Goal: Task Accomplishment & Management: Manage account settings

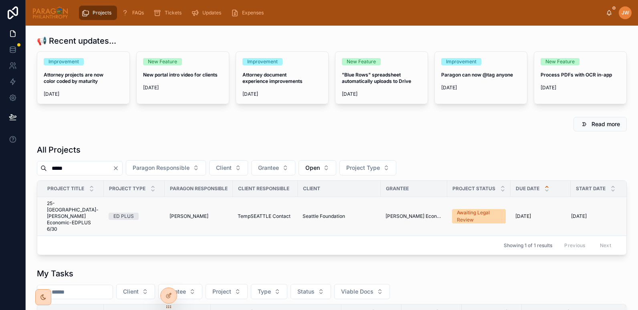
type input "*****"
click at [60, 211] on span "25-SEATTLE-Yalla Rinkeby Economic-EDPLUS 6/30" at bounding box center [73, 217] width 52 height 32
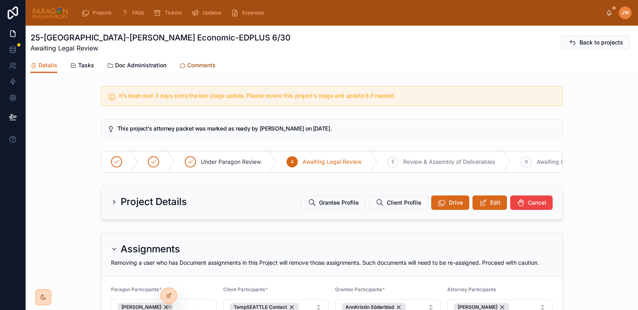
click at [198, 64] on span "Comments" at bounding box center [201, 65] width 28 height 8
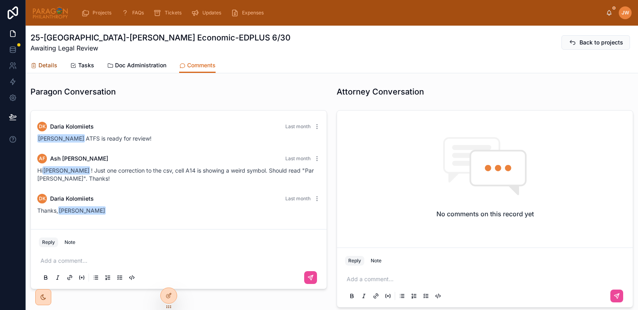
click at [44, 66] on span "Details" at bounding box center [47, 65] width 19 height 8
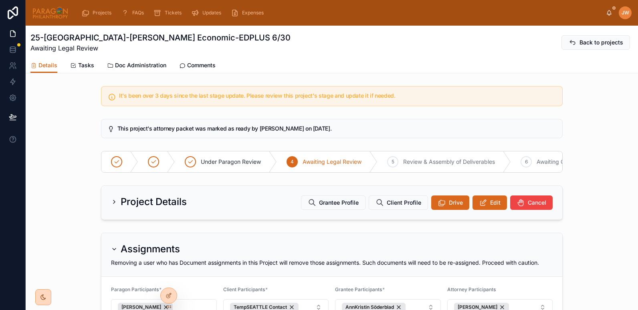
drag, startPoint x: 84, startPoint y: 37, endPoint x: 176, endPoint y: 41, distance: 92.3
click at [176, 41] on h1 "25-[GEOGRAPHIC_DATA]-[PERSON_NAME] Economic-EDPLUS 6/30" at bounding box center [160, 37] width 260 height 11
copy h1 "Yalla Rinkeby Economic-"
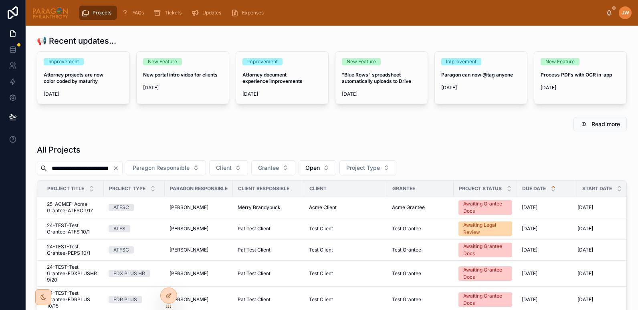
scroll to position [0, 48]
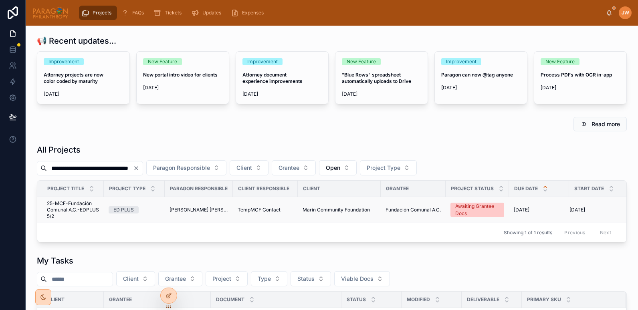
type input "**********"
click at [63, 215] on span "25-MCF-Fundación Comunal A.C.-EDPLUS 5/2" at bounding box center [73, 210] width 52 height 19
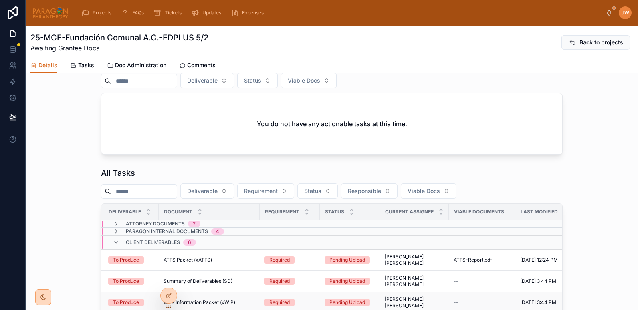
scroll to position [338, 0]
click at [113, 235] on icon at bounding box center [116, 232] width 6 height 6
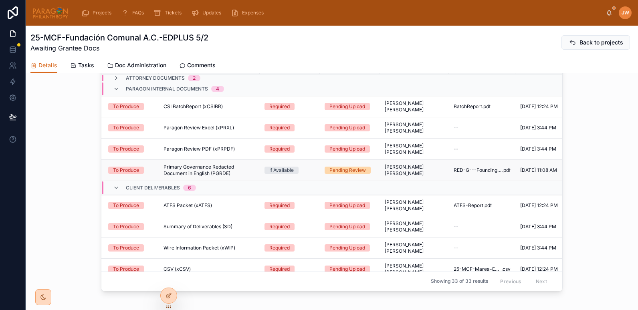
scroll to position [486, 0]
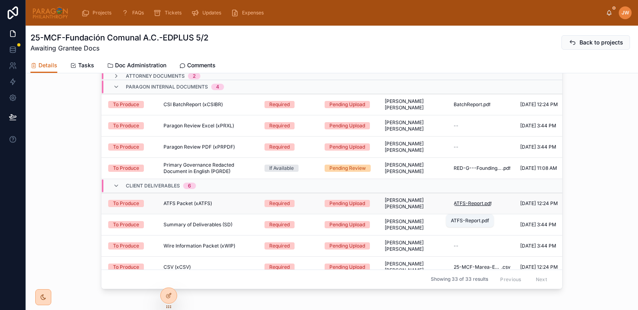
click at [470, 207] on span "ATFS-Report" at bounding box center [469, 204] width 30 height 6
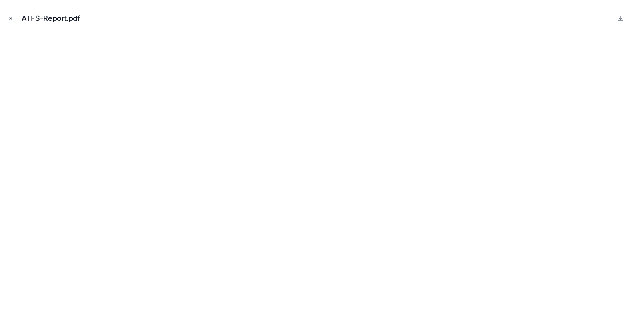
click at [11, 19] on icon "Close modal" at bounding box center [11, 19] width 6 height 6
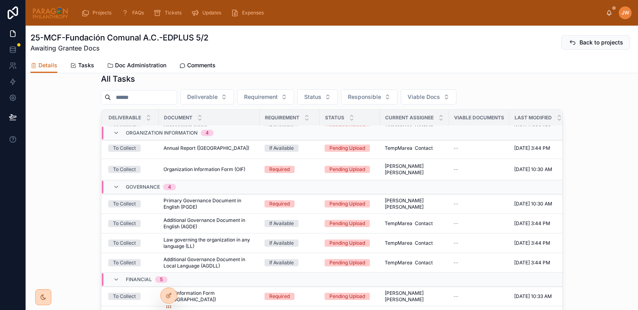
scroll to position [562, 3]
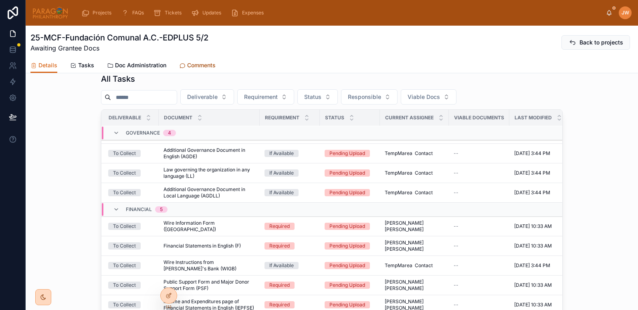
click at [202, 68] on span "Comments" at bounding box center [201, 65] width 28 height 8
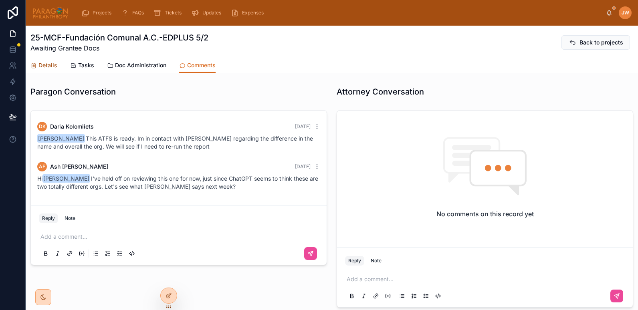
click at [44, 64] on span "Details" at bounding box center [47, 65] width 19 height 8
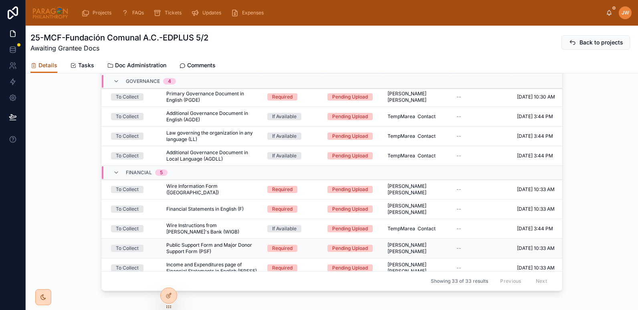
scroll to position [544, 0]
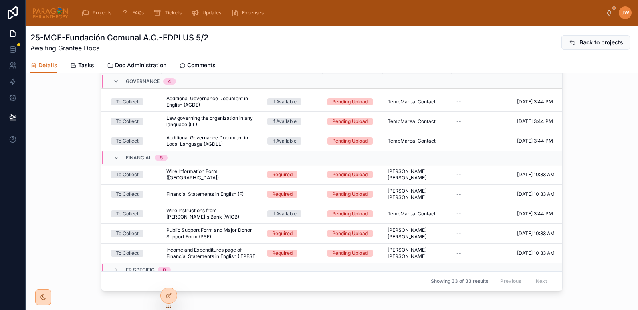
click at [50, 14] on img at bounding box center [50, 12] width 36 height 13
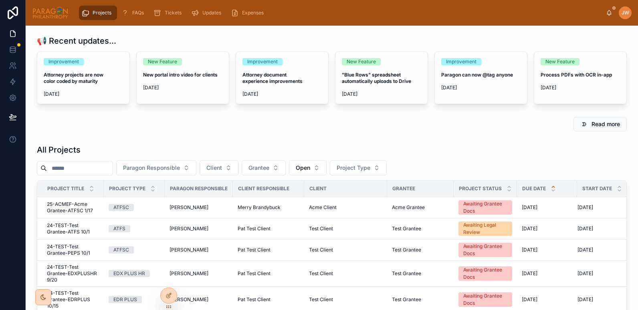
paste input "**********"
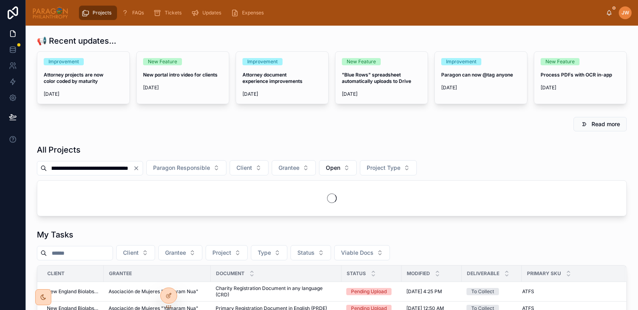
scroll to position [0, 55]
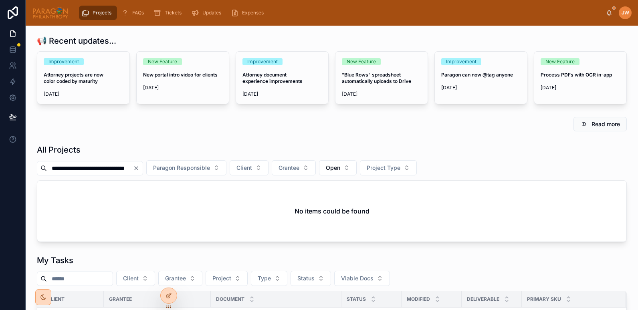
scroll to position [0, 30]
click at [52, 167] on input "**********" at bounding box center [90, 168] width 86 height 11
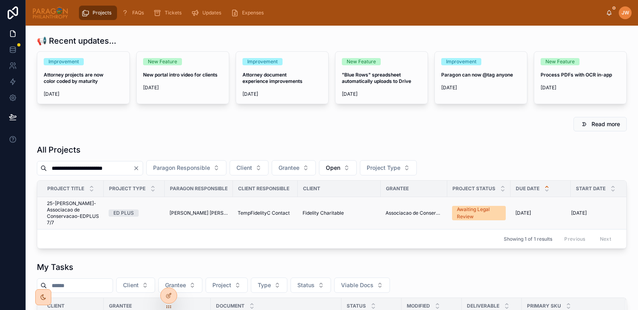
type input "**********"
click at [61, 215] on span "25-FIDEL-Associacao de Conservacao-EDPLUS 7/7" at bounding box center [73, 214] width 52 height 26
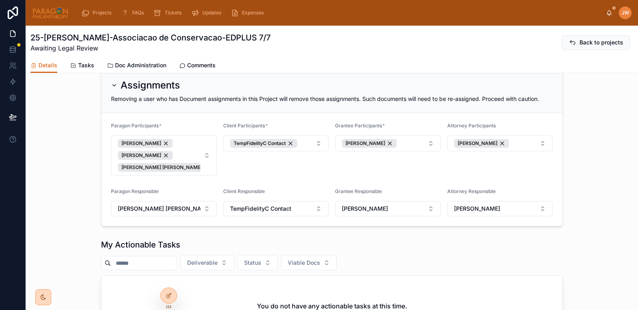
scroll to position [131, 0]
click at [55, 17] on img at bounding box center [50, 12] width 36 height 13
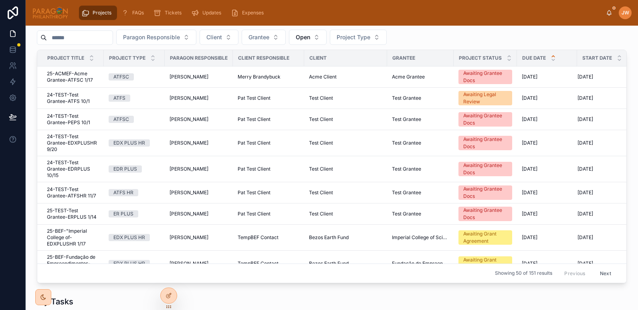
click at [81, 43] on input "text" at bounding box center [80, 37] width 66 height 11
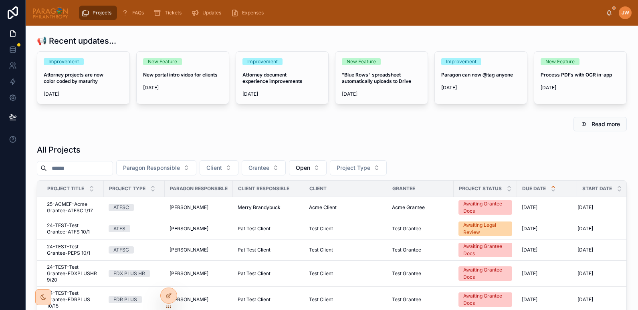
paste input "**********"
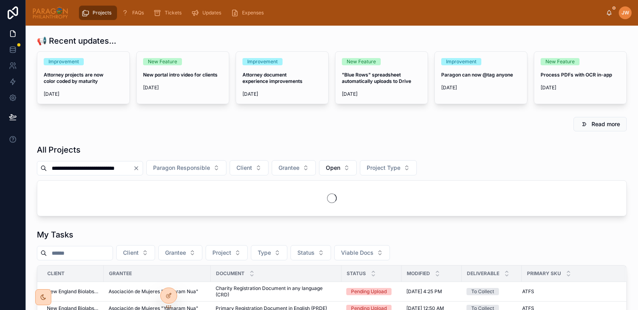
scroll to position [0, 21]
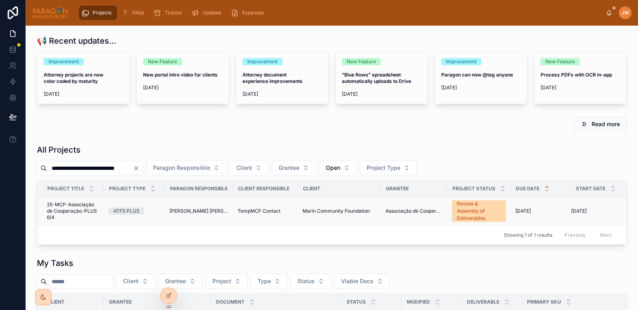
type input "**********"
click at [70, 207] on span "25-MCF-Associação de Cooperação-PLUS 6/4" at bounding box center [73, 211] width 52 height 19
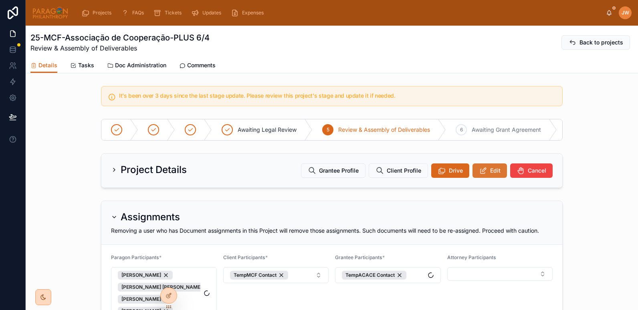
click at [479, 175] on icon at bounding box center [483, 171] width 8 height 8
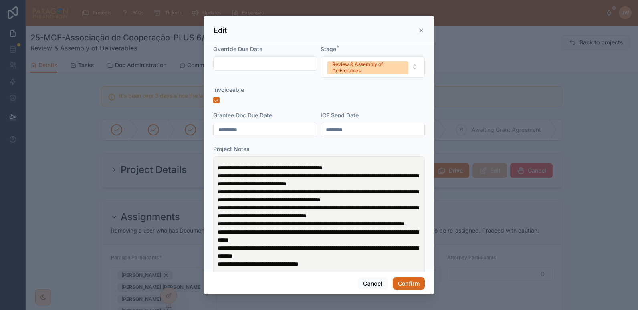
click at [329, 92] on div "Invoiceable" at bounding box center [319, 90] width 212 height 8
click at [362, 69] on div "Review & Assembly of Deliverables" at bounding box center [367, 67] width 71 height 13
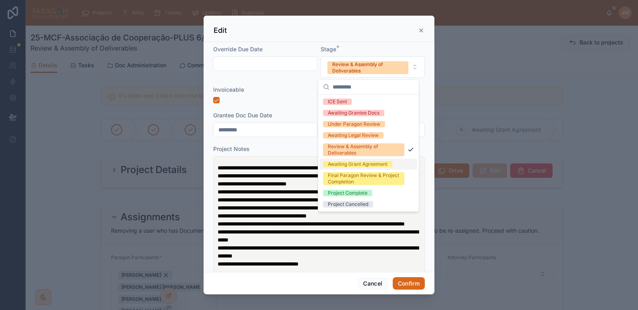
click at [344, 164] on div "Awaiting Grant Agreement" at bounding box center [358, 164] width 60 height 6
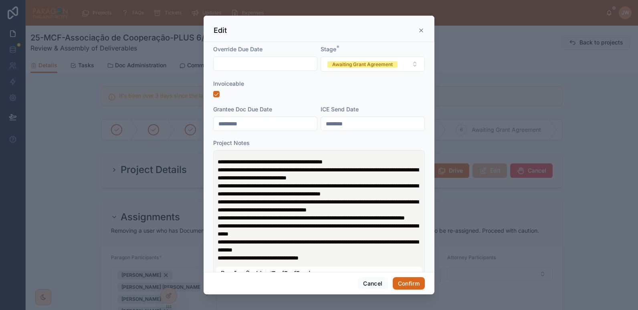
click at [280, 162] on span "**********" at bounding box center [270, 162] width 105 height 6
click at [412, 281] on button "Confirm" at bounding box center [409, 284] width 32 height 13
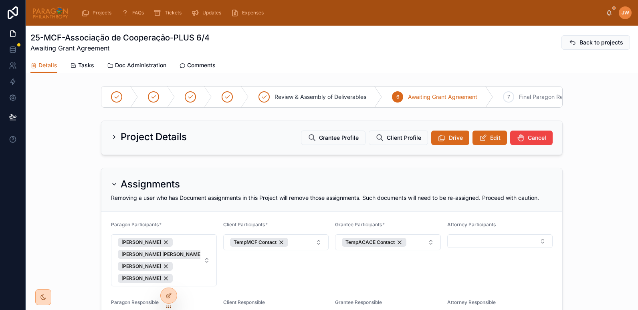
click at [46, 18] on img at bounding box center [50, 12] width 36 height 13
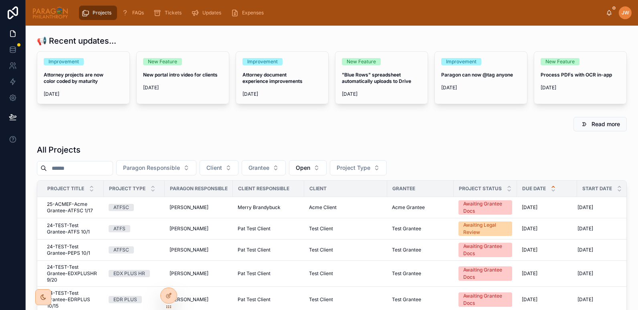
click at [71, 170] on input "text" at bounding box center [80, 168] width 66 height 11
paste input "**********"
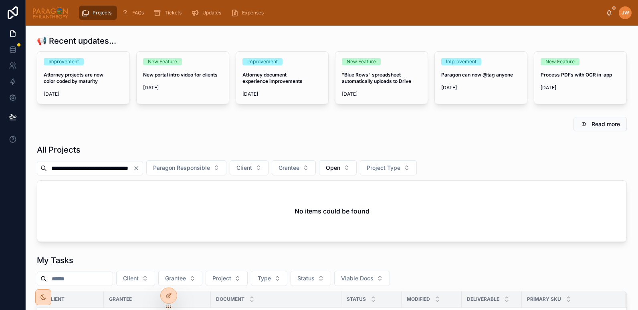
drag, startPoint x: 97, startPoint y: 169, endPoint x: 283, endPoint y: 154, distance: 187.0
click at [283, 154] on div "**********" at bounding box center [332, 193] width 590 height 98
click at [60, 171] on input "**********" at bounding box center [90, 168] width 86 height 11
drag, startPoint x: 78, startPoint y: 170, endPoint x: 38, endPoint y: 167, distance: 39.8
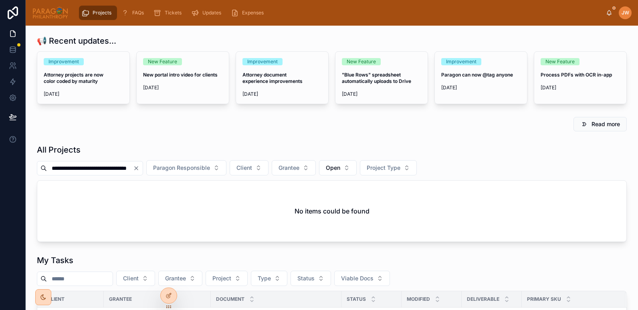
click at [38, 167] on div "**********" at bounding box center [90, 168] width 106 height 14
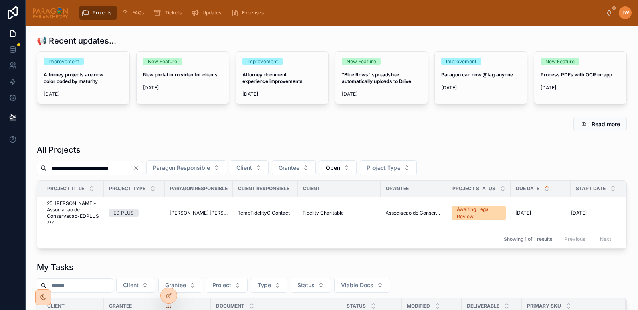
type input "**********"
click at [59, 205] on span "25-FIDEL-Associacao de Conservacao-EDPLUS 7/7" at bounding box center [73, 214] width 52 height 26
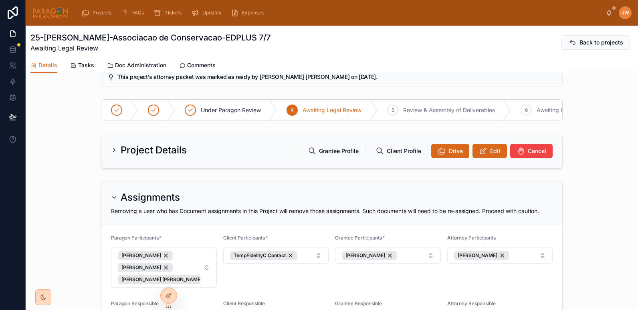
scroll to position [12, 0]
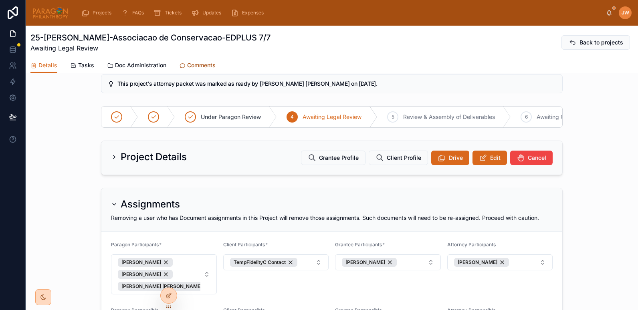
click at [196, 62] on span "Comments" at bounding box center [201, 65] width 28 height 8
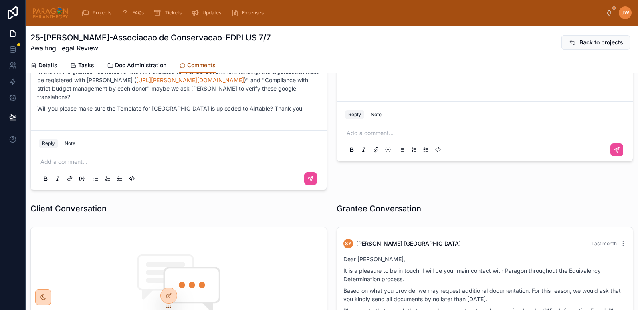
scroll to position [95, 0]
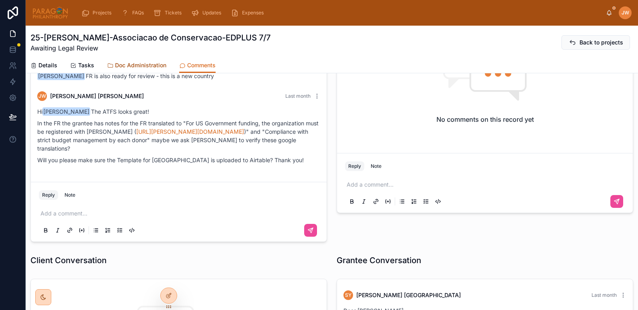
click at [130, 65] on span "Doc Administration" at bounding box center [140, 65] width 51 height 8
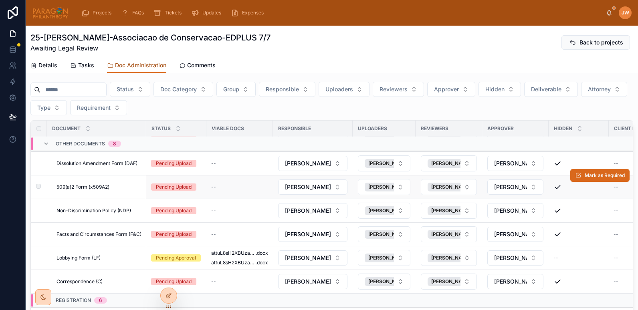
scroll to position [19, 0]
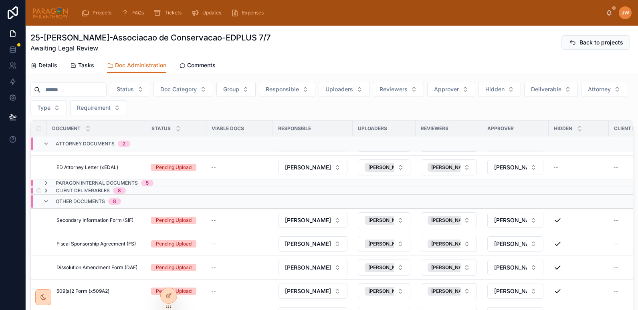
click at [47, 188] on icon at bounding box center [46, 191] width 6 height 6
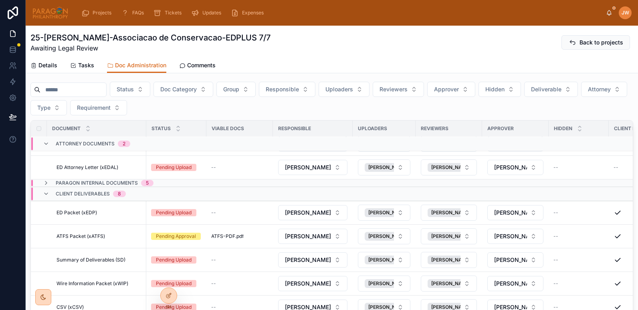
scroll to position [100, 0]
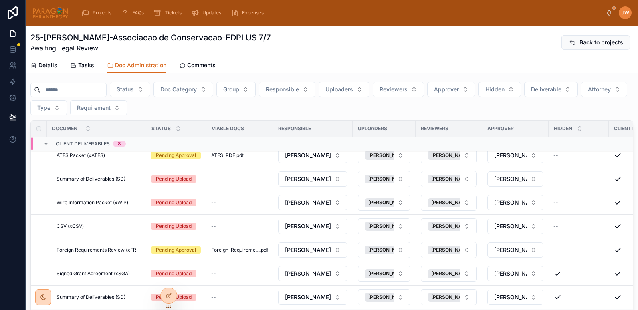
click at [54, 17] on img at bounding box center [50, 12] width 36 height 13
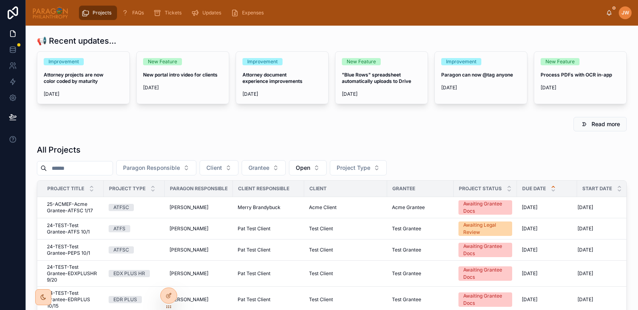
click at [76, 169] on input "text" at bounding box center [80, 168] width 66 height 11
paste input "**********"
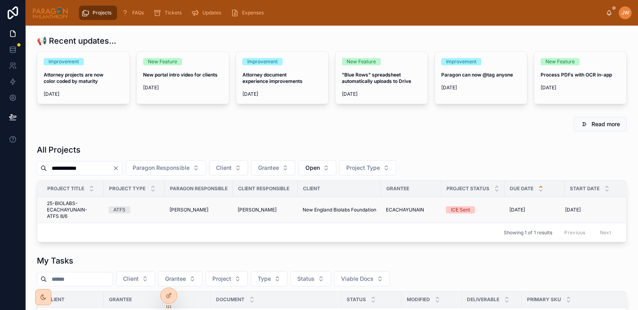
type input "**********"
click at [69, 212] on span "25-BIOLABS-ECACHAYUNAIN-ATFS 8/6" at bounding box center [73, 210] width 52 height 19
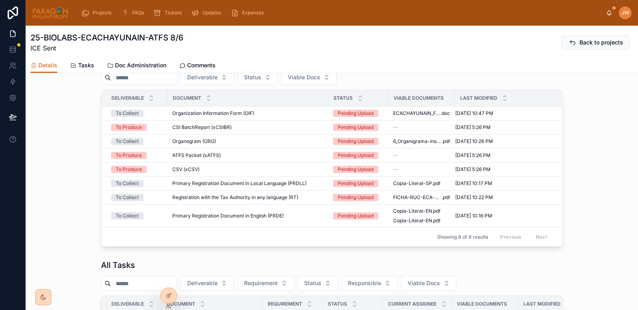
scroll to position [318, 0]
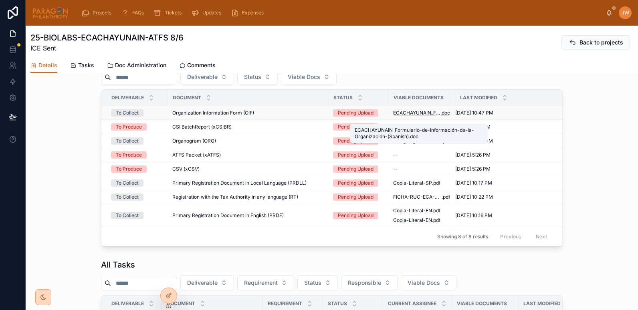
click at [404, 116] on span "ECACHAYUNAIN_Formulario-de-Información-de-la-Organización-(Spanish)" at bounding box center [416, 113] width 47 height 6
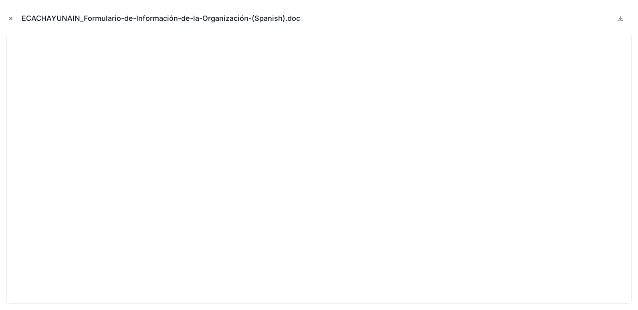
click at [8, 20] on icon "Close modal" at bounding box center [11, 19] width 6 height 6
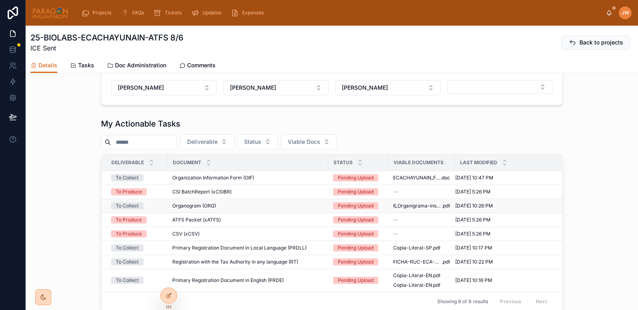
scroll to position [252, 0]
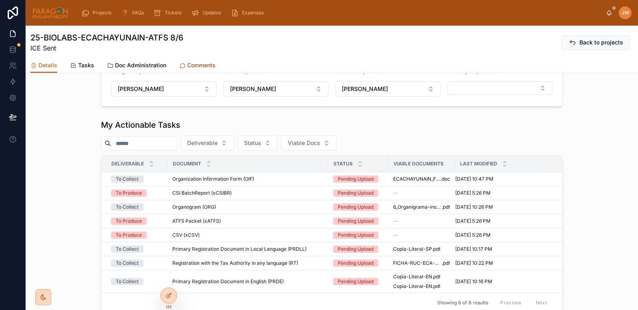
click at [202, 65] on span "Comments" at bounding box center [201, 65] width 28 height 8
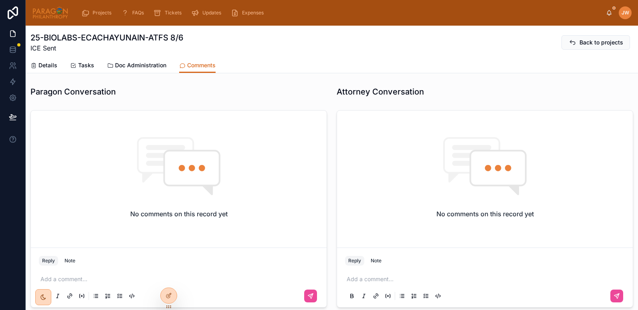
click at [112, 281] on p at bounding box center [181, 280] width 280 height 8
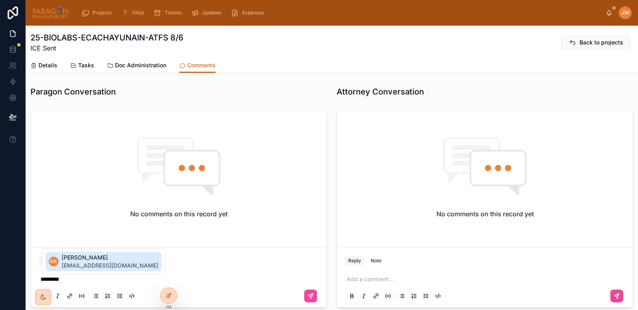
click at [69, 258] on span "[PERSON_NAME]" at bounding box center [110, 258] width 97 height 8
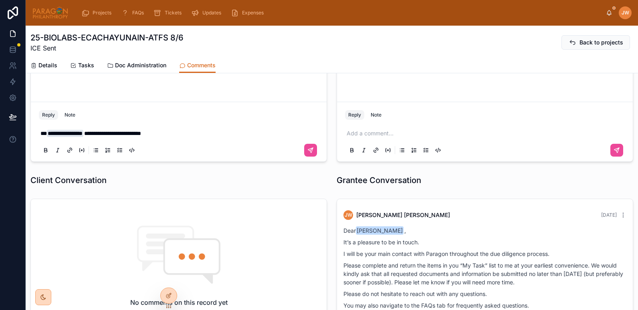
scroll to position [146, 0]
click at [163, 135] on span "**********" at bounding box center [123, 133] width 79 height 6
click at [220, 125] on div "**********" at bounding box center [179, 141] width 280 height 34
click at [220, 132] on p "**********" at bounding box center [181, 133] width 280 height 8
click at [124, 133] on span "**********" at bounding box center [123, 133] width 79 height 6
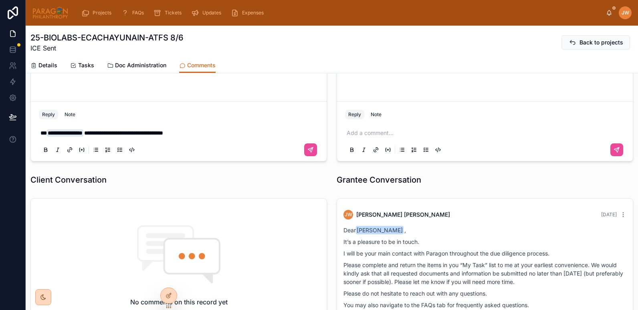
click at [215, 134] on p "**********" at bounding box center [181, 133] width 280 height 8
click at [308, 151] on icon at bounding box center [311, 150] width 6 height 6
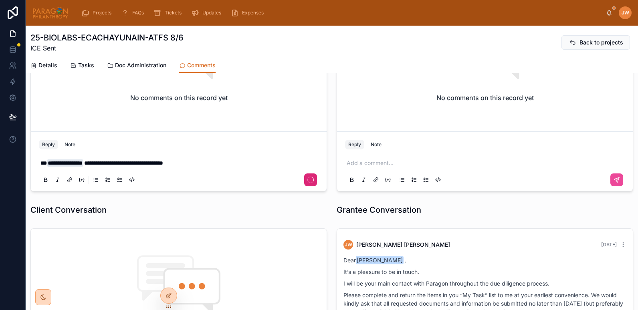
scroll to position [0, 0]
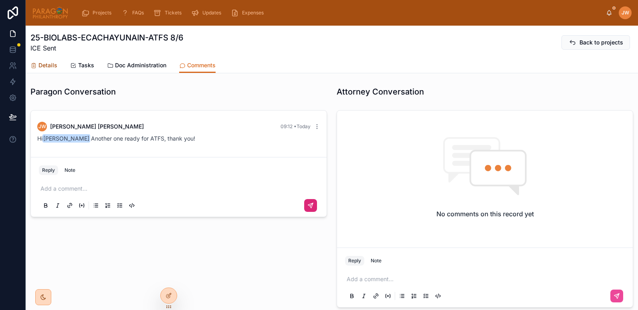
click at [46, 71] on link "Details" at bounding box center [43, 66] width 27 height 16
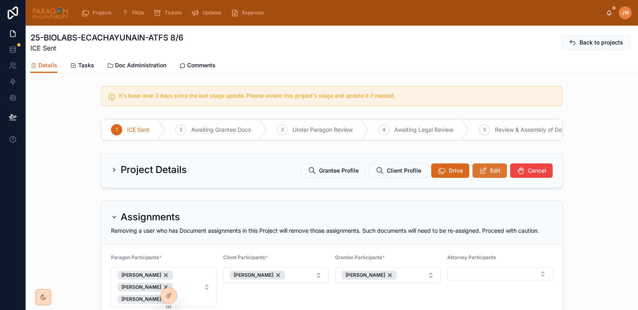
click at [490, 175] on span "Edit" at bounding box center [495, 171] width 10 height 8
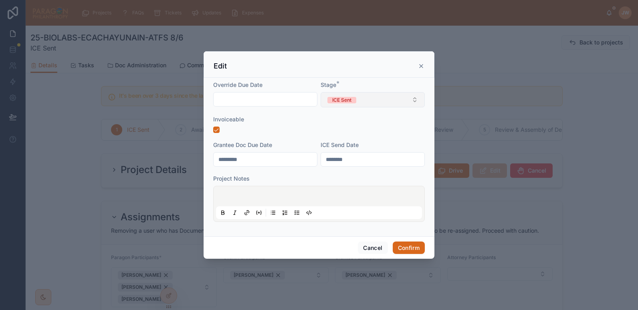
click at [359, 104] on button "ICE Sent" at bounding box center [373, 99] width 104 height 15
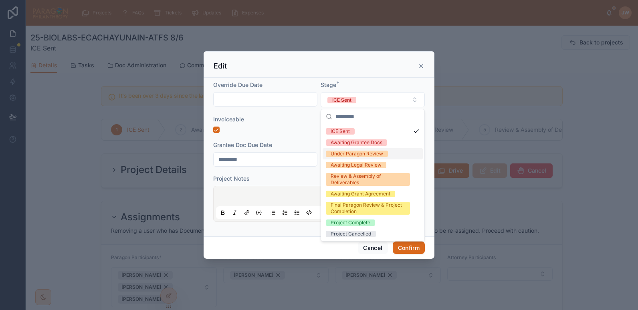
click at [342, 156] on div "Under Paragon Review" at bounding box center [357, 154] width 53 height 6
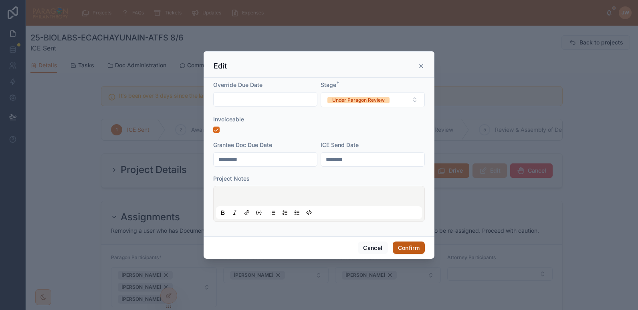
click at [409, 250] on button "Confirm" at bounding box center [409, 248] width 32 height 13
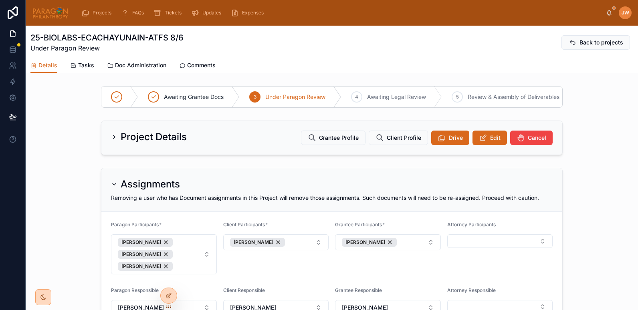
click at [44, 9] on img at bounding box center [50, 12] width 36 height 13
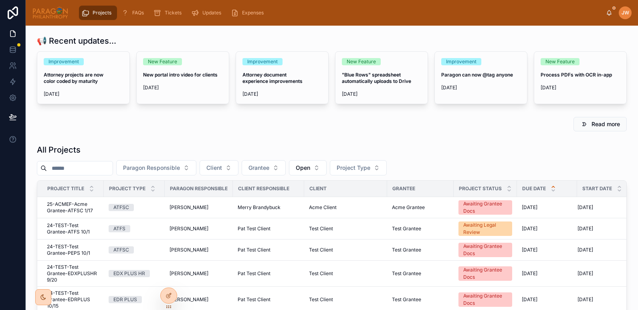
click at [88, 165] on input "text" at bounding box center [80, 168] width 66 height 11
paste input "**********"
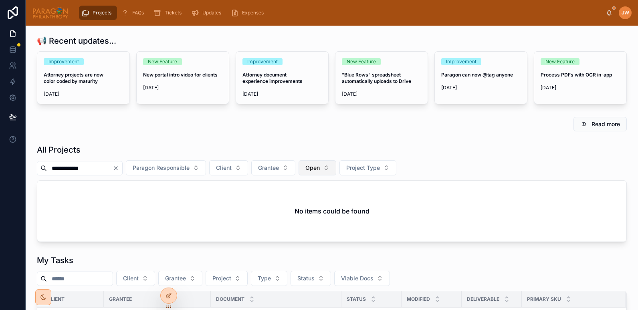
type input "**********"
click at [320, 168] on span "Open" at bounding box center [313, 168] width 14 height 8
click at [307, 201] on div "None" at bounding box center [338, 200] width 96 height 13
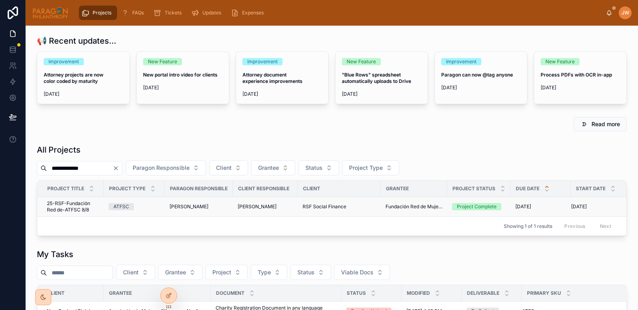
click at [66, 204] on span "25-RSF-Fundación Red de-ATFSC 8/8" at bounding box center [73, 207] width 52 height 13
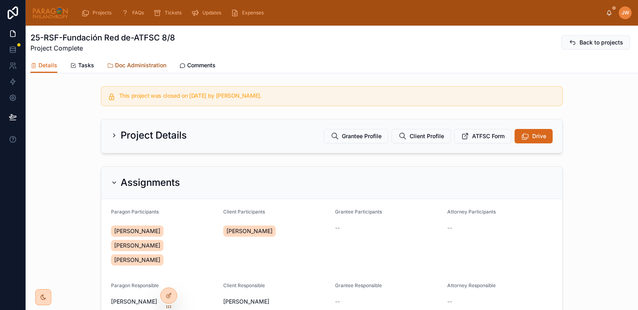
click at [128, 67] on span "Doc Administration" at bounding box center [140, 65] width 51 height 8
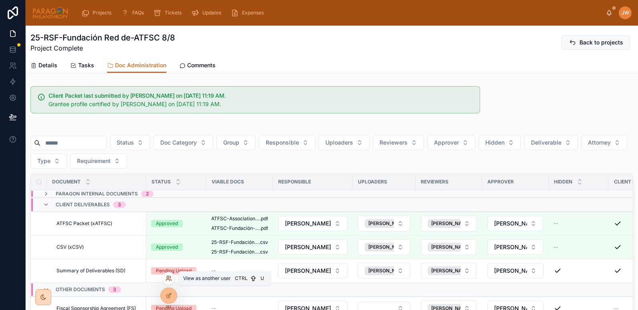
click at [169, 279] on icon at bounding box center [169, 279] width 6 height 6
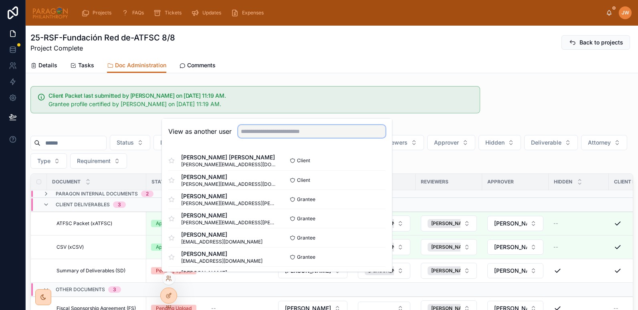
click at [252, 132] on input "text" at bounding box center [312, 131] width 148 height 13
type input "****"
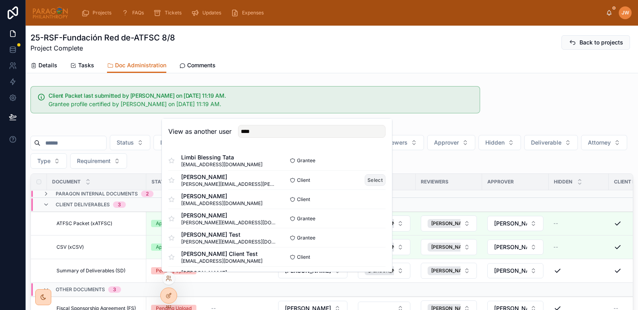
click at [371, 182] on button "Select" at bounding box center [375, 180] width 21 height 12
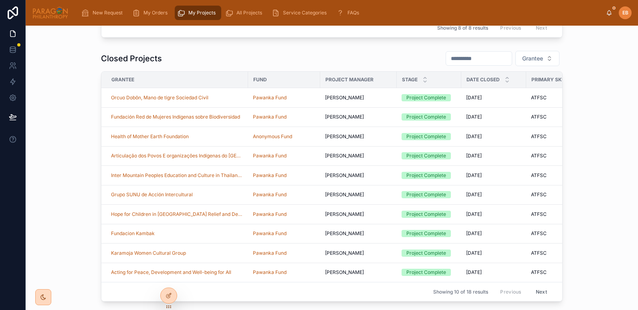
scroll to position [264, 0]
click at [151, 120] on span "Fundación Red de Mujeres Indígenas sobre Biodiversidad" at bounding box center [175, 116] width 129 height 6
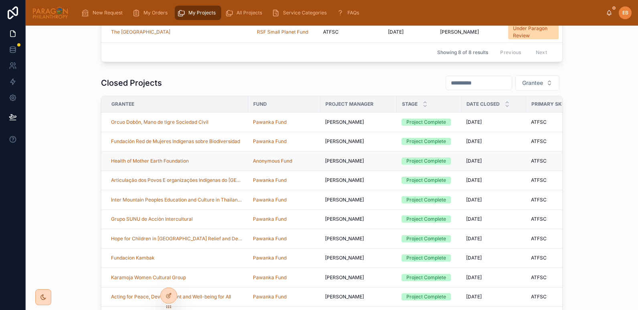
scroll to position [242, 0]
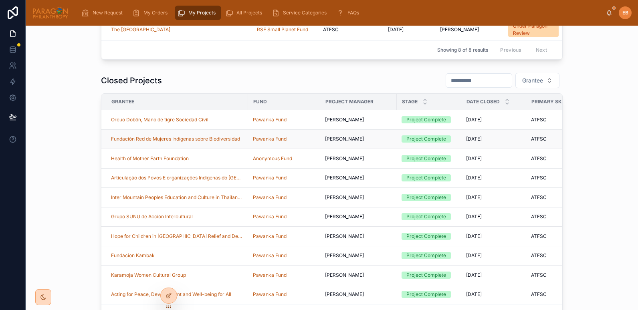
click at [244, 149] on td "Fundación Red de Mujeres Indígenas sobre Biodiversidad" at bounding box center [174, 140] width 147 height 20
click at [212, 149] on td "Fundación Red de Mujeres Indígenas sobre Biodiversidad" at bounding box center [174, 140] width 147 height 20
click at [381, 142] on div "[PERSON_NAME]" at bounding box center [358, 139] width 67 height 6
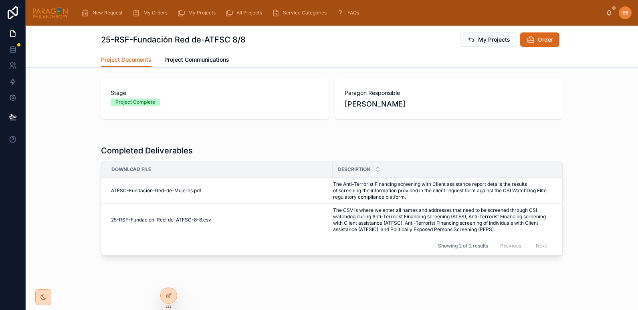
scroll to position [1, 0]
click at [170, 217] on td "25-RSF-Fundación-Red-de-ATFSC-8-8 .csv" at bounding box center [216, 221] width 231 height 32
click at [164, 220] on span "25-RSF-Fundación-Red-de-ATFSC-8-8" at bounding box center [156, 220] width 91 height 6
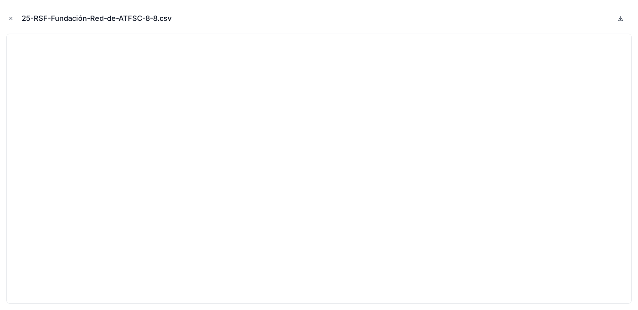
click at [622, 19] on icon at bounding box center [621, 18] width 6 height 6
click at [11, 19] on icon "Close modal" at bounding box center [11, 19] width 6 height 6
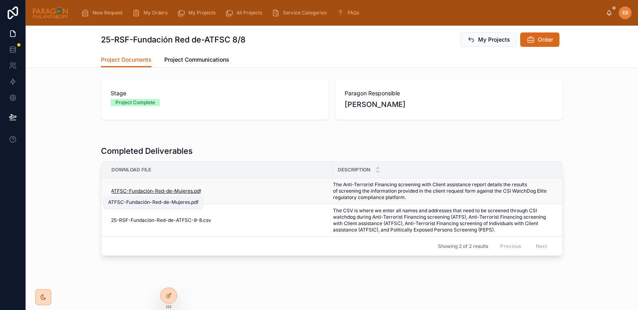
click at [167, 191] on span "ATFSC-Fundación-Red-de-Mujeres" at bounding box center [152, 191] width 82 height 6
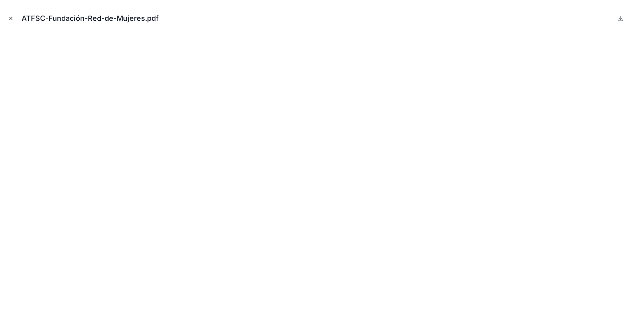
click at [13, 20] on icon "Close modal" at bounding box center [11, 19] width 6 height 6
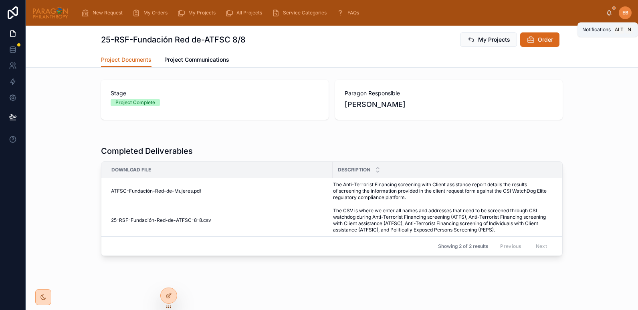
click at [610, 14] on icon at bounding box center [610, 12] width 4 height 4
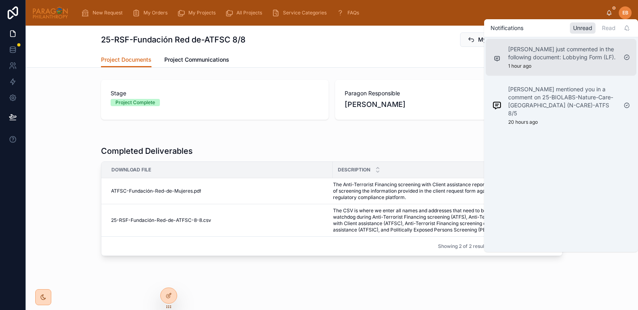
click at [551, 52] on p "[PERSON_NAME] just commented in the following document: Lobbying Form (LF)." at bounding box center [563, 53] width 109 height 16
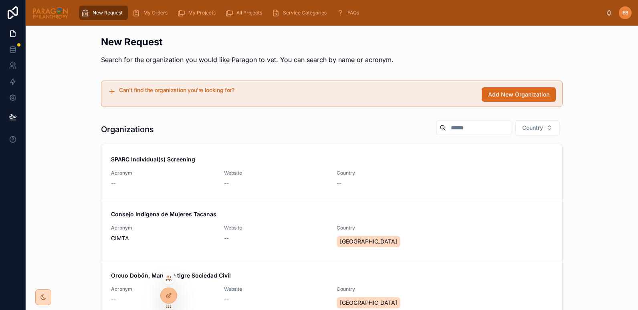
click at [168, 278] on icon at bounding box center [168, 277] width 2 height 2
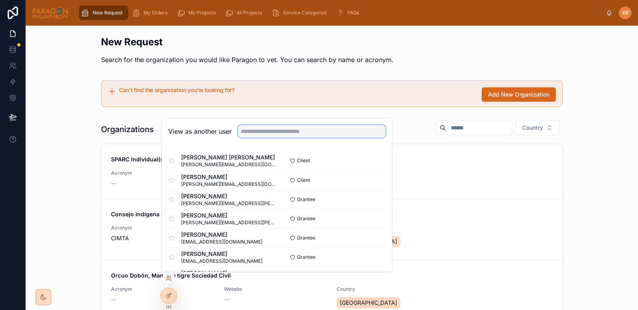
click at [299, 130] on input "text" at bounding box center [312, 131] width 148 height 13
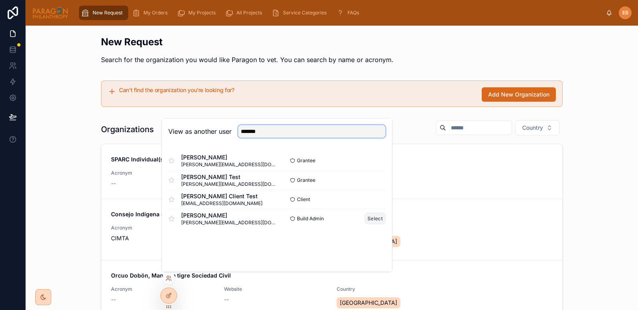
type input "*******"
click at [373, 219] on button "Select" at bounding box center [375, 219] width 21 height 12
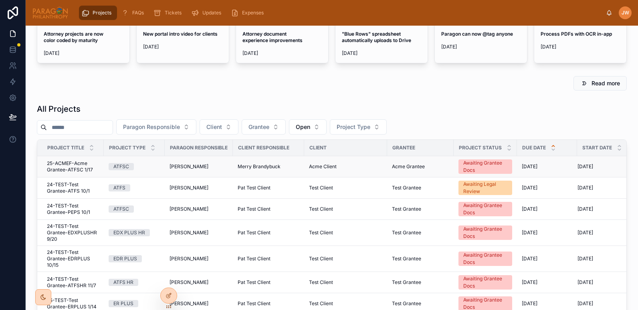
scroll to position [40, 0]
click at [197, 128] on button "Paragon Responsible" at bounding box center [156, 127] width 80 height 15
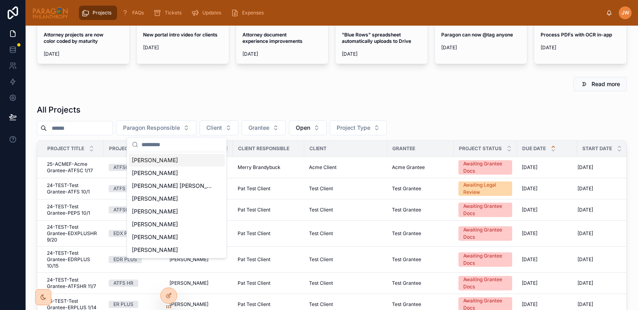
type input "*"
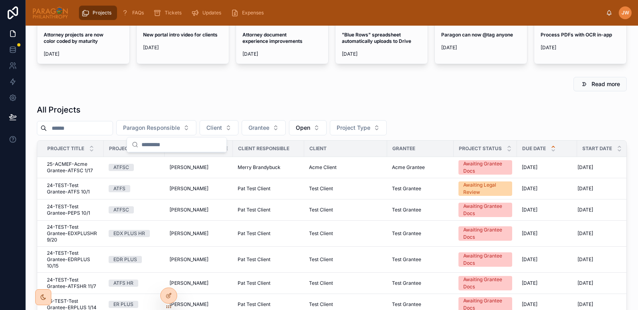
click at [444, 89] on div "Read more" at bounding box center [332, 84] width 590 height 14
click at [610, 12] on icon at bounding box center [609, 13] width 6 height 6
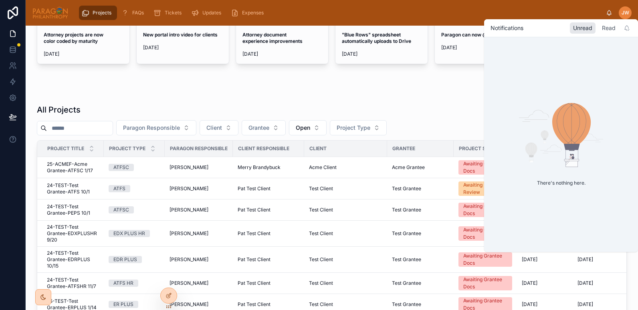
click at [606, 32] on div "Read" at bounding box center [609, 27] width 20 height 11
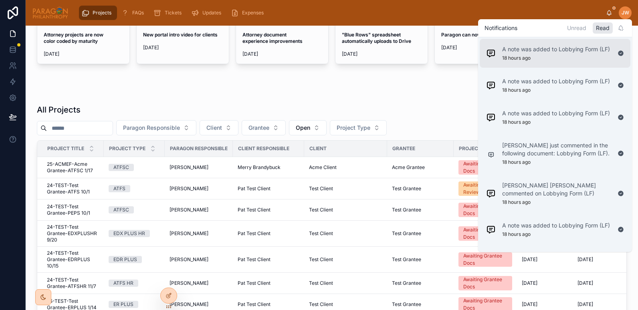
click at [517, 54] on div "A note was added to Lobbying Form (LF) 18 hours ago" at bounding box center [556, 53] width 108 height 16
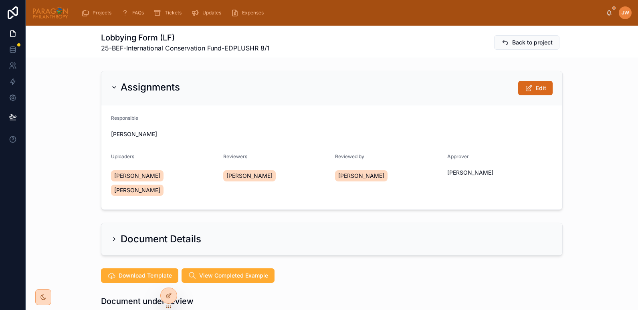
click at [52, 17] on img at bounding box center [50, 12] width 36 height 13
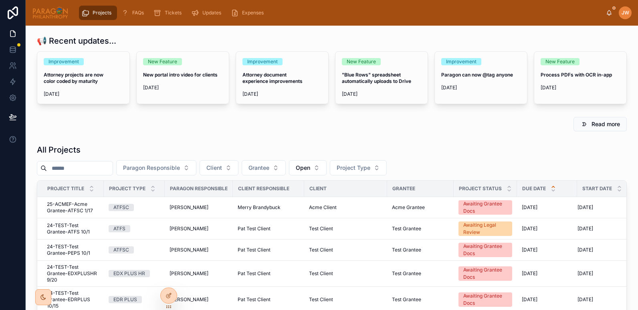
click at [69, 167] on input "text" at bounding box center [80, 168] width 66 height 11
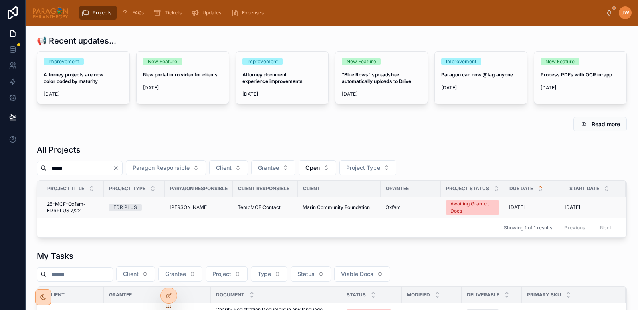
type input "*****"
click at [68, 211] on span "25-MCF-Oxfam-EDRPLUS 7/22" at bounding box center [73, 207] width 52 height 13
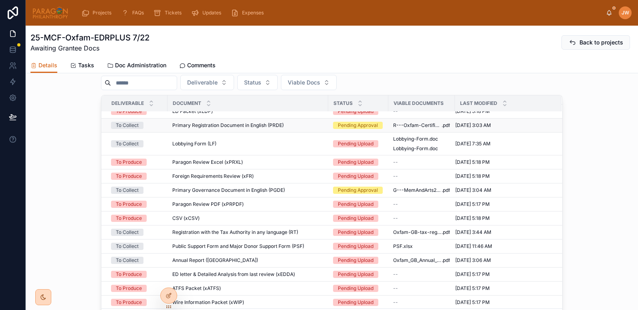
scroll to position [50, 0]
click at [233, 154] on td "Lobbying Form (LF) Lobbying Form (LF)" at bounding box center [248, 143] width 161 height 23
click at [269, 147] on div "Lobbying Form (LF) Lobbying Form (LF)" at bounding box center [247, 143] width 151 height 6
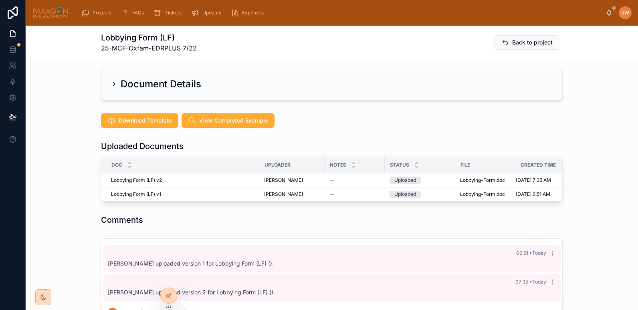
scroll to position [155, 0]
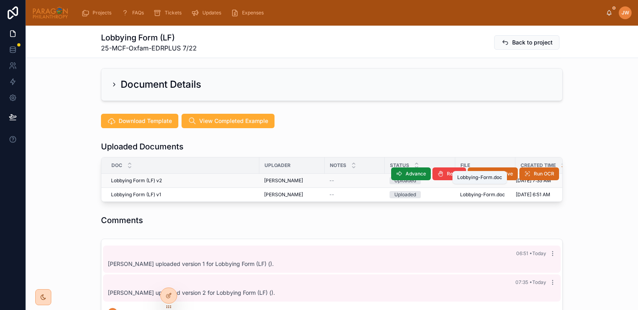
click at [481, 178] on span "Lobbying-Form" at bounding box center [477, 181] width 35 height 6
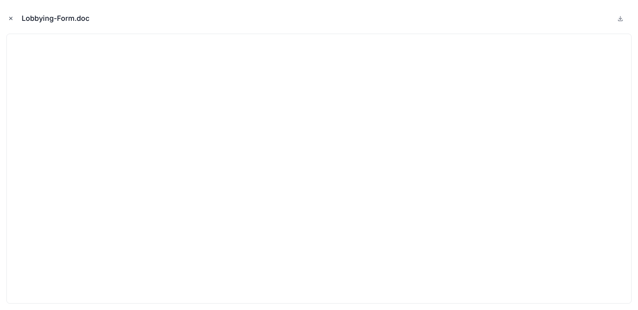
click at [12, 17] on icon "Close modal" at bounding box center [11, 19] width 6 height 6
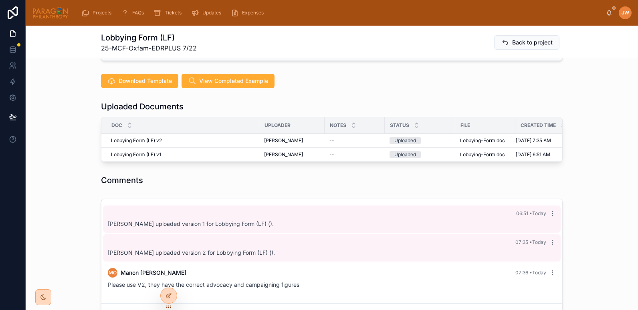
scroll to position [195, 0]
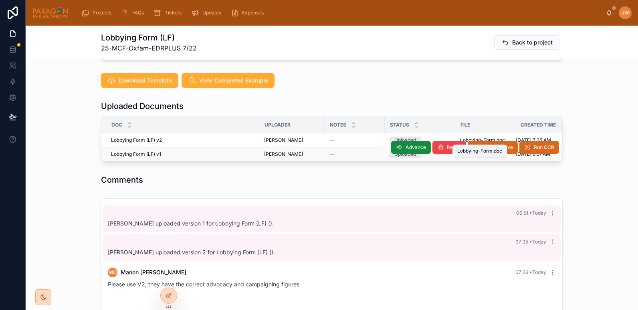
click at [469, 151] on span "Lobbying-Form" at bounding box center [477, 154] width 35 height 6
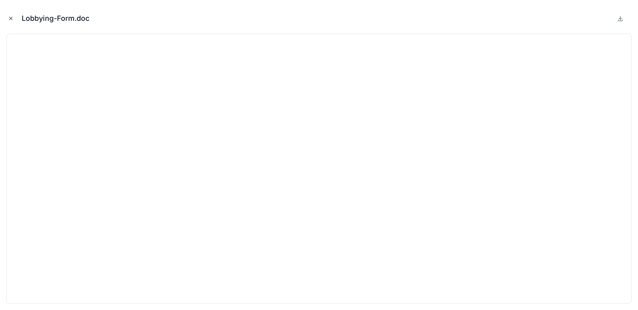
click at [13, 20] on icon "Close modal" at bounding box center [11, 19] width 6 height 6
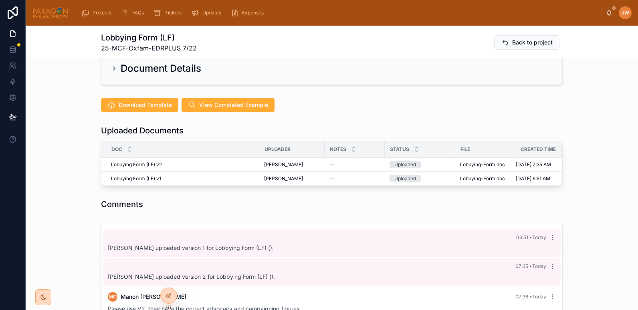
scroll to position [170, 0]
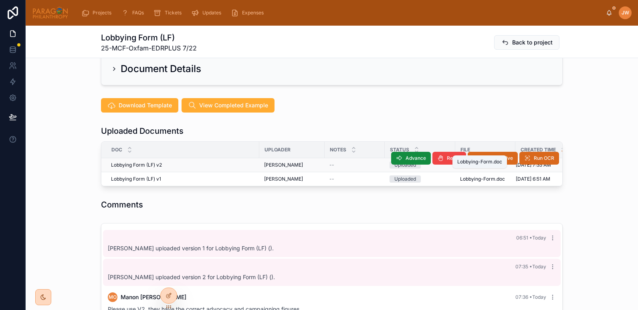
click at [466, 162] on span "Lobbying-Form" at bounding box center [477, 165] width 35 height 6
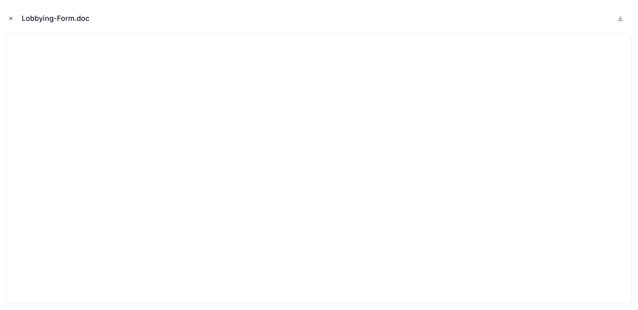
click at [11, 20] on icon "Close modal" at bounding box center [11, 19] width 6 height 6
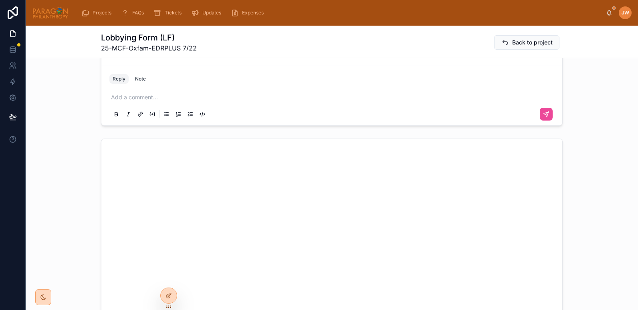
scroll to position [437, 0]
click at [132, 89] on p at bounding box center [333, 93] width 445 height 8
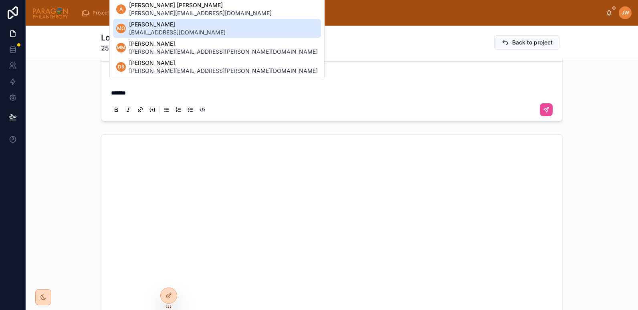
click at [148, 30] on span "moliver2@oxfam.org.uk" at bounding box center [177, 32] width 97 height 8
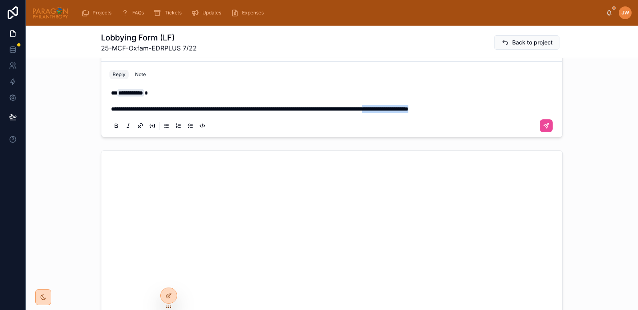
drag, startPoint x: 442, startPoint y: 101, endPoint x: 525, endPoint y: 103, distance: 83.0
click at [525, 103] on p "**********" at bounding box center [333, 101] width 445 height 24
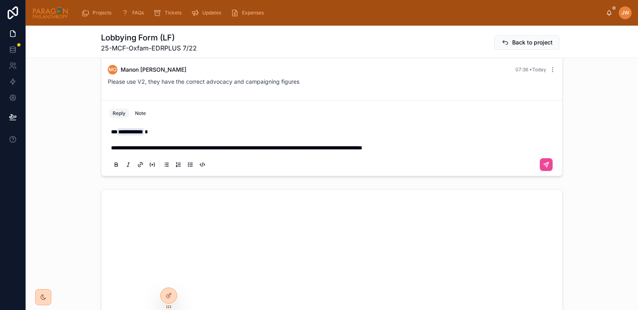
scroll to position [402, 0]
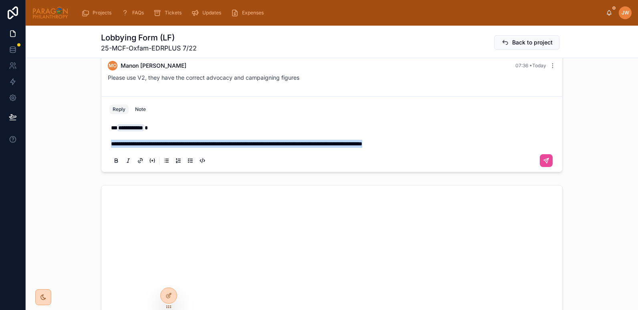
drag, startPoint x: 451, startPoint y: 138, endPoint x: 100, endPoint y: 137, distance: 350.9
click at [101, 137] on div "**********" at bounding box center [331, 134] width 461 height 76
drag, startPoint x: 447, startPoint y: 136, endPoint x: 101, endPoint y: 135, distance: 345.3
click at [105, 135] on div "**********" at bounding box center [332, 144] width 455 height 56
click at [306, 141] on span "**********" at bounding box center [236, 144] width 251 height 6
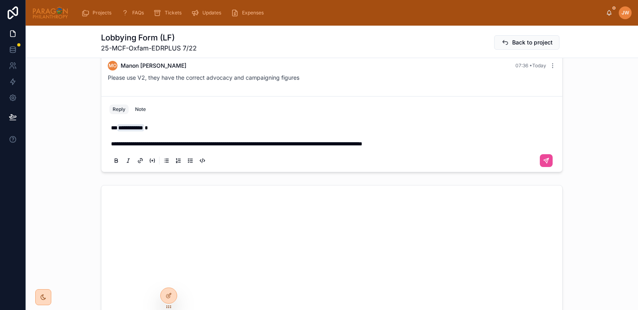
click at [466, 132] on p "**********" at bounding box center [333, 136] width 445 height 24
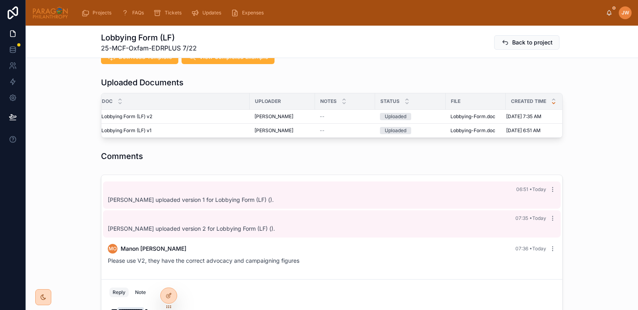
scroll to position [218, 0]
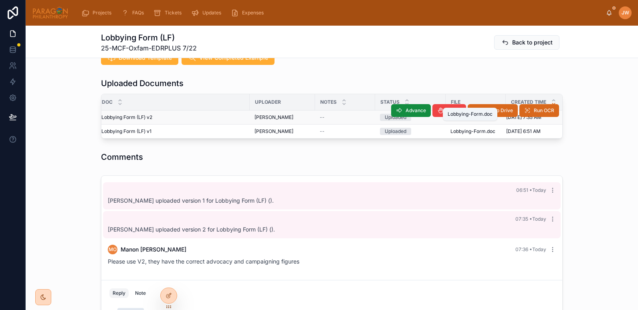
click at [460, 114] on span "Lobbying-Form" at bounding box center [468, 117] width 35 height 6
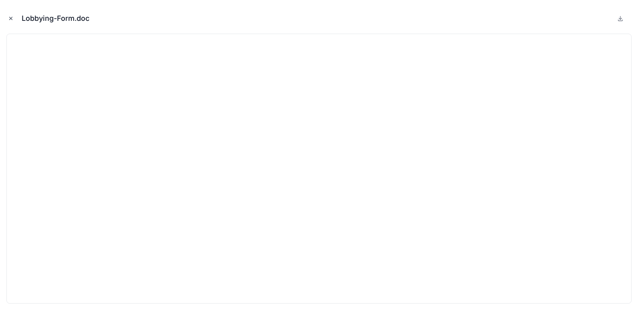
click at [10, 20] on icon "Close modal" at bounding box center [11, 19] width 6 height 6
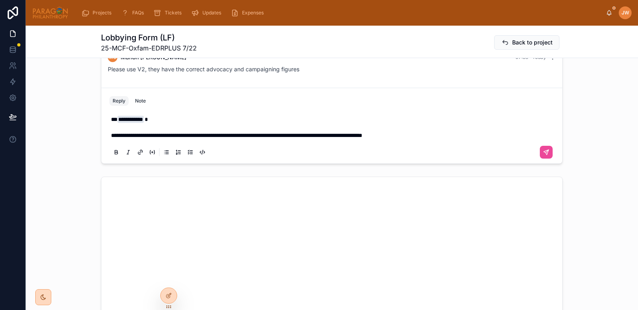
scroll to position [410, 0]
click at [467, 126] on p "**********" at bounding box center [333, 128] width 445 height 24
click at [164, 135] on p "**********" at bounding box center [333, 128] width 445 height 24
click at [318, 133] on span "**********" at bounding box center [286, 136] width 350 height 6
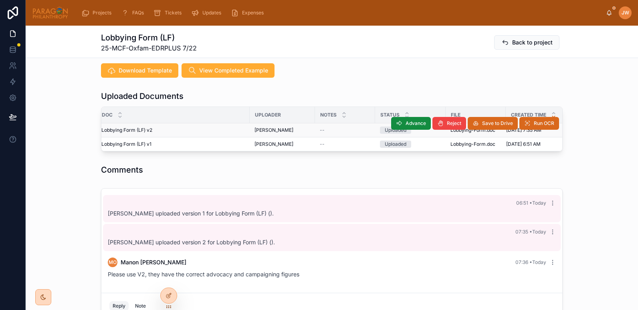
scroll to position [205, 0]
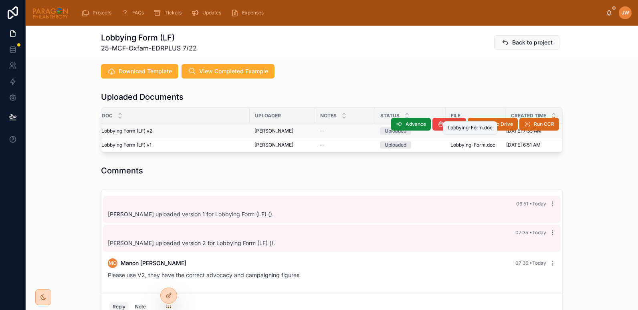
click at [456, 128] on span "Lobbying-Form" at bounding box center [468, 131] width 35 height 6
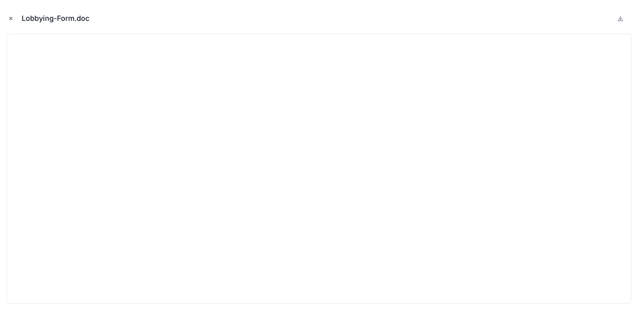
click at [9, 20] on icon "Close modal" at bounding box center [11, 19] width 6 height 6
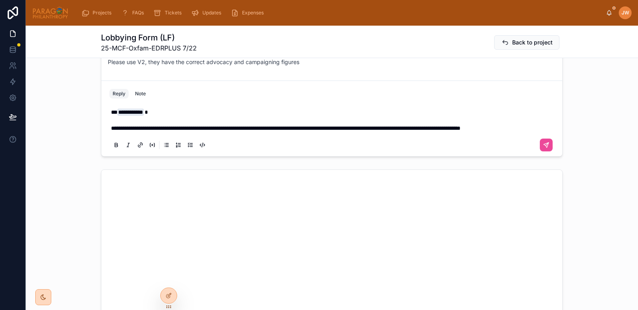
scroll to position [419, 0]
click at [344, 125] on span "**********" at bounding box center [286, 128] width 350 height 6
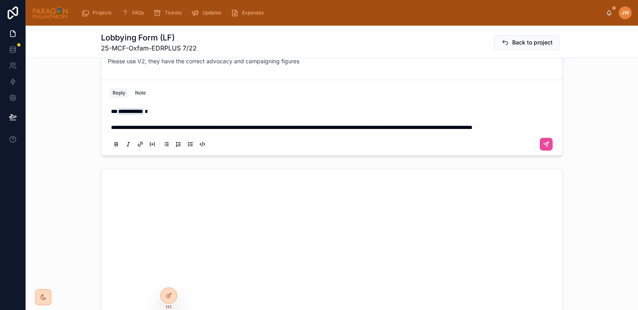
click at [168, 129] on p "**********" at bounding box center [333, 119] width 445 height 24
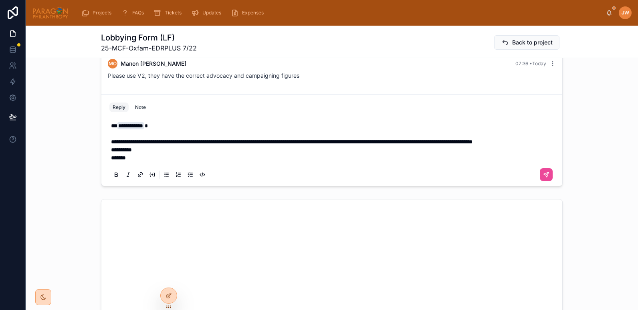
scroll to position [405, 0]
click at [543, 174] on icon at bounding box center [546, 174] width 6 height 6
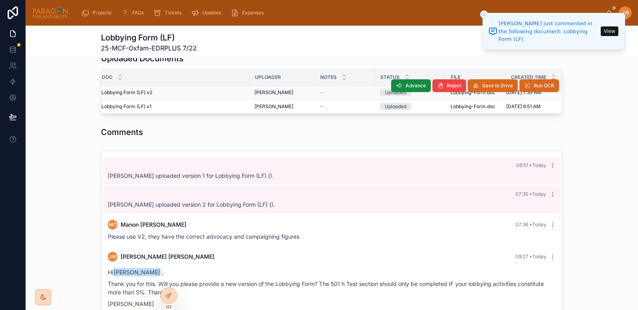
scroll to position [238, 0]
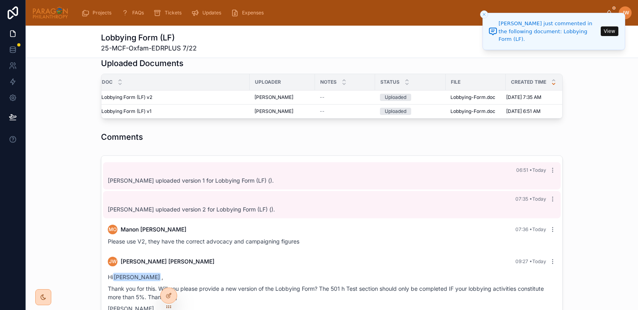
click at [507, 44] on icon at bounding box center [505, 42] width 8 height 8
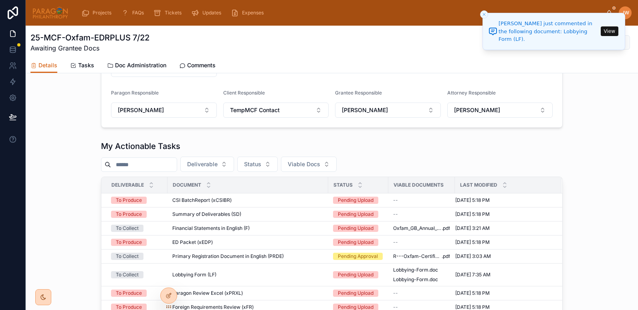
scroll to position [316, 0]
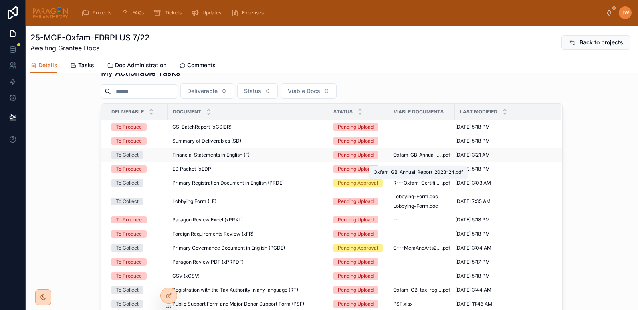
click at [416, 158] on span "Oxfam_GB_Annual_Report_2023-24" at bounding box center [417, 155] width 49 height 6
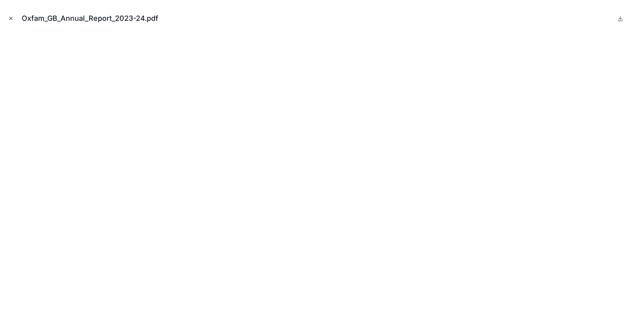
click at [11, 14] on button "Close modal" at bounding box center [10, 18] width 9 height 9
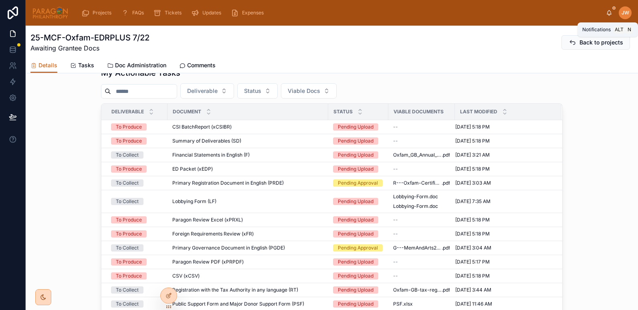
click at [612, 11] on icon at bounding box center [609, 13] width 6 height 6
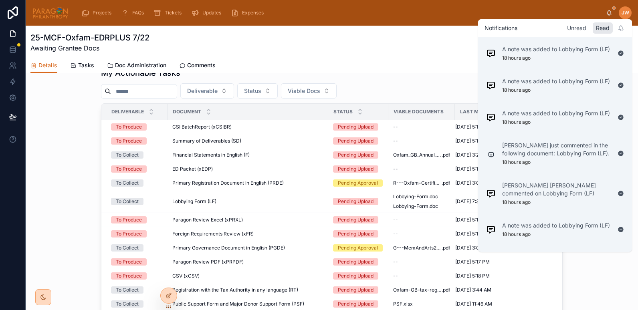
click at [579, 27] on div "Unread" at bounding box center [577, 27] width 26 height 11
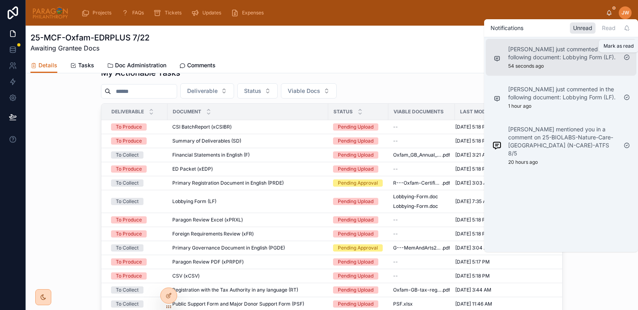
click at [626, 56] on icon at bounding box center [627, 57] width 6 height 6
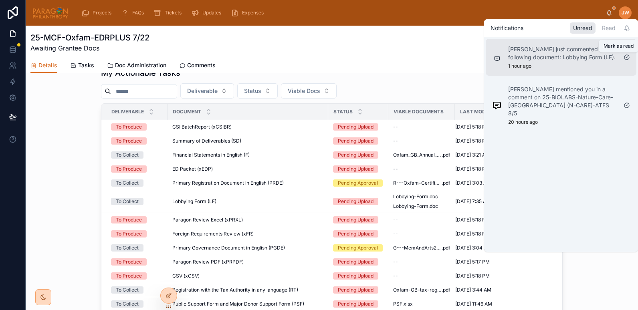
click at [626, 56] on icon at bounding box center [627, 57] width 6 height 6
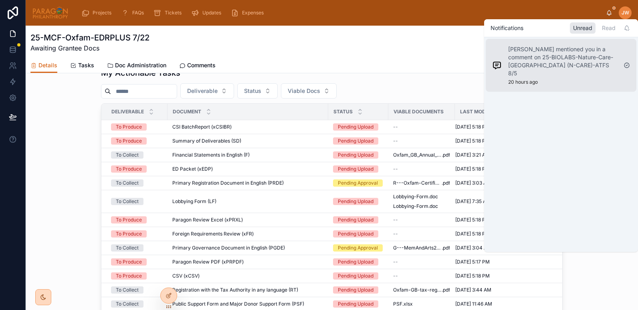
click at [529, 62] on p "Daria Kolomiiets mentioned you in a comment on 25-BIOLABS-Nature-Care-Cameroon …" at bounding box center [563, 61] width 109 height 32
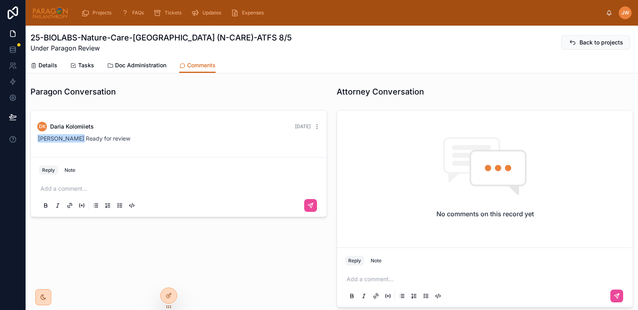
scroll to position [357, 0]
click at [78, 188] on p at bounding box center [181, 189] width 280 height 8
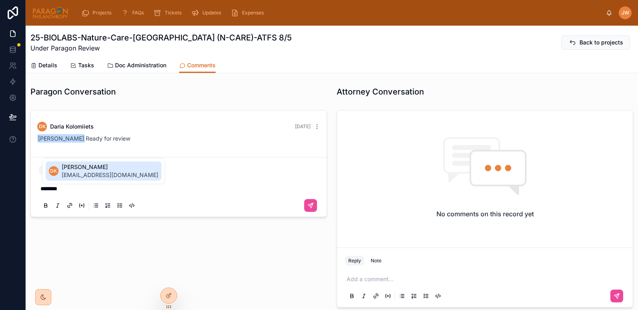
click at [77, 171] on span "[PERSON_NAME]" at bounding box center [110, 167] width 97 height 8
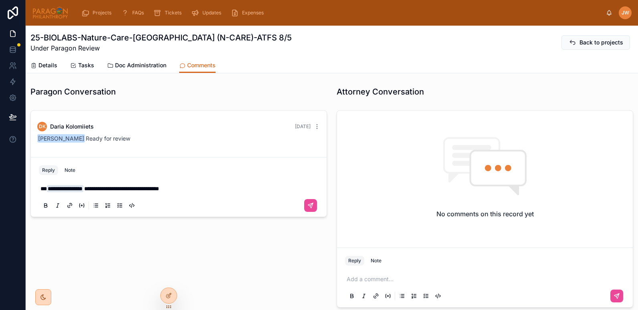
click at [201, 190] on p "**********" at bounding box center [181, 189] width 280 height 8
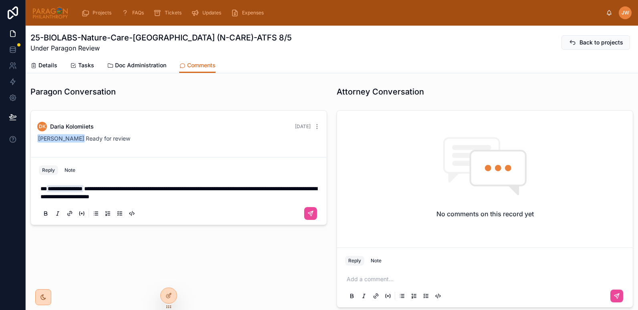
click at [105, 199] on span "**********" at bounding box center [179, 193] width 277 height 14
click at [128, 197] on span "**********" at bounding box center [179, 193] width 277 height 14
click at [144, 190] on span "**********" at bounding box center [179, 193] width 277 height 14
click at [225, 201] on div "**********" at bounding box center [179, 201] width 280 height 42
click at [218, 198] on p "**********" at bounding box center [181, 193] width 280 height 16
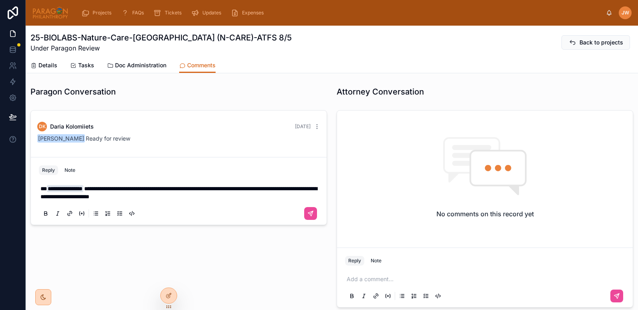
click at [54, 196] on span "**********" at bounding box center [179, 193] width 277 height 14
click at [242, 198] on p "**********" at bounding box center [181, 193] width 280 height 16
click at [308, 216] on icon at bounding box center [311, 214] width 6 height 6
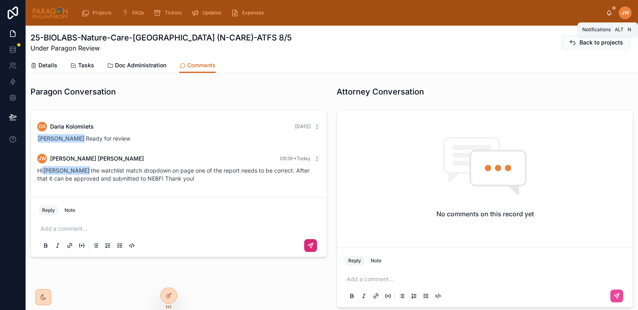
click at [612, 12] on icon at bounding box center [609, 13] width 6 height 6
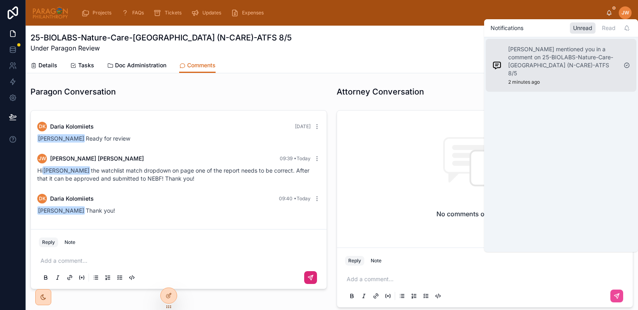
click at [551, 54] on p "Daria Kolomiiets mentioned you in a comment on 25-BIOLABS-Nature-Care-Cameroon …" at bounding box center [563, 61] width 109 height 32
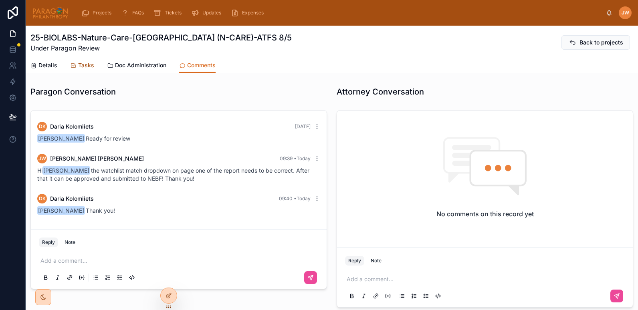
scroll to position [357, 0]
click at [42, 68] on span "Details" at bounding box center [47, 65] width 19 height 8
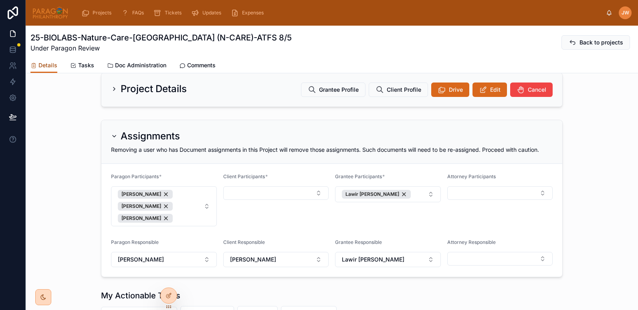
scroll to position [81, 0]
click at [241, 198] on button "Select Button" at bounding box center [276, 193] width 106 height 14
type input "***"
click at [251, 229] on span "[PERSON_NAME]" at bounding box center [248, 231] width 46 height 8
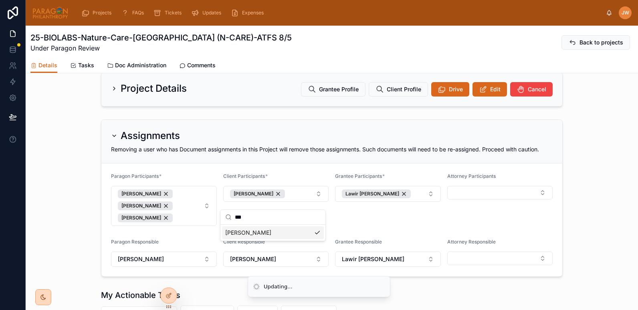
click at [63, 165] on div "Assignments Removing a user who has Document assignments in this Project will r…" at bounding box center [332, 198] width 613 height 164
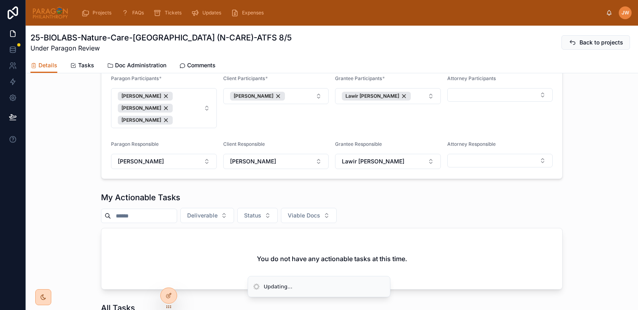
scroll to position [180, 0]
click at [133, 63] on span "Doc Administration" at bounding box center [140, 65] width 51 height 8
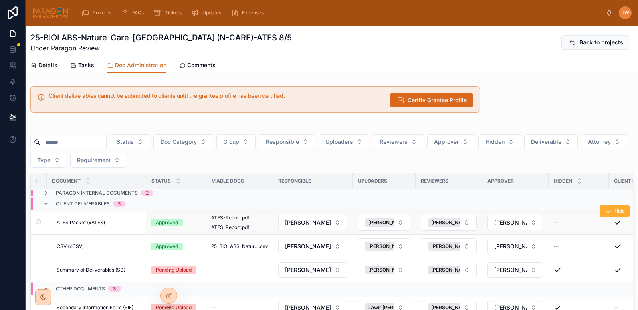
click at [104, 225] on span "ATFS Packet (xATFS)" at bounding box center [81, 223] width 49 height 6
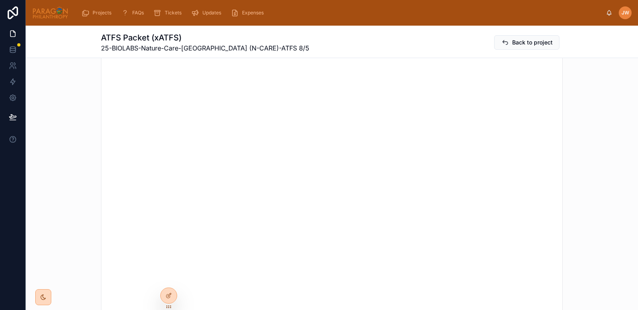
scroll to position [297, 0]
click at [78, 172] on div at bounding box center [332, 167] width 613 height 317
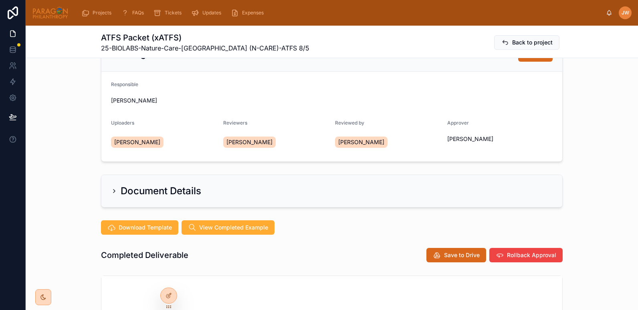
scroll to position [0, 0]
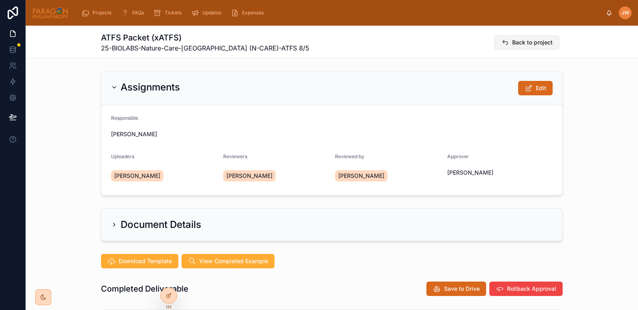
click at [521, 44] on span "Back to project" at bounding box center [533, 42] width 41 height 8
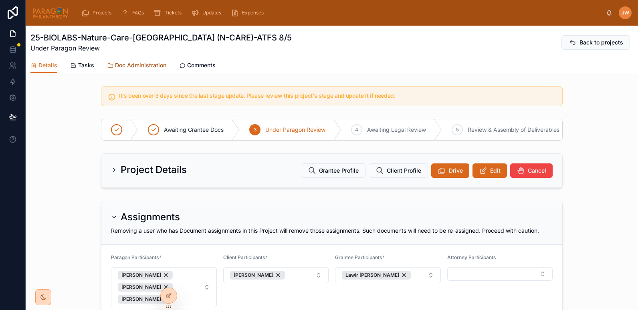
click at [136, 64] on span "Doc Administration" at bounding box center [140, 65] width 51 height 8
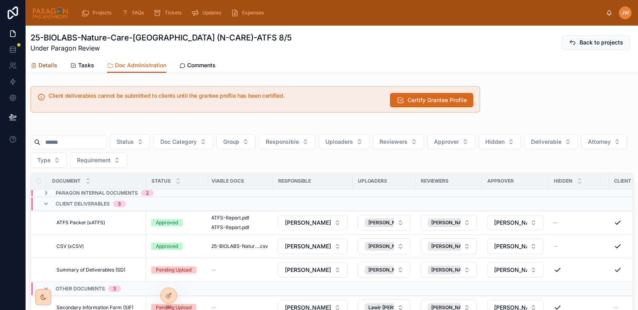
click at [41, 67] on span "Details" at bounding box center [47, 65] width 19 height 8
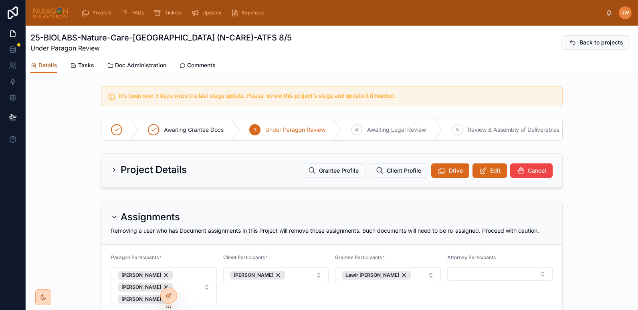
scroll to position [134, 0]
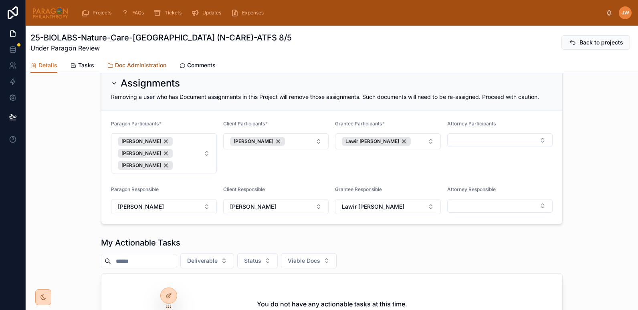
click at [141, 63] on span "Doc Administration" at bounding box center [140, 65] width 51 height 8
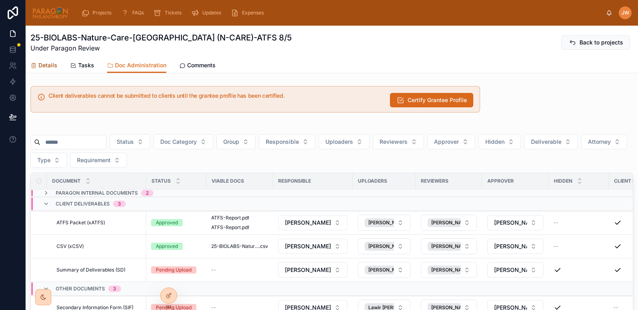
click at [51, 66] on span "Details" at bounding box center [47, 65] width 19 height 8
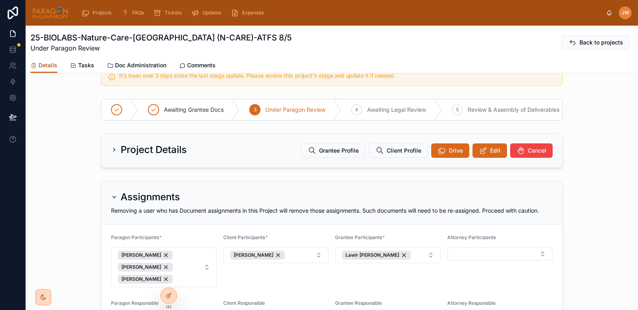
scroll to position [18, 0]
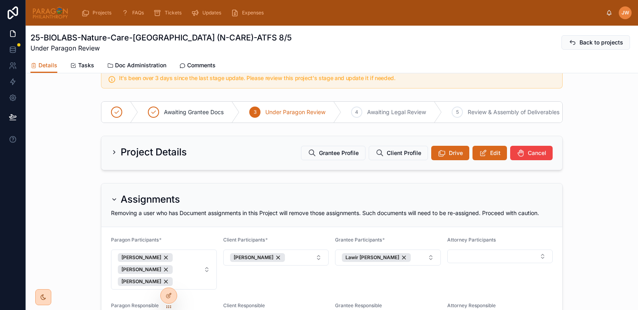
click at [52, 16] on img at bounding box center [50, 12] width 36 height 13
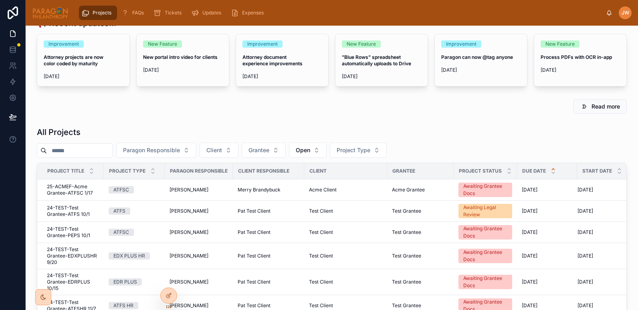
click at [84, 156] on input "text" at bounding box center [80, 150] width 66 height 11
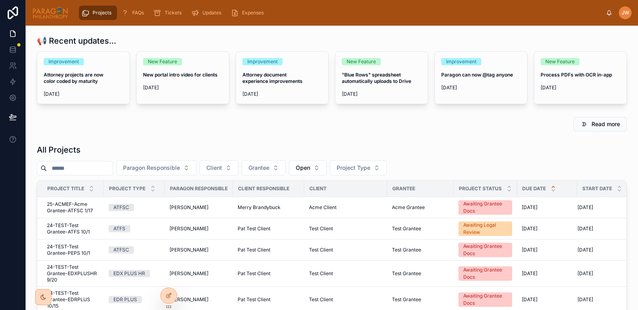
paste input "*********"
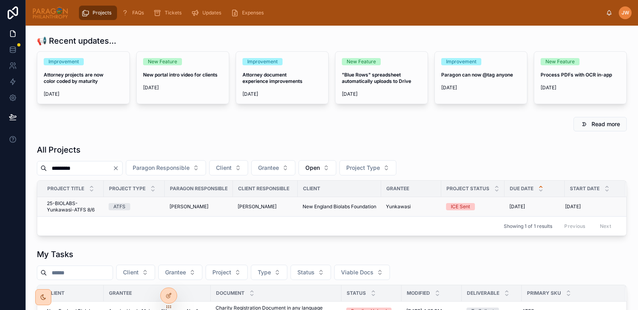
type input "*********"
click at [65, 210] on span "25-BIOLABS-Yunkawasi-ATFS 8/6" at bounding box center [73, 207] width 52 height 13
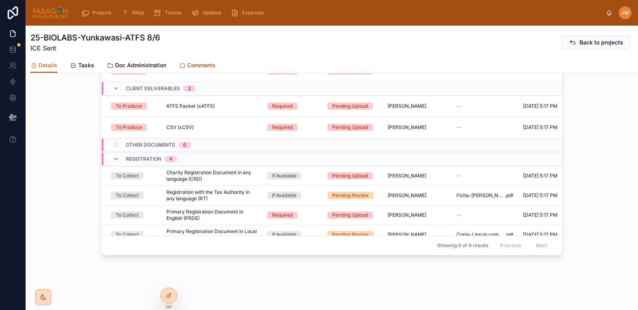
click at [192, 63] on span "Comments" at bounding box center [201, 65] width 28 height 8
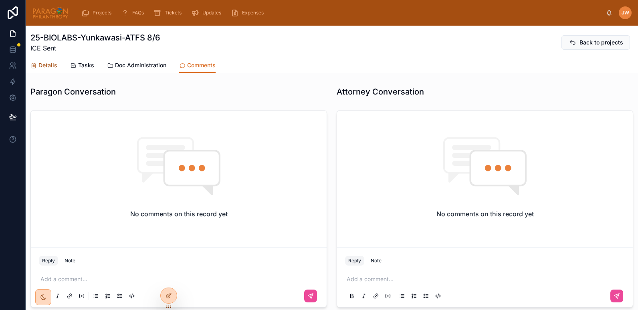
click at [49, 64] on span "Details" at bounding box center [47, 65] width 19 height 8
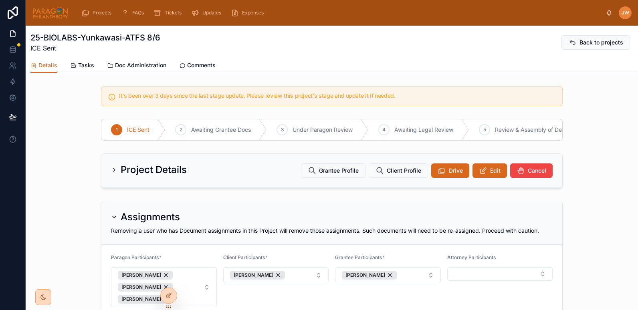
click at [48, 12] on img at bounding box center [50, 12] width 36 height 13
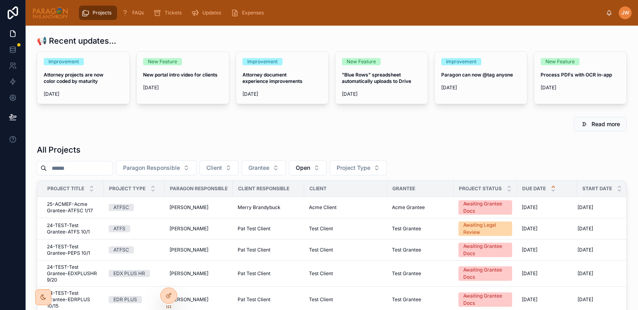
click at [71, 171] on input "text" at bounding box center [80, 168] width 66 height 11
paste input "*******"
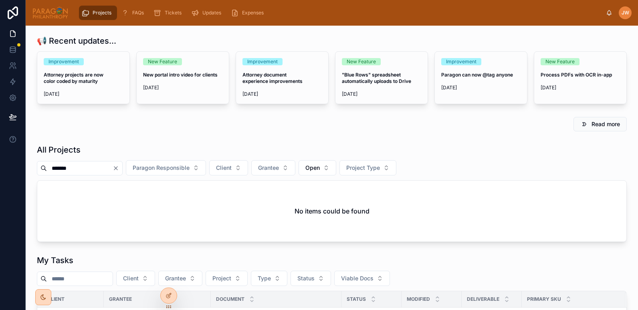
drag, startPoint x: 63, startPoint y: 169, endPoint x: 130, endPoint y: 165, distance: 67.1
click at [113, 165] on input "*******" at bounding box center [80, 168] width 66 height 11
type input "*"
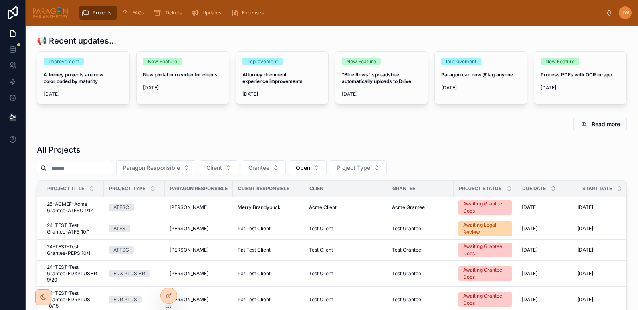
paste input "**********"
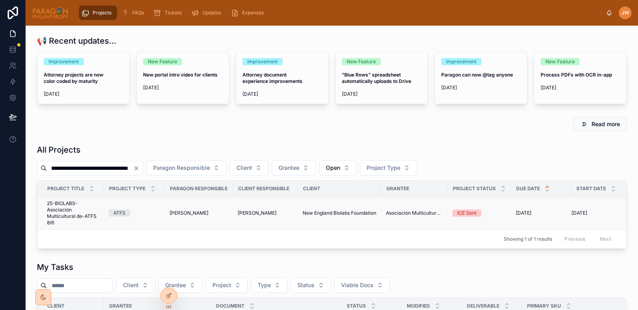
type input "**********"
click at [59, 207] on span "25-BIOLABS-Asociación Multicultural de-ATFS 8/6" at bounding box center [73, 214] width 52 height 26
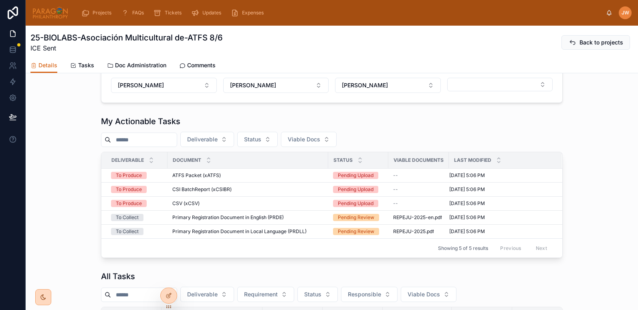
scroll to position [253, 0]
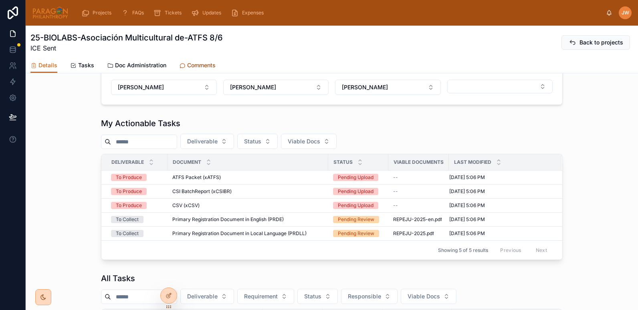
click at [191, 64] on span "Comments" at bounding box center [201, 65] width 28 height 8
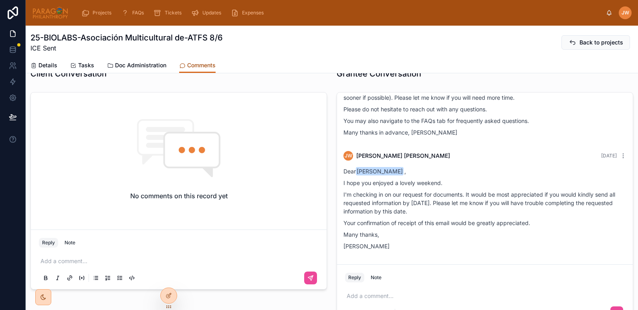
scroll to position [253, 0]
click at [368, 171] on span "Cesar Rodas" at bounding box center [380, 171] width 48 height 8
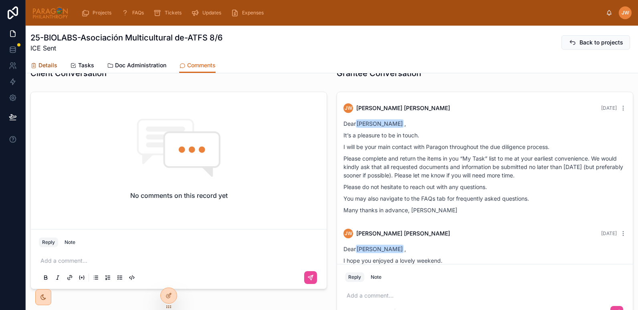
click at [34, 58] on link "Details" at bounding box center [43, 66] width 27 height 16
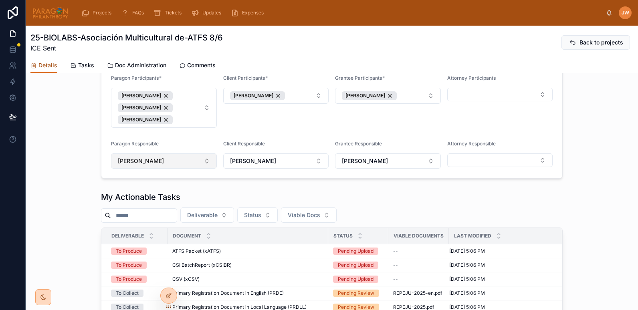
scroll to position [138, 0]
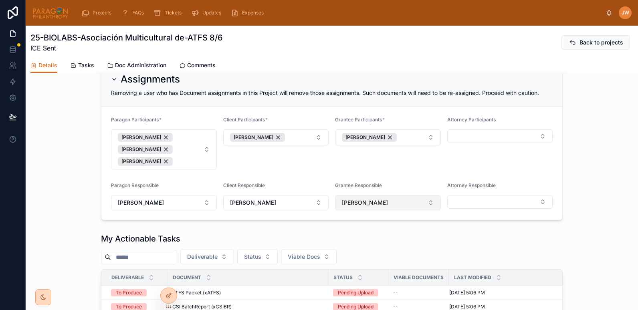
click at [351, 207] on span "Cesar Rodas" at bounding box center [365, 203] width 46 height 8
click at [322, 166] on div "Client Participants * Deborah Fraize" at bounding box center [276, 143] width 106 height 53
drag, startPoint x: 83, startPoint y: 39, endPoint x: 184, endPoint y: 37, distance: 101.1
click at [184, 37] on h1 "25-BIOLABS-Asociación Multicultural de-ATFS 8/6" at bounding box center [126, 37] width 192 height 11
copy h1 "Asociación Multicultural de"
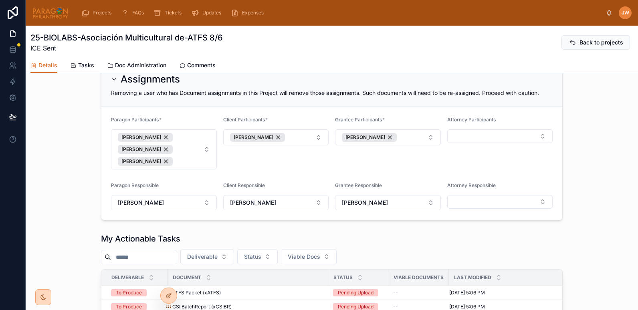
click at [59, 164] on div "Assignments Removing a user who has Document assignments in this Project will r…" at bounding box center [332, 142] width 613 height 164
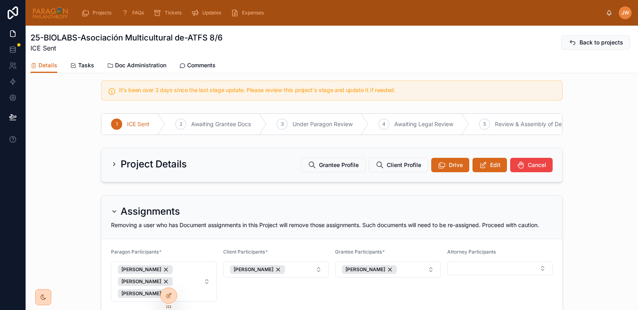
scroll to position [0, 0]
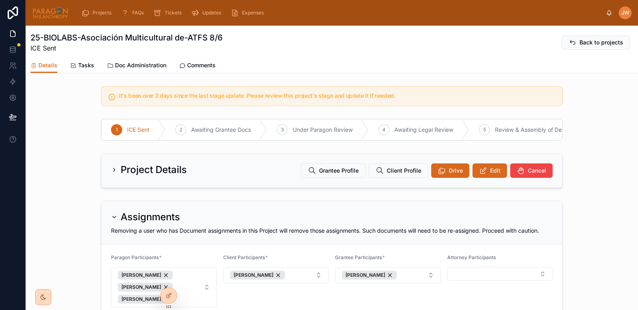
click at [121, 176] on h2 "Project Details" at bounding box center [154, 170] width 66 height 13
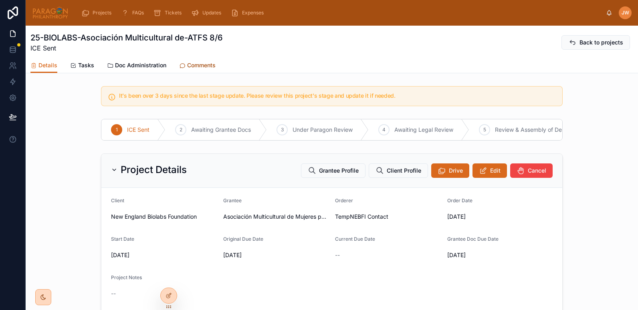
click at [197, 69] on span "Comments" at bounding box center [201, 65] width 28 height 8
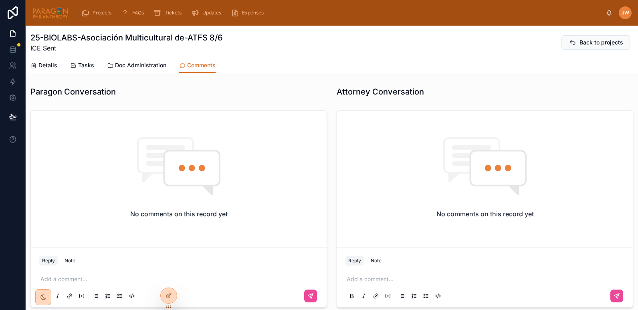
click at [48, 15] on img at bounding box center [50, 12] width 36 height 13
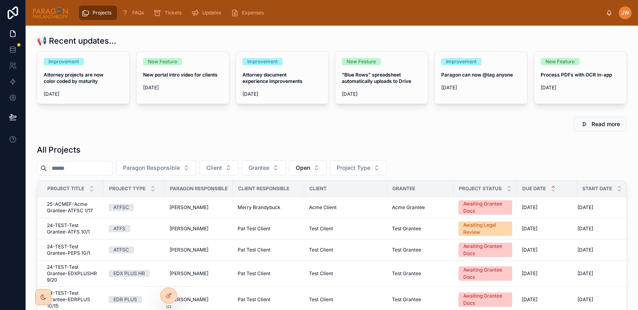
click at [63, 168] on input "text" at bounding box center [80, 168] width 66 height 11
paste input "**********"
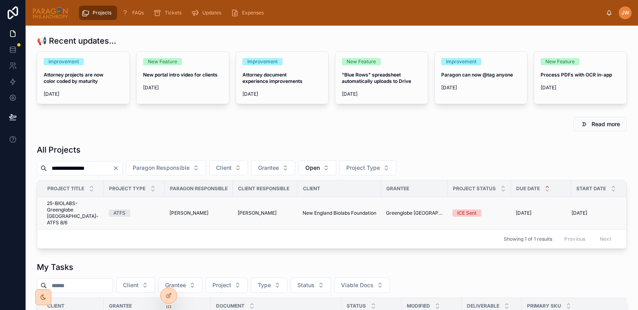
type input "**********"
click at [61, 221] on td "25-BIOLABS-Greenglobe Ghana-ATFS 8/6 25-BIOLABS-Greenglobe Ghana-ATFS 8/6" at bounding box center [70, 213] width 67 height 32
click at [63, 212] on span "25-BIOLABS-Greenglobe Ghana-ATFS 8/6" at bounding box center [73, 214] width 52 height 26
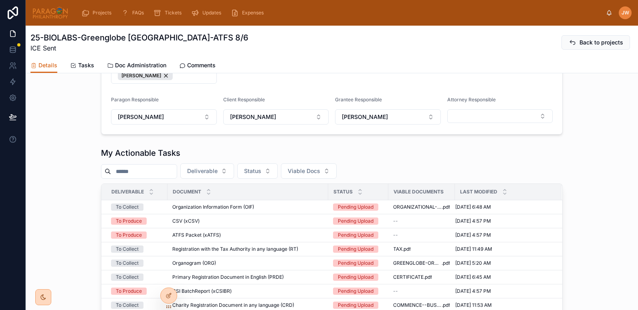
scroll to position [500, 0]
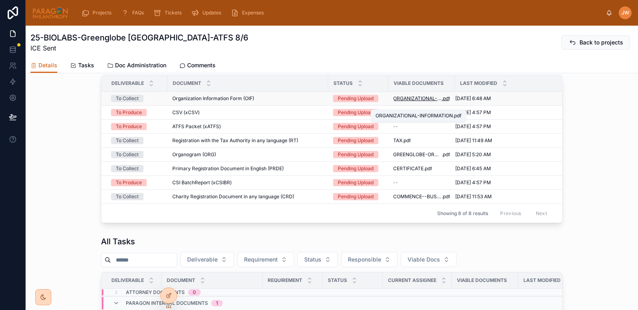
click at [405, 102] on span "ORGANIZATIONAL-INFORMATION" at bounding box center [417, 98] width 49 height 6
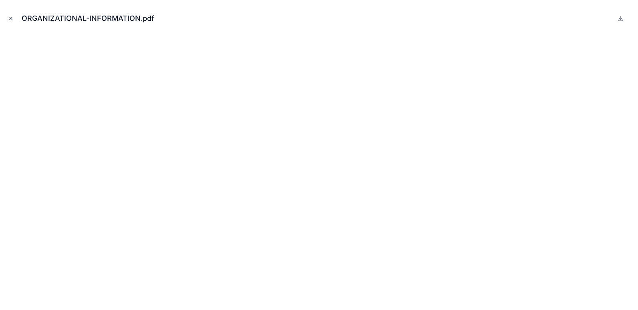
click at [9, 20] on icon "Close modal" at bounding box center [11, 19] width 6 height 6
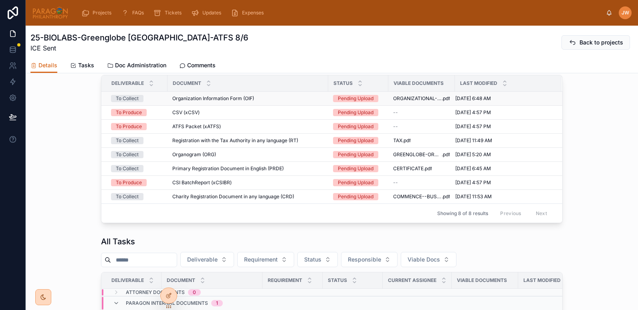
click at [272, 101] on td "Organization Information Form (OIF) Organization Information Form (OIF)" at bounding box center [248, 99] width 161 height 14
click at [268, 102] on div "Organization Information Form (OIF) Organization Information Form (OIF)" at bounding box center [247, 98] width 151 height 6
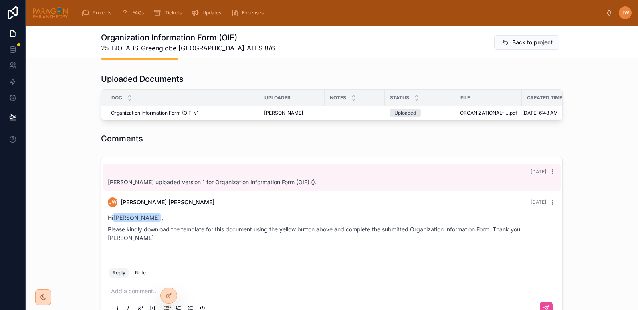
scroll to position [290, 0]
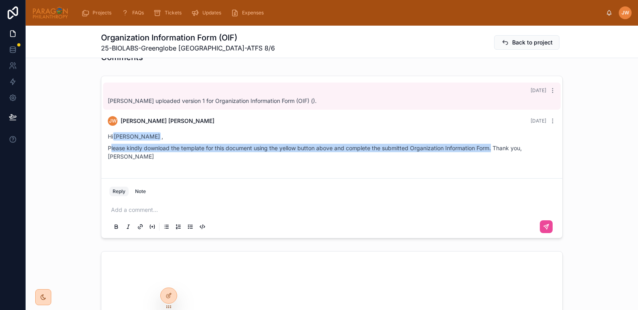
drag, startPoint x: 107, startPoint y: 154, endPoint x: 491, endPoint y: 156, distance: 384.2
click at [491, 156] on p "Please kindly download the template for this document using the yellow button a…" at bounding box center [332, 152] width 448 height 17
copy p "lease kindly download the template for this document using the yellow button ab…"
click at [116, 157] on p "Please kindly download the template for this document using the yellow button a…" at bounding box center [332, 152] width 448 height 17
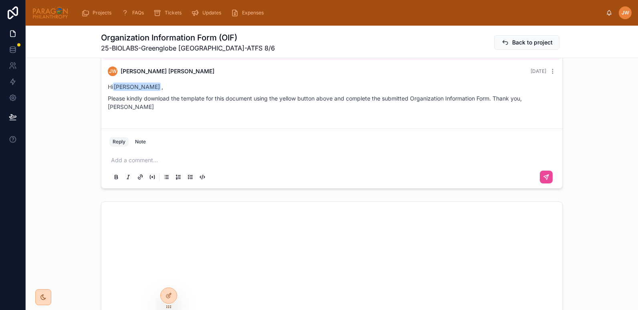
scroll to position [340, 0]
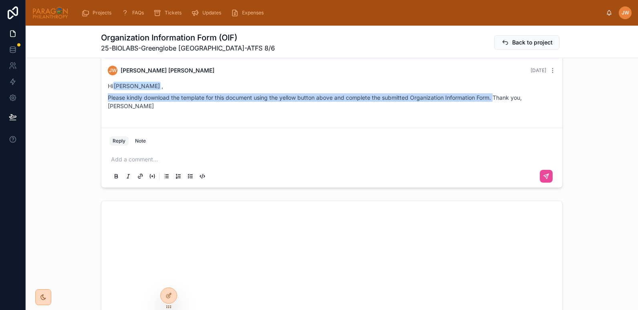
drag, startPoint x: 105, startPoint y: 105, endPoint x: 494, endPoint y: 105, distance: 388.2
click at [494, 105] on p "Please kindly download the template for this document using the yellow button a…" at bounding box center [332, 101] width 448 height 17
copy p "Please kindly download the template for this document using the yellow button a…"
click at [36, 116] on div "3 days ago Samuel Deh uploaded version 1 for Organization Information Form (OIF…" at bounding box center [332, 106] width 613 height 169
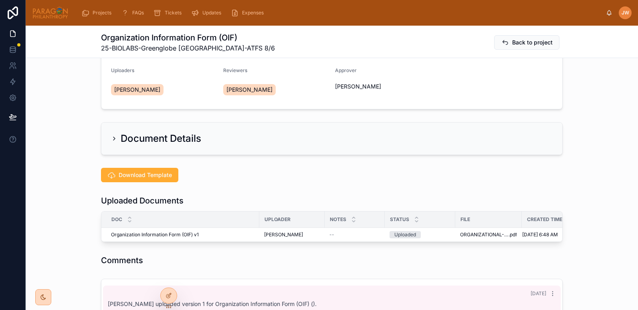
scroll to position [0, 0]
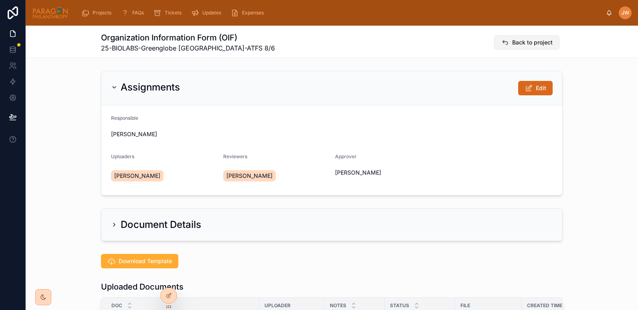
click at [537, 43] on span "Back to project" at bounding box center [533, 42] width 41 height 8
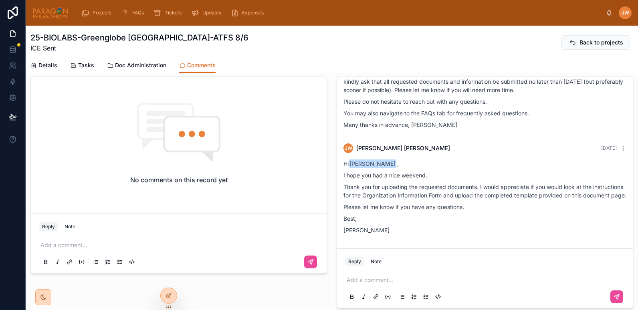
scroll to position [269, 0]
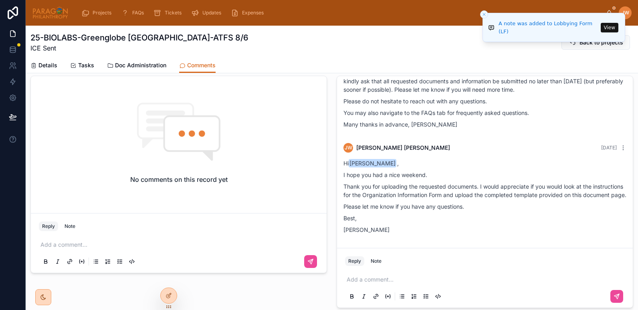
click at [50, 11] on img at bounding box center [50, 12] width 36 height 13
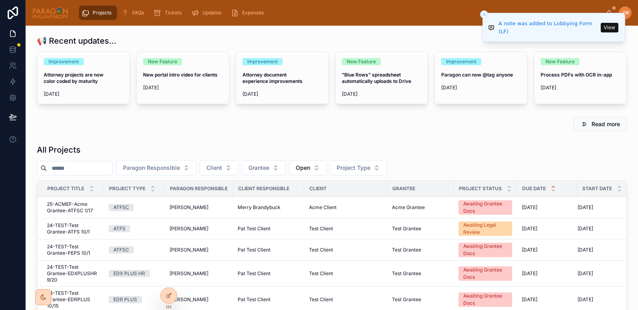
paste input "**********"
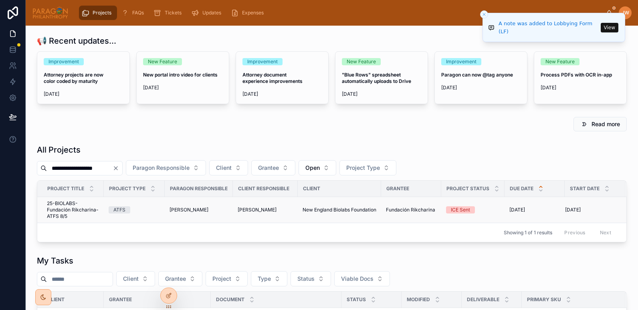
type input "**********"
click at [59, 216] on span "25-BIOLABS-Fundación Rikcharina-ATFS 8/5" at bounding box center [73, 210] width 52 height 19
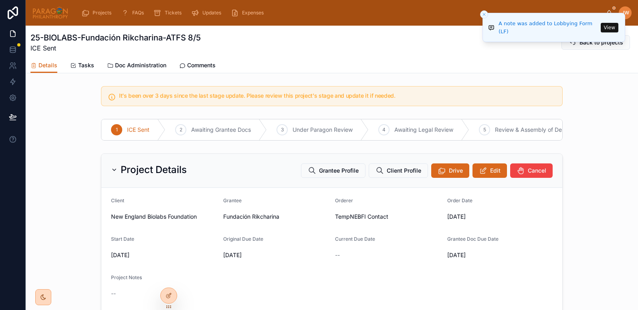
scroll to position [18, 0]
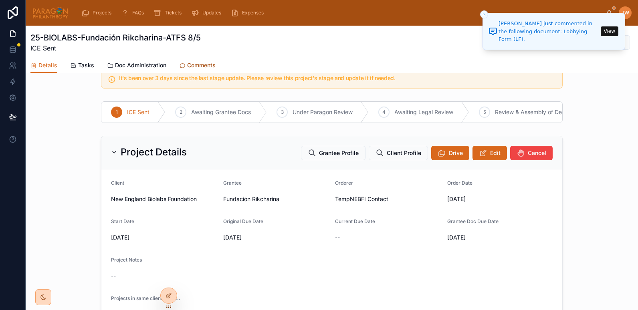
click at [201, 65] on span "Comments" at bounding box center [201, 65] width 28 height 8
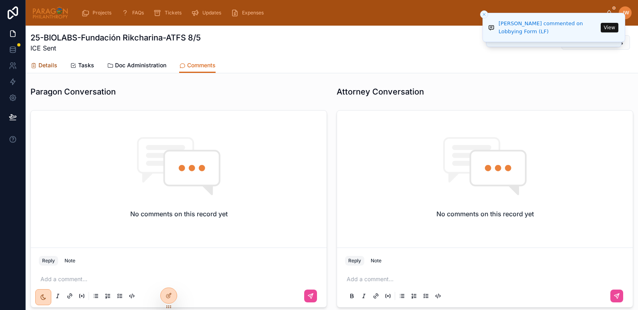
click at [42, 67] on span "Details" at bounding box center [47, 65] width 19 height 8
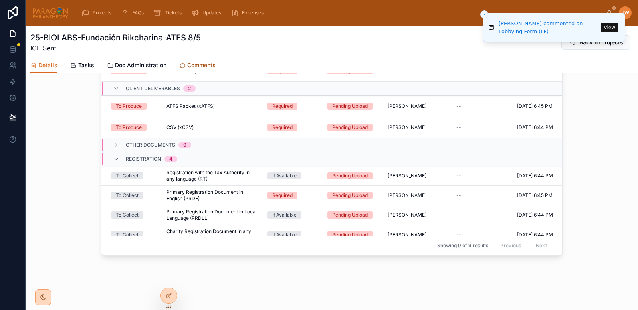
click at [202, 65] on span "Comments" at bounding box center [201, 65] width 28 height 8
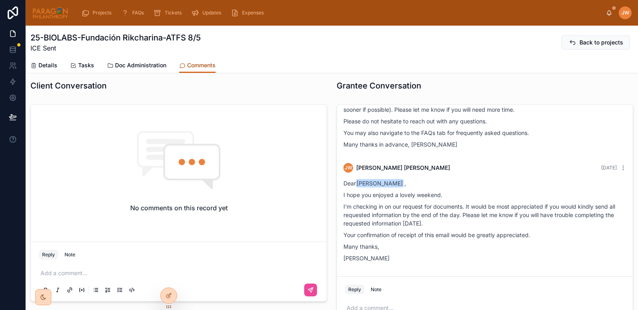
scroll to position [241, 0]
click at [53, 64] on span "Details" at bounding box center [47, 65] width 19 height 8
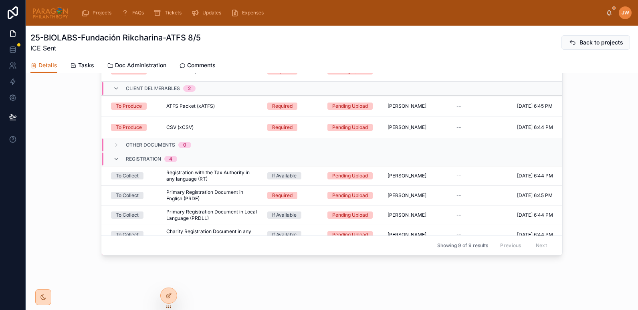
click at [44, 17] on img at bounding box center [50, 12] width 36 height 13
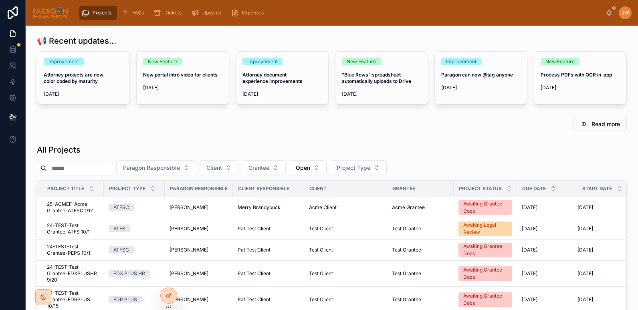
paste input "**********"
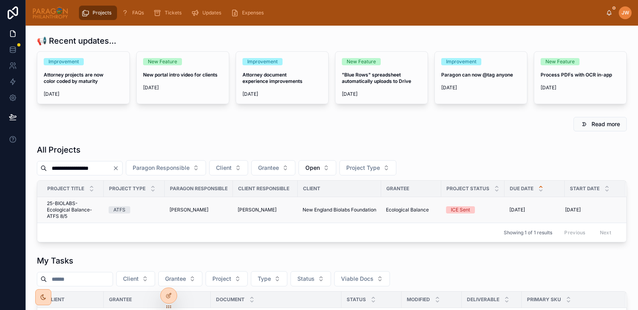
type input "**********"
click at [67, 210] on span "25-BIOLABS-Ecological Balance-ATFS 8/5" at bounding box center [73, 210] width 52 height 19
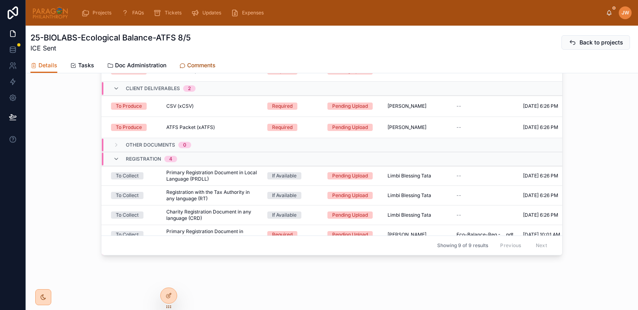
click at [196, 64] on span "Comments" at bounding box center [201, 65] width 28 height 8
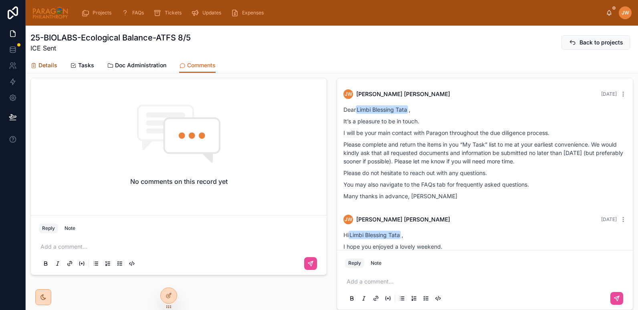
click at [36, 64] on icon at bounding box center [33, 66] width 6 height 6
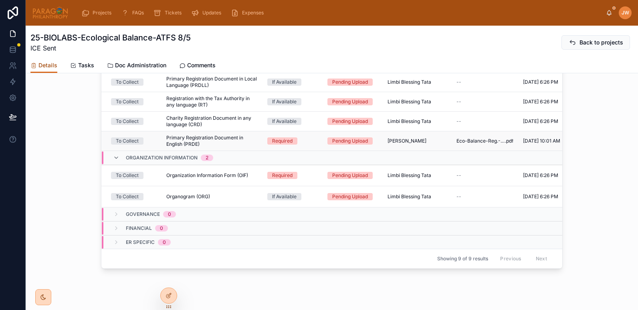
scroll to position [700, 0]
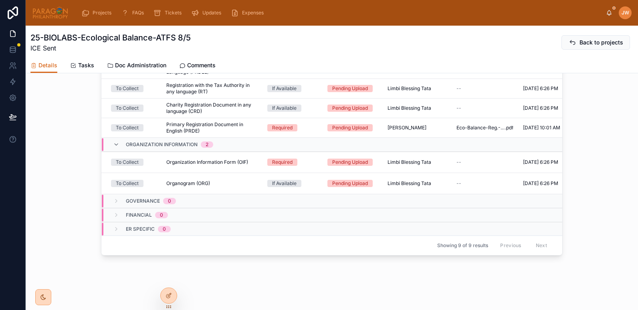
click at [42, 16] on img at bounding box center [50, 12] width 36 height 13
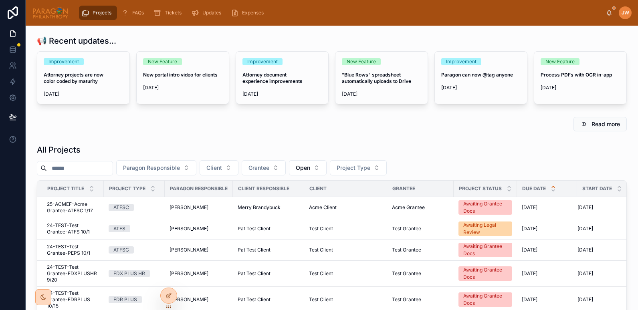
click at [64, 172] on input "text" at bounding box center [80, 168] width 66 height 11
paste input "**********"
type input "**********"
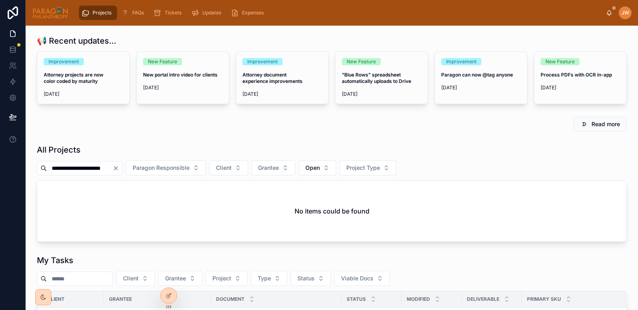
drag, startPoint x: 126, startPoint y: 169, endPoint x: 43, endPoint y: 175, distance: 83.2
click at [43, 175] on div "**********" at bounding box center [80, 168] width 86 height 14
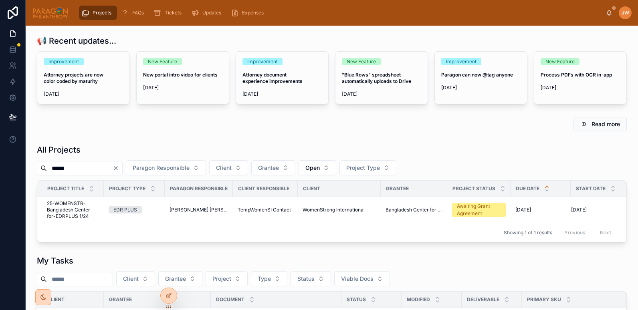
drag, startPoint x: 76, startPoint y: 167, endPoint x: 38, endPoint y: 166, distance: 37.3
click at [38, 166] on div "******" at bounding box center [80, 168] width 86 height 14
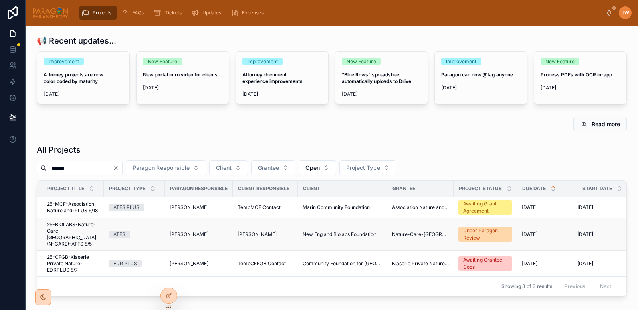
type input "******"
click at [61, 232] on span "25-BIOLABS-Nature-Care-Cameroon (N-CARE)-ATFS 8/5" at bounding box center [73, 235] width 52 height 26
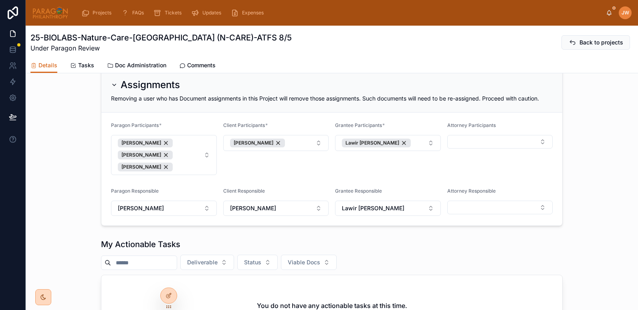
scroll to position [302, 0]
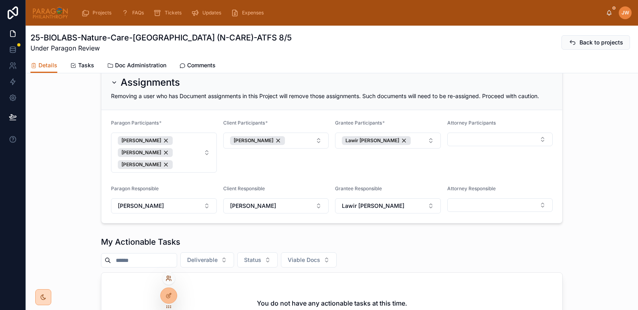
click at [170, 279] on icon at bounding box center [169, 279] width 6 height 6
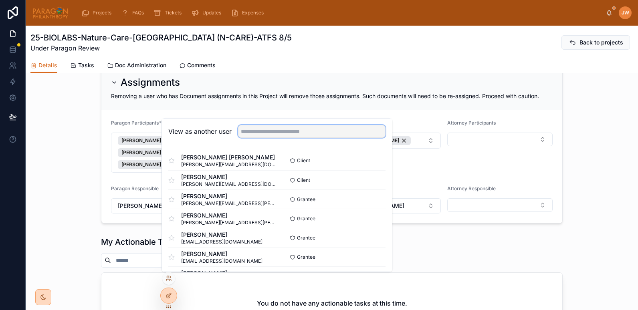
click at [261, 132] on input "text" at bounding box center [312, 131] width 148 height 13
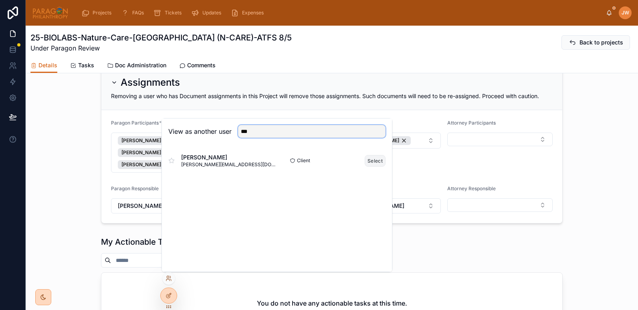
type input "***"
click at [369, 162] on button "Select" at bounding box center [375, 161] width 21 height 12
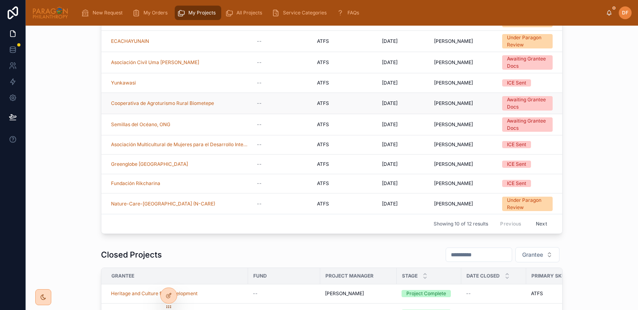
scroll to position [96, 0]
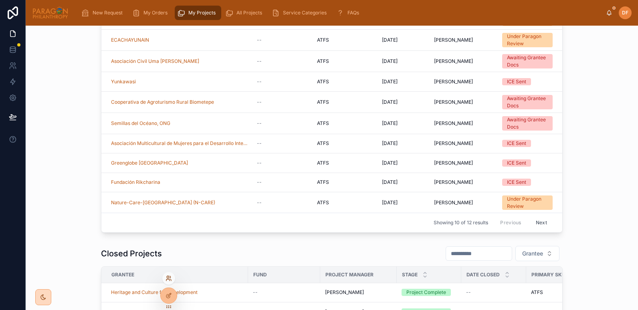
click at [168, 281] on icon at bounding box center [169, 279] width 6 height 6
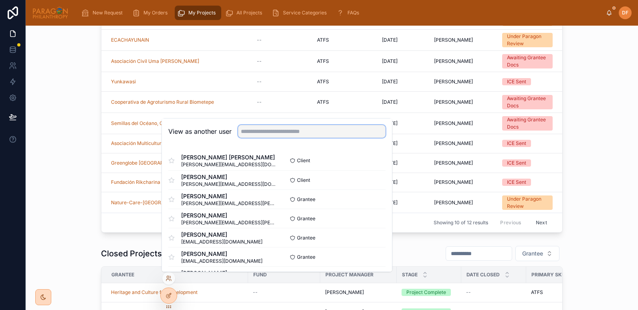
click at [276, 134] on input "text" at bounding box center [312, 131] width 148 height 13
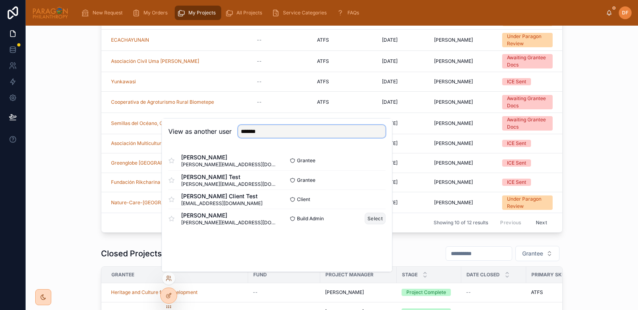
type input "*******"
click at [375, 220] on button "Select" at bounding box center [375, 219] width 21 height 12
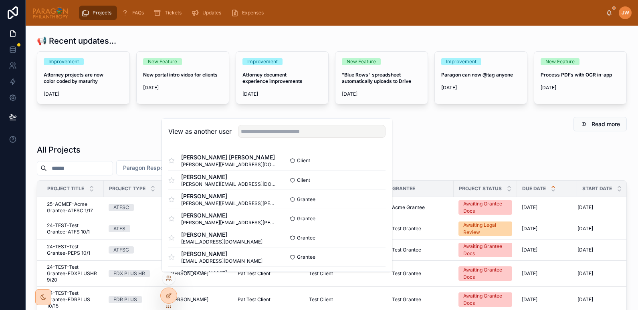
click at [69, 169] on input "text" at bounding box center [80, 168] width 66 height 11
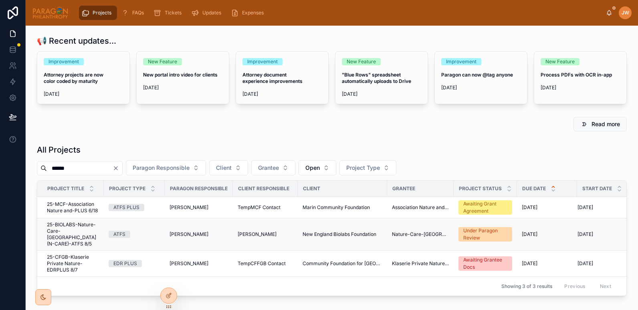
type input "******"
click at [79, 230] on span "25-BIOLABS-Nature-Care-[GEOGRAPHIC_DATA] (N-CARE)-ATFS 8/5" at bounding box center [73, 235] width 52 height 26
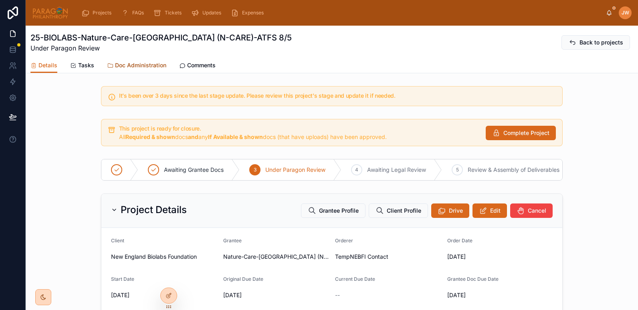
click at [117, 66] on span "Doc Administration" at bounding box center [140, 65] width 51 height 8
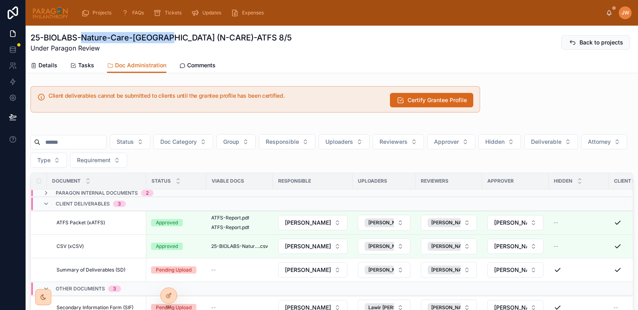
drag, startPoint x: 81, startPoint y: 35, endPoint x: 174, endPoint y: 35, distance: 92.2
click at [174, 35] on h1 "25-BIOLABS-Nature-Care-Cameroon (N-CARE)-ATFS 8/5" at bounding box center [160, 37] width 261 height 11
copy h1 "Nature-Care-Cameroon"
click at [54, 66] on span "Details" at bounding box center [47, 65] width 19 height 8
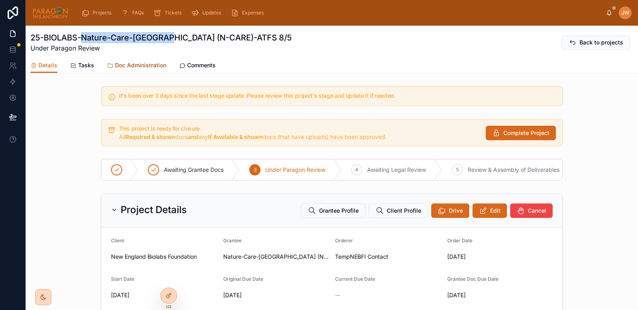
click at [133, 64] on span "Doc Administration" at bounding box center [140, 65] width 51 height 8
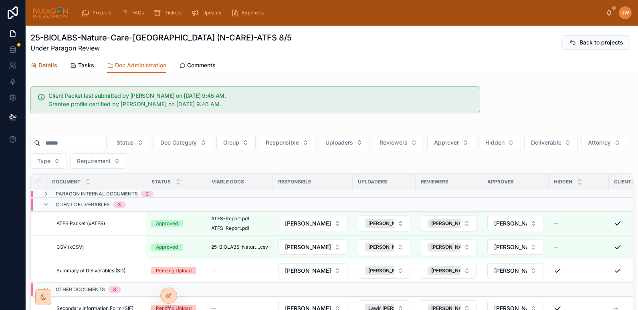
click at [51, 67] on span "Details" at bounding box center [47, 65] width 19 height 8
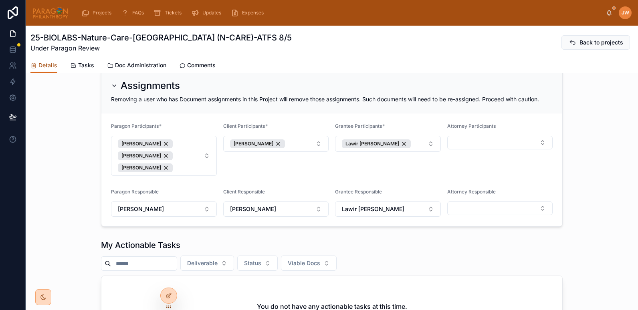
scroll to position [339, 0]
click at [167, 281] on icon at bounding box center [169, 279] width 6 height 6
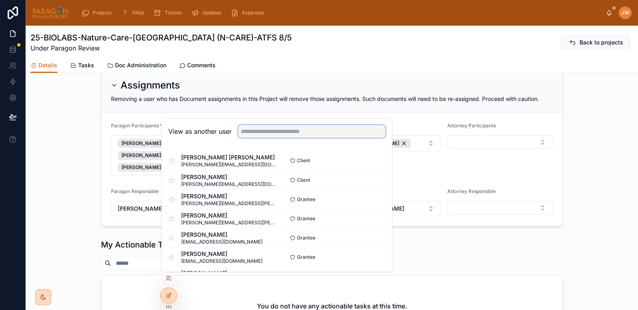
click at [253, 136] on input "text" at bounding box center [312, 131] width 148 height 13
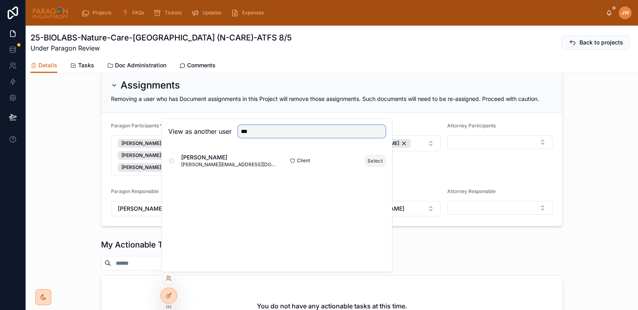
type input "***"
click at [376, 162] on button "Select" at bounding box center [375, 161] width 21 height 12
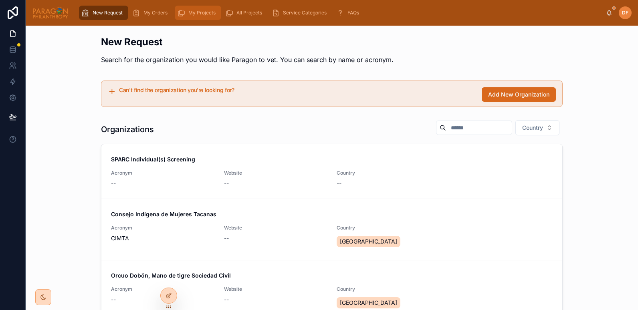
click at [188, 17] on div "My Projects" at bounding box center [198, 12] width 42 height 13
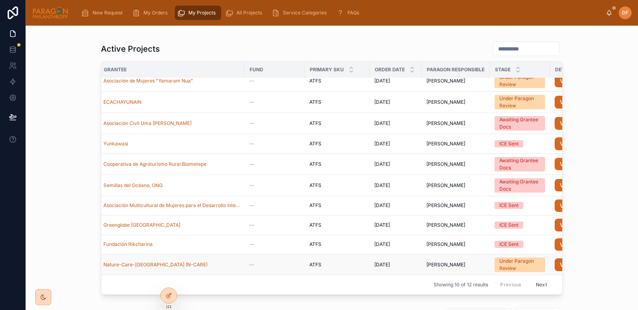
scroll to position [14, 0]
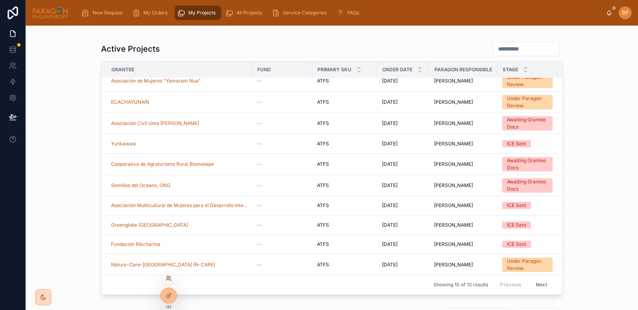
click at [168, 282] on icon at bounding box center [169, 279] width 6 height 6
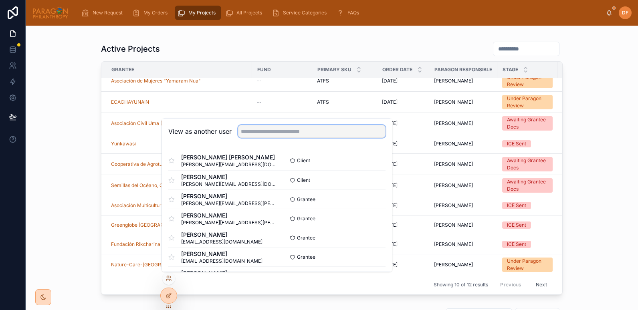
click at [245, 131] on input "text" at bounding box center [312, 131] width 148 height 13
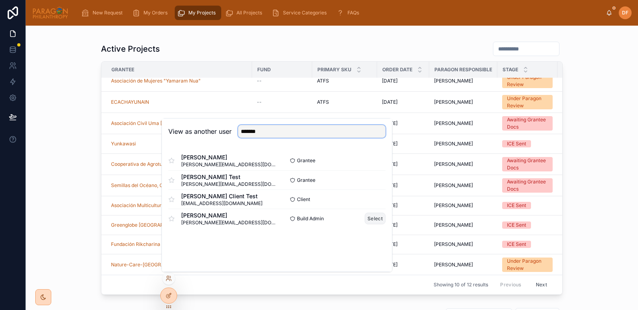
type input "*******"
click at [373, 218] on button "Select" at bounding box center [375, 219] width 21 height 12
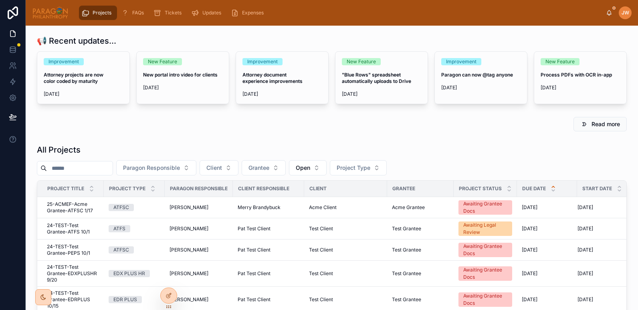
click at [95, 170] on input "text" at bounding box center [80, 168] width 66 height 11
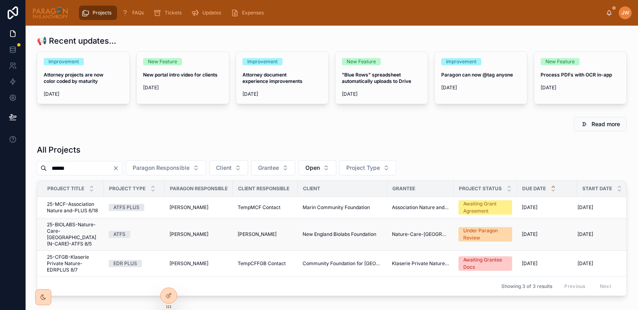
type input "******"
click at [61, 237] on span "25-BIOLABS-Nature-Care-[GEOGRAPHIC_DATA] (N-CARE)-ATFS 8/5" at bounding box center [73, 235] width 52 height 26
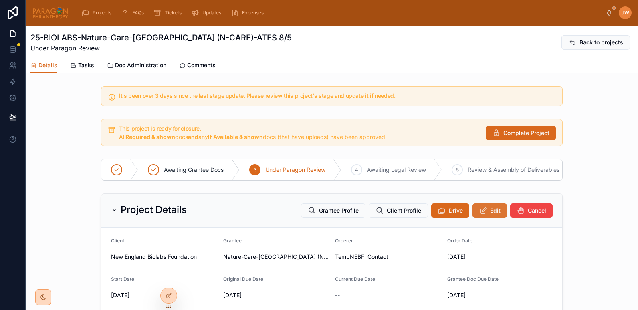
click at [482, 211] on button "Edit" at bounding box center [490, 211] width 34 height 14
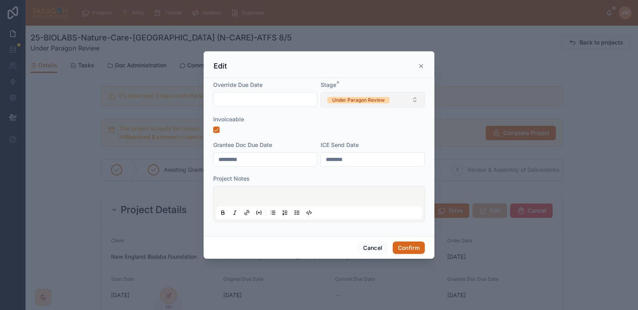
click at [371, 112] on form "Override Due Date Stage * Under Paragon Review Invoiceable Grantee Doc Due Date…" at bounding box center [319, 155] width 212 height 149
click at [355, 96] on span "Under Paragon Review" at bounding box center [359, 100] width 62 height 8
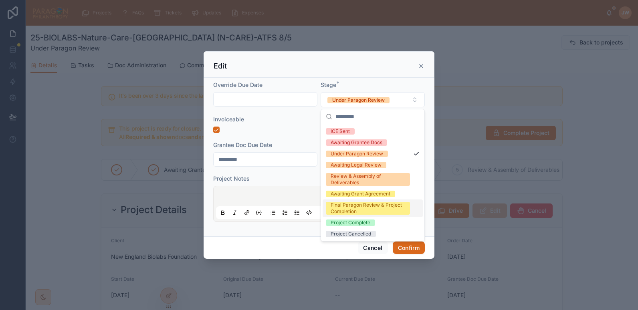
click at [348, 207] on div "Final Paragon Review & Project Completion" at bounding box center [368, 208] width 75 height 13
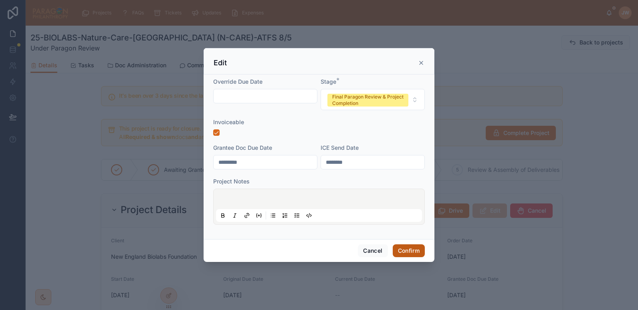
click at [406, 252] on button "Confirm" at bounding box center [409, 251] width 32 height 13
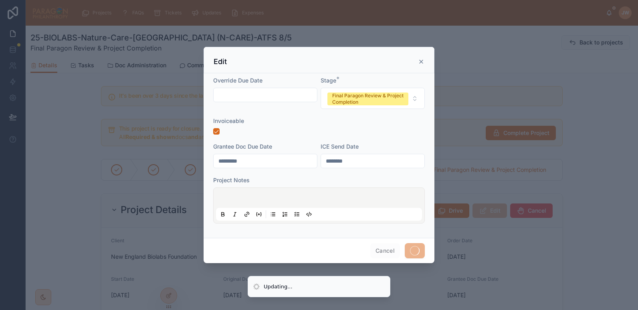
click at [234, 197] on p at bounding box center [321, 199] width 206 height 8
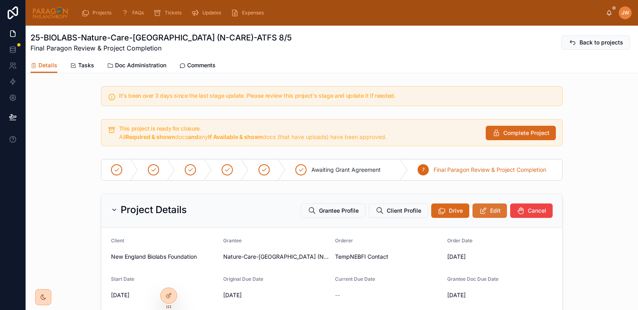
click at [490, 206] on button "Edit" at bounding box center [490, 211] width 34 height 14
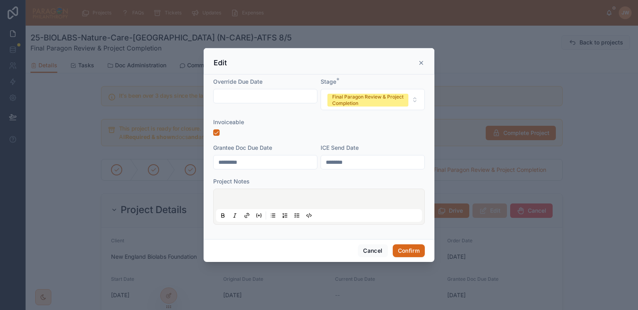
click at [250, 197] on p at bounding box center [321, 201] width 206 height 8
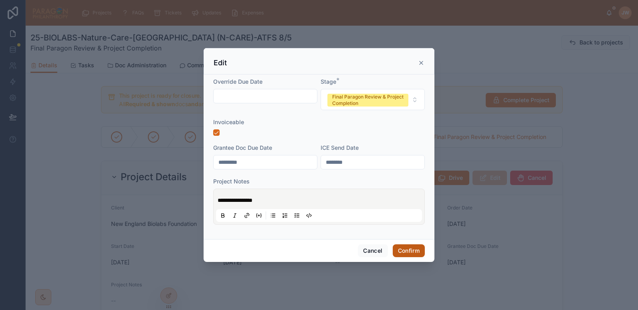
click at [412, 251] on button "Confirm" at bounding box center [409, 251] width 32 height 13
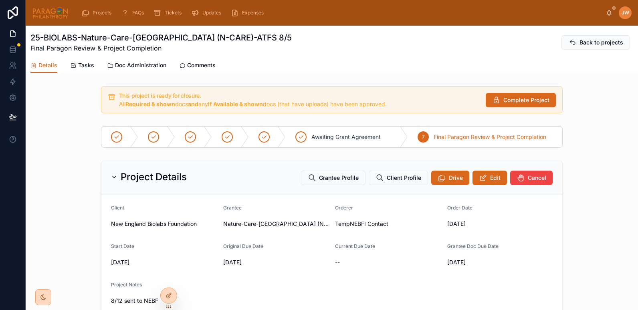
click at [61, 206] on div "Project Details Grantee Profile Client Profile Drive Edit Cancel Client New Eng…" at bounding box center [332, 262] width 613 height 208
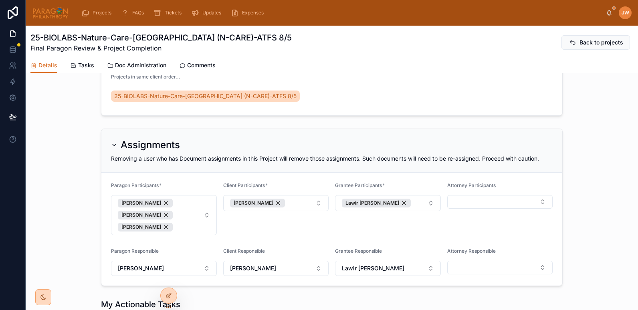
scroll to position [254, 0]
click at [167, 282] on icon at bounding box center [169, 279] width 6 height 6
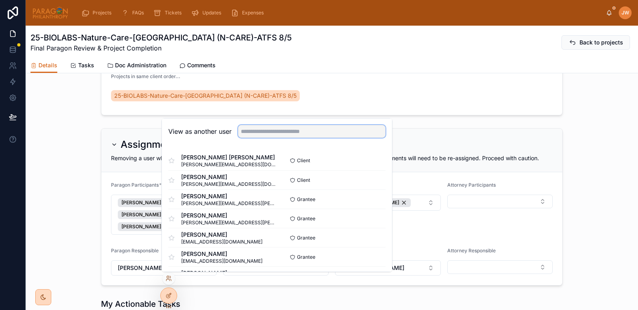
click at [286, 129] on input "text" at bounding box center [312, 131] width 148 height 13
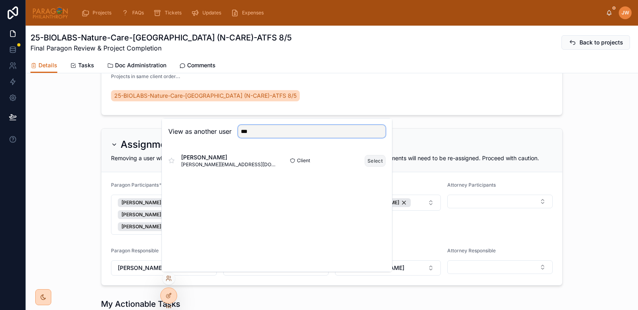
type input "***"
click at [374, 159] on button "Select" at bounding box center [375, 161] width 21 height 12
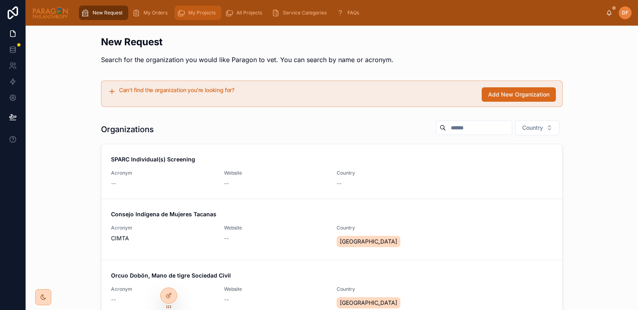
click at [197, 15] on span "My Projects" at bounding box center [201, 13] width 27 height 6
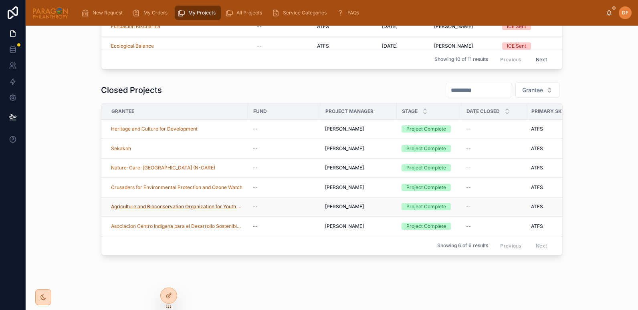
scroll to position [279, 0]
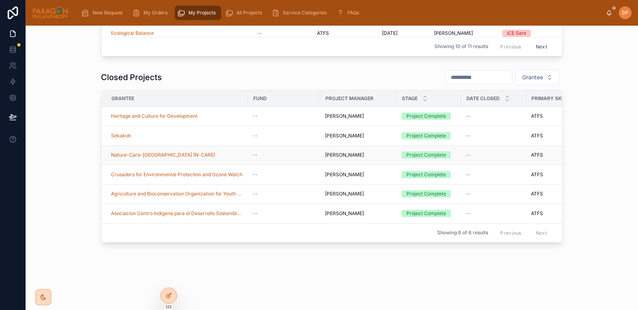
click at [221, 146] on td "Nature-Care-[GEOGRAPHIC_DATA] (N-CARE)" at bounding box center [174, 156] width 147 height 20
click at [214, 152] on div "Nature-Care-[GEOGRAPHIC_DATA] (N-CARE)" at bounding box center [177, 155] width 132 height 6
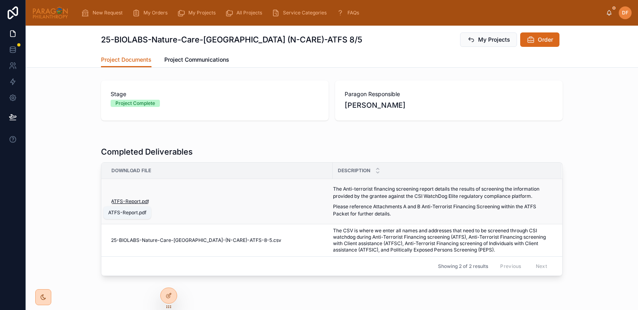
click at [126, 202] on span "ATFS-Report" at bounding box center [126, 202] width 30 height 6
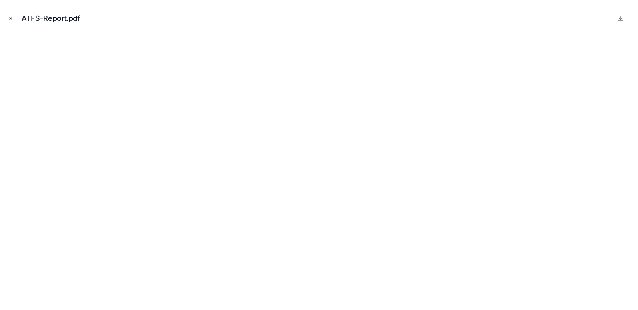
click at [10, 16] on icon "Close modal" at bounding box center [11, 19] width 6 height 6
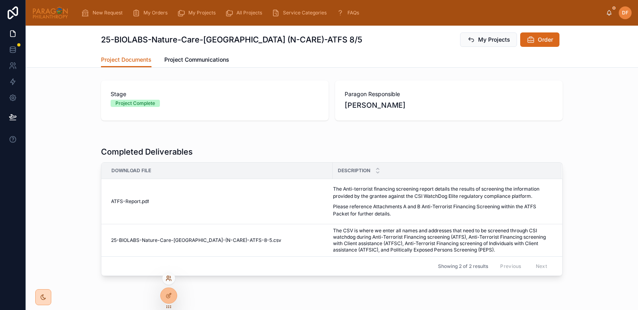
click at [168, 280] on icon at bounding box center [169, 279] width 6 height 6
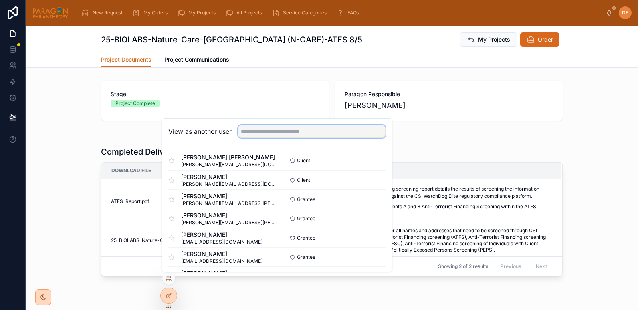
click at [268, 132] on input "text" at bounding box center [312, 131] width 148 height 13
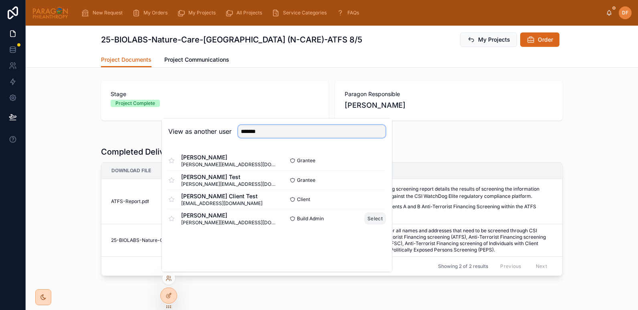
type input "*******"
click at [377, 222] on button "Select" at bounding box center [375, 219] width 21 height 12
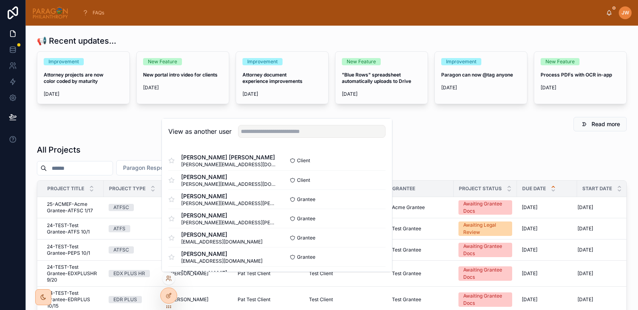
click at [111, 124] on div "Read more" at bounding box center [332, 124] width 590 height 14
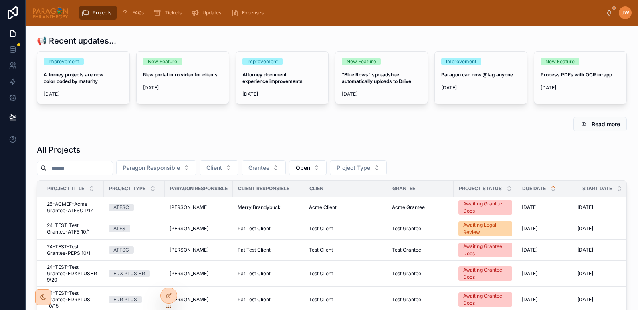
click at [67, 169] on input "text" at bounding box center [80, 168] width 66 height 11
type input "******"
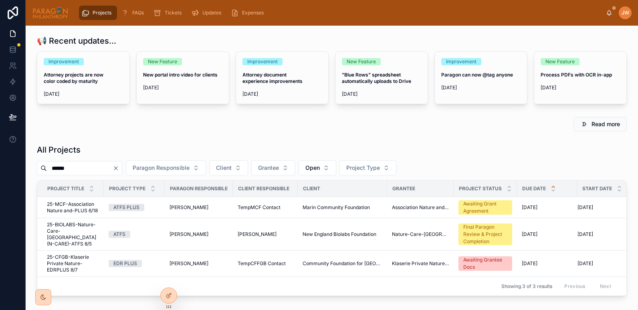
drag, startPoint x: 72, startPoint y: 170, endPoint x: 37, endPoint y: 161, distance: 36.2
click at [37, 161] on div "****** Paragon Responsible Client Grantee Open Project Type" at bounding box center [332, 167] width 590 height 15
click at [115, 131] on div "Read more" at bounding box center [332, 124] width 590 height 14
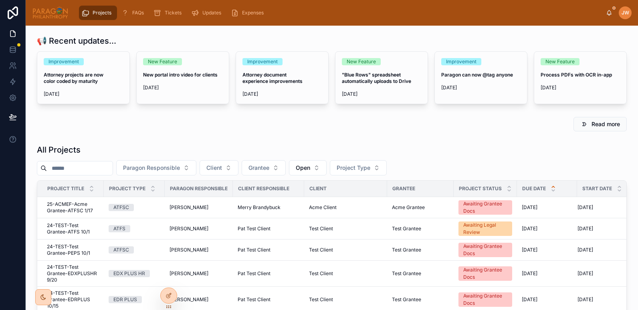
click at [53, 14] on img at bounding box center [50, 12] width 36 height 13
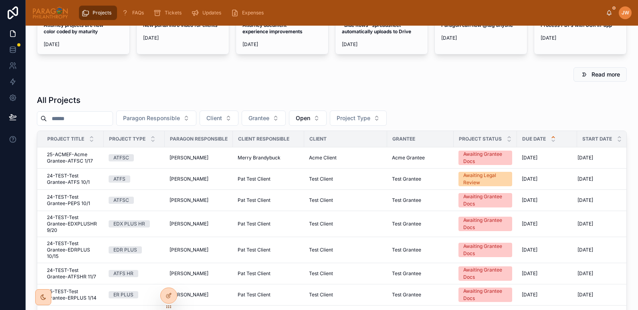
scroll to position [50, 0]
click at [70, 118] on input "text" at bounding box center [80, 118] width 66 height 11
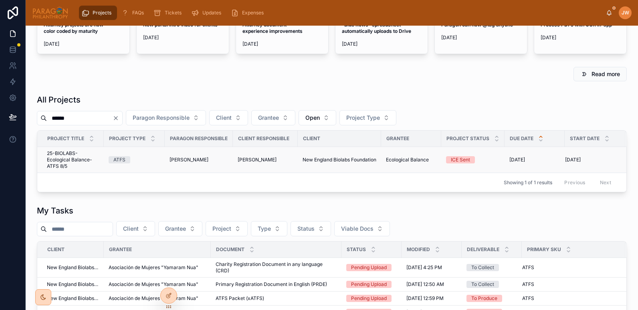
type input "******"
click at [69, 158] on span "25-BIOLABS-Ecological Balance-ATFS 8/5" at bounding box center [73, 159] width 52 height 19
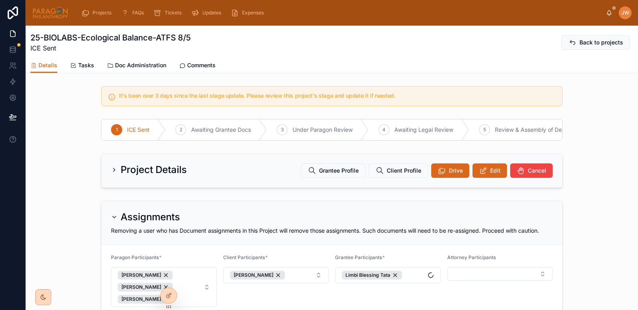
scroll to position [60, 0]
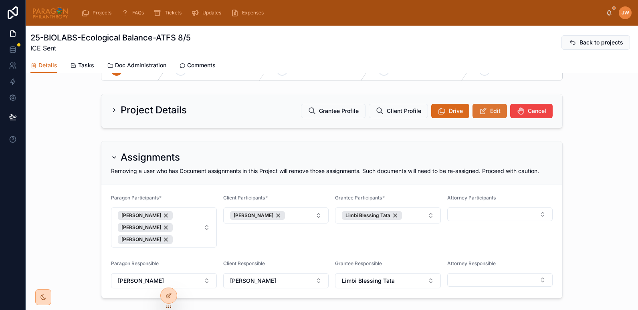
click at [490, 115] on span "Edit" at bounding box center [495, 111] width 10 height 8
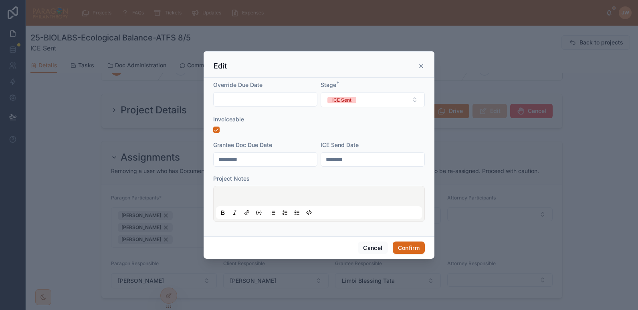
click at [246, 198] on p at bounding box center [321, 198] width 206 height 8
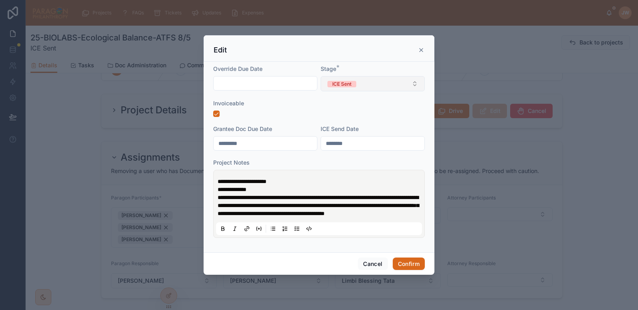
click at [383, 81] on button "ICE Sent" at bounding box center [373, 83] width 104 height 15
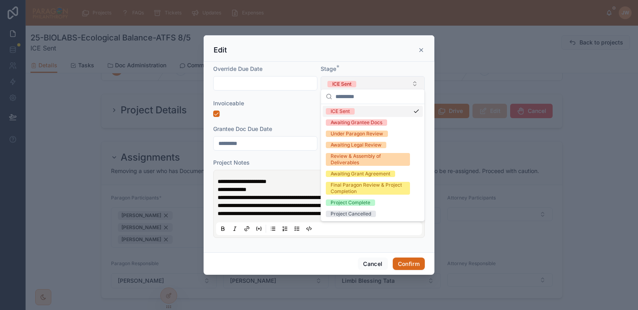
click at [379, 81] on button "ICE Sent" at bounding box center [373, 83] width 104 height 15
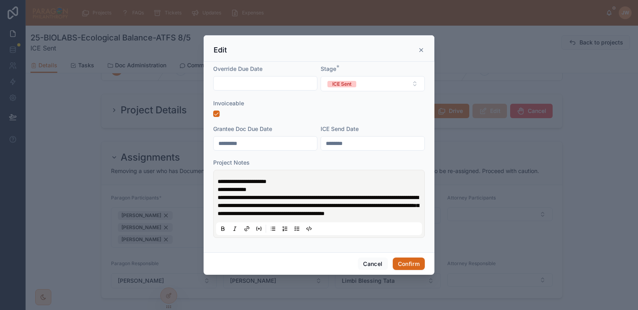
click at [328, 217] on p "**********" at bounding box center [321, 206] width 206 height 24
click at [410, 269] on button "Confirm" at bounding box center [409, 264] width 32 height 13
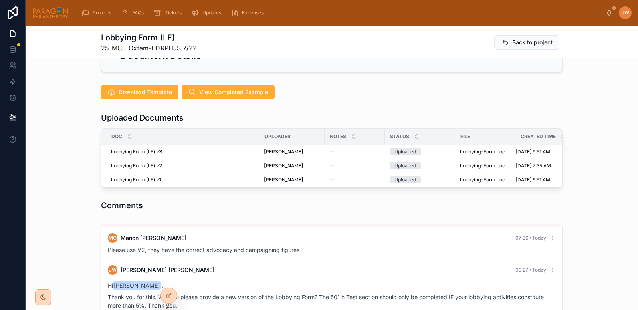
scroll to position [184, 0]
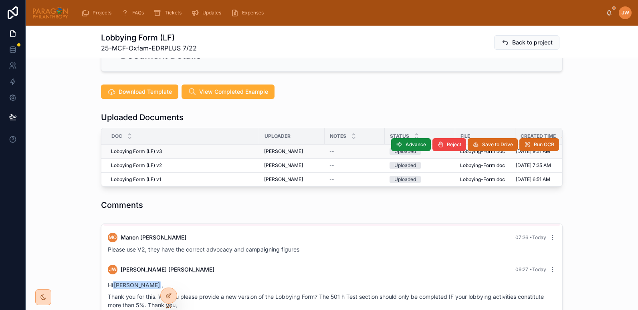
click at [468, 138] on div "Save to Drive" at bounding box center [493, 144] width 50 height 13
click at [465, 148] on span "Lobbying-Form" at bounding box center [477, 151] width 35 height 6
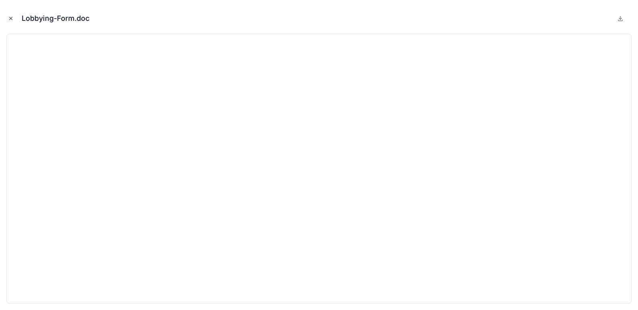
click at [13, 20] on icon "Close modal" at bounding box center [11, 19] width 6 height 6
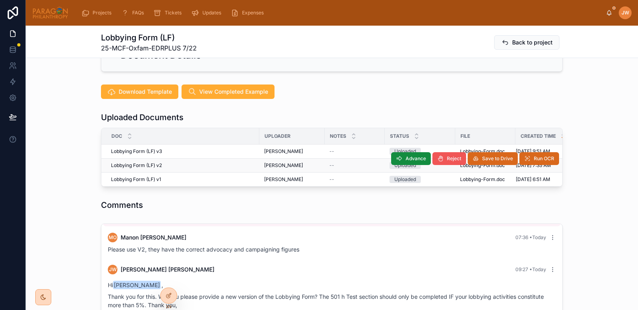
click at [441, 156] on icon at bounding box center [441, 159] width 6 height 6
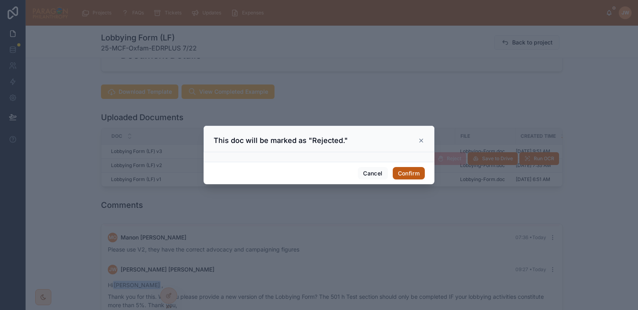
click at [412, 174] on button "Confirm" at bounding box center [409, 173] width 32 height 13
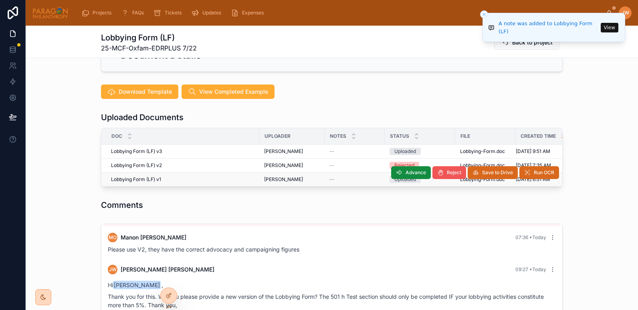
click at [452, 170] on span "Reject" at bounding box center [454, 173] width 14 height 6
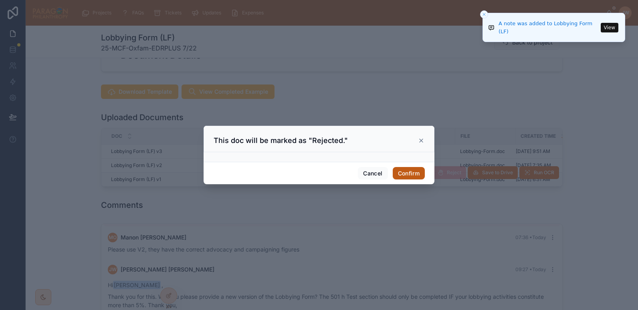
click at [408, 177] on button "Confirm" at bounding box center [409, 173] width 32 height 13
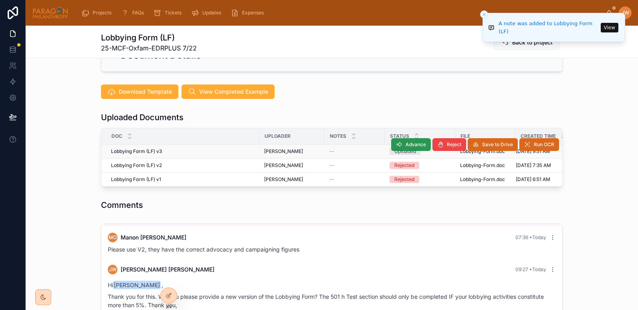
click at [406, 142] on span "Advance" at bounding box center [416, 145] width 20 height 6
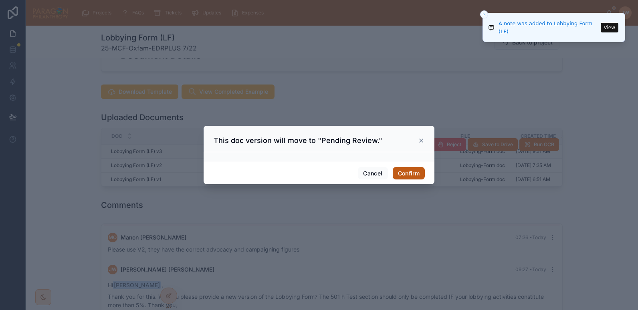
click at [401, 174] on button "Confirm" at bounding box center [409, 173] width 32 height 13
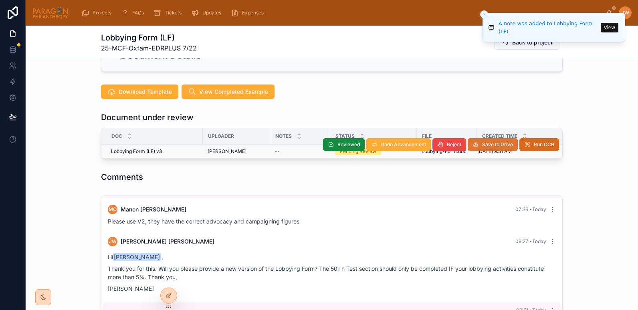
click at [501, 142] on span "Save to Drive" at bounding box center [497, 145] width 31 height 6
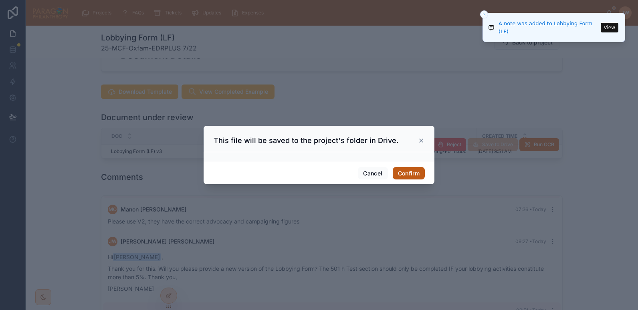
click at [409, 174] on button "Confirm" at bounding box center [409, 173] width 32 height 13
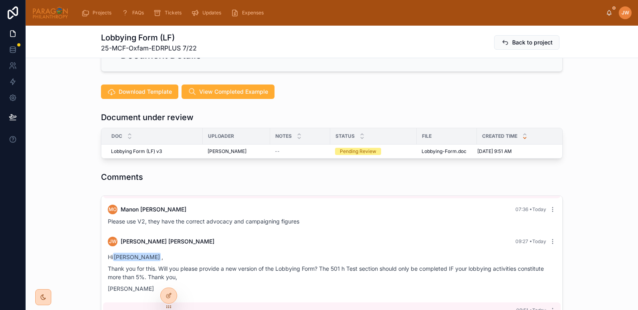
click at [47, 176] on div "Comments" at bounding box center [332, 177] width 613 height 18
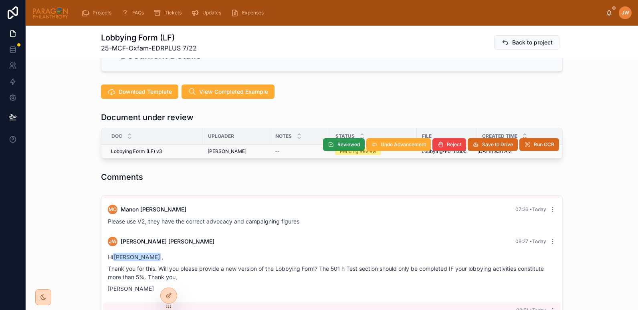
click at [350, 138] on button "Reviewed" at bounding box center [344, 144] width 42 height 13
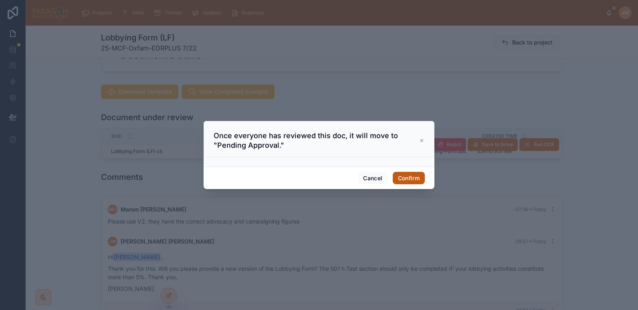
click at [411, 174] on button "Confirm" at bounding box center [409, 178] width 32 height 13
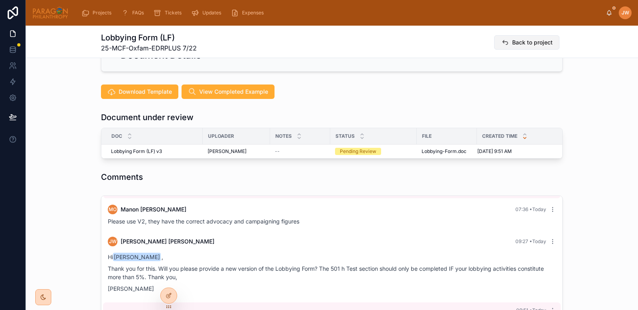
click at [503, 41] on icon at bounding box center [505, 42] width 8 height 8
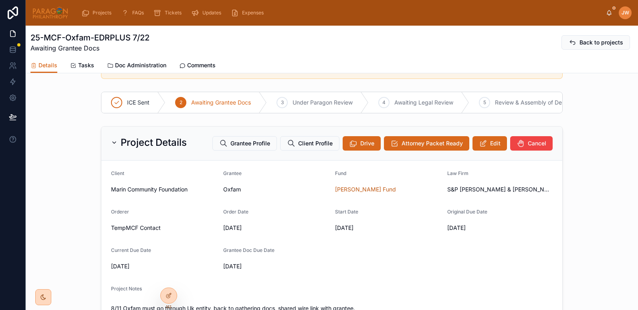
scroll to position [16, 0]
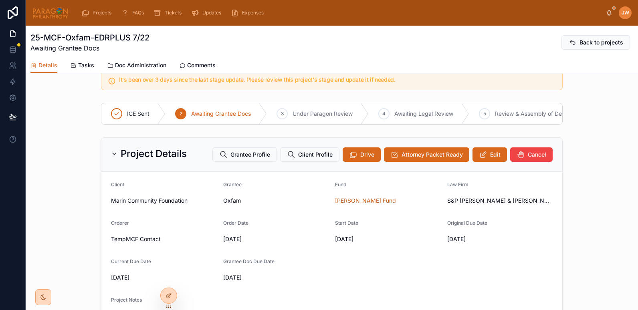
click at [111, 157] on icon at bounding box center [114, 154] width 6 height 6
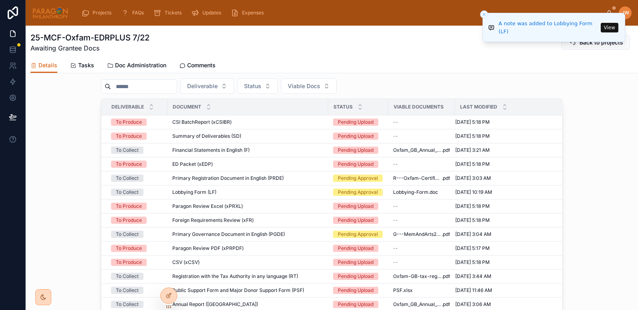
scroll to position [322, 0]
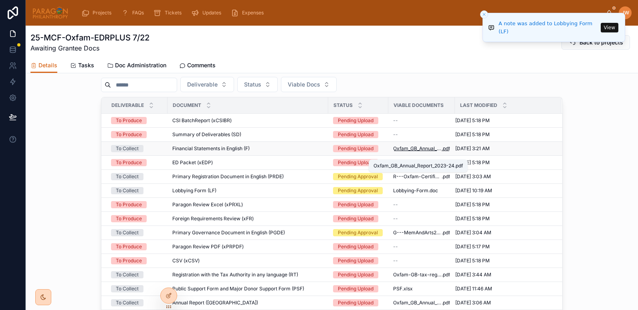
click at [399, 152] on span "Oxfam_GB_Annual_Report_2023-24" at bounding box center [417, 149] width 49 height 6
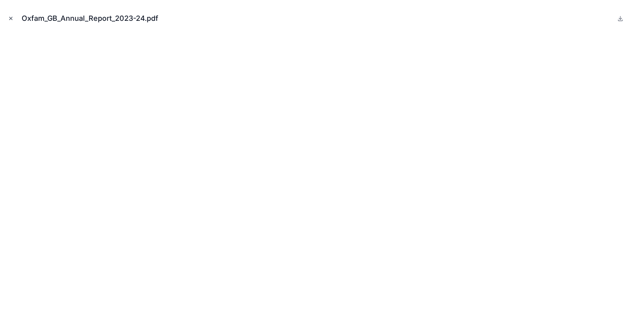
click at [11, 20] on icon "Close modal" at bounding box center [11, 19] width 6 height 6
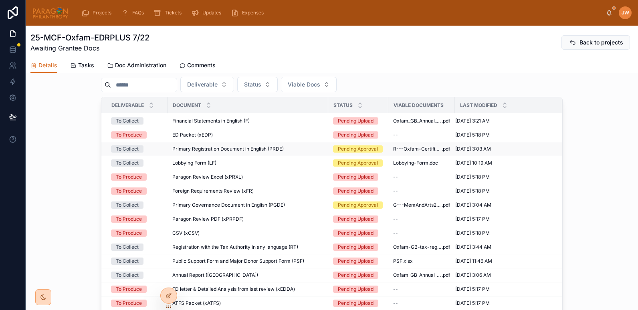
scroll to position [27, 0]
click at [291, 153] on div "Primary Registration Document in English (PRDE) Primary Registration Document i…" at bounding box center [247, 150] width 151 height 6
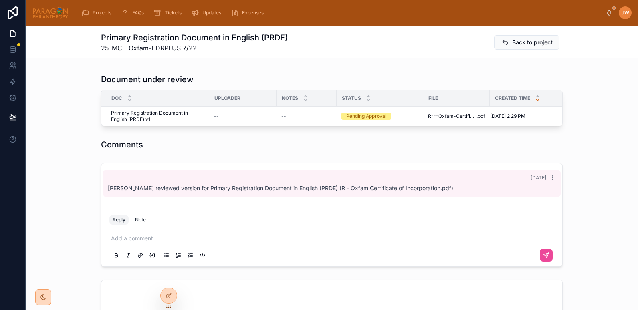
scroll to position [181, 0]
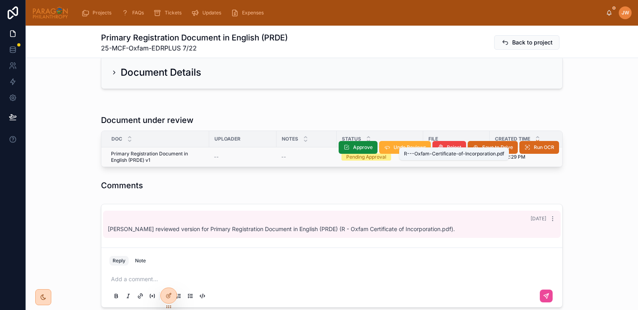
click at [436, 154] on span "R---Oxfam-Certificate-of-Incorporation" at bounding box center [452, 157] width 49 height 6
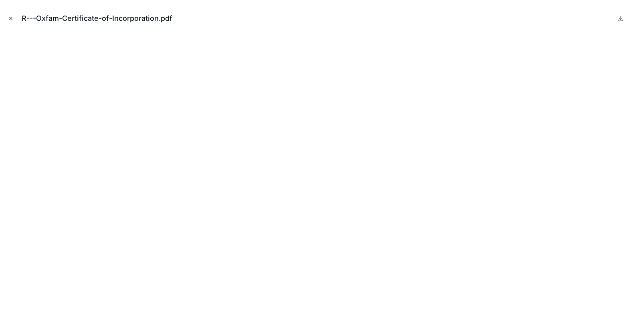
click at [11, 18] on icon "Close modal" at bounding box center [11, 19] width 6 height 6
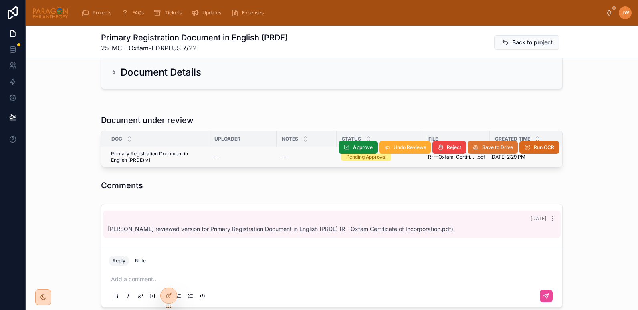
click at [483, 144] on span "Save to Drive" at bounding box center [497, 147] width 31 height 6
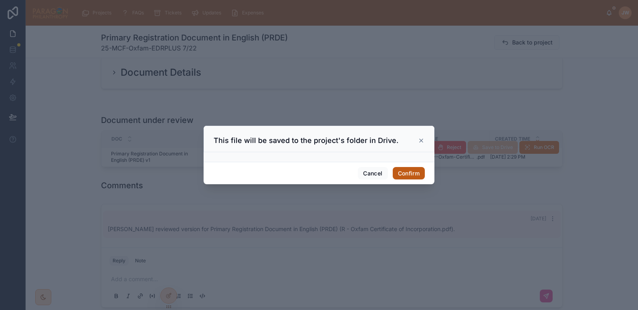
click at [409, 177] on button "Confirm" at bounding box center [409, 173] width 32 height 13
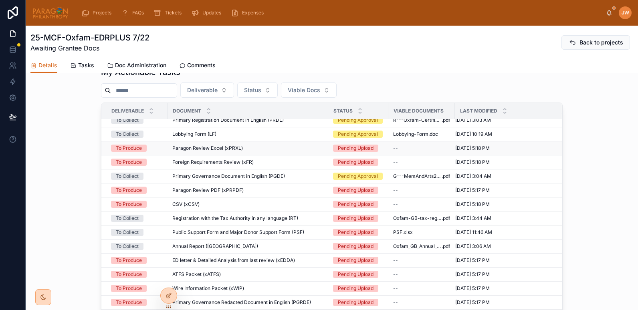
scroll to position [64, 0]
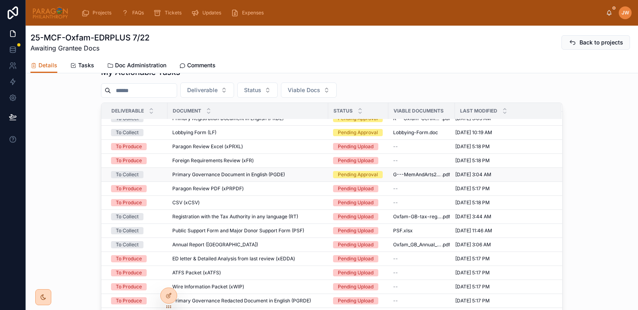
click at [309, 178] on div "Primary Governance Document in English (PGDE) Primary Governance Document in En…" at bounding box center [247, 175] width 151 height 6
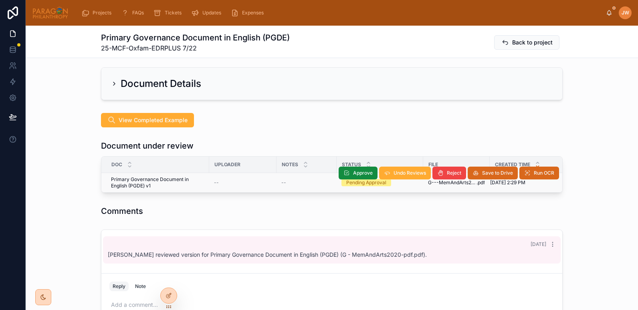
scroll to position [170, 0]
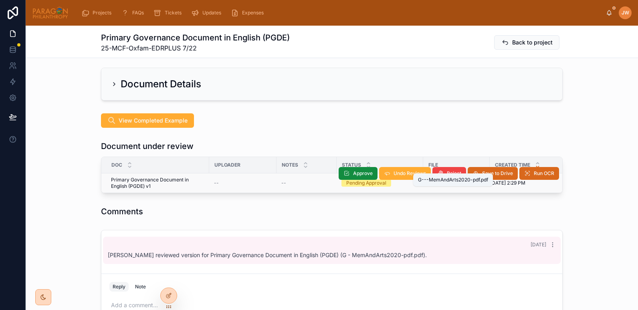
click at [431, 180] on span "G---MemAndArts2020-pdf" at bounding box center [452, 183] width 49 height 6
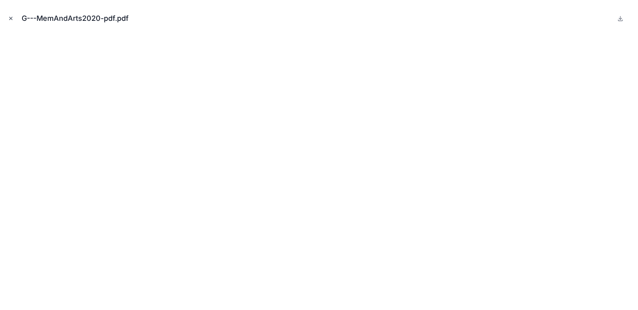
click at [11, 17] on icon "Close modal" at bounding box center [11, 19] width 6 height 6
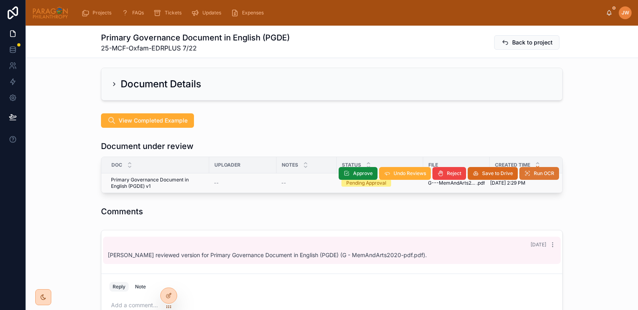
click at [545, 170] on span "Run OCR" at bounding box center [544, 173] width 20 height 6
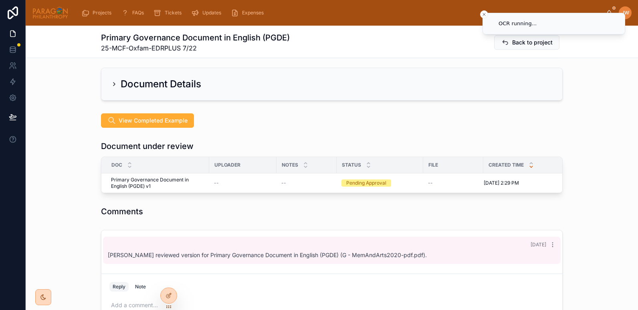
click at [51, 110] on div "View Completed Example" at bounding box center [332, 120] width 613 height 21
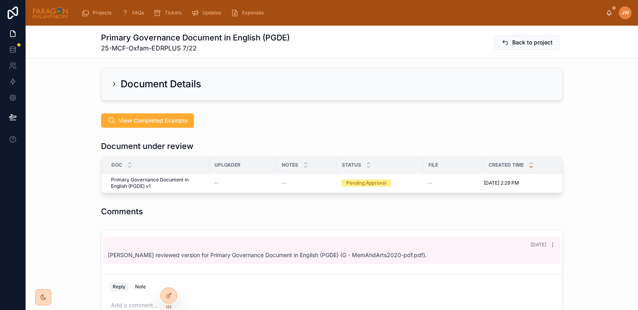
click at [52, 172] on div "Document under review Doc Uploader Notes Status File Created Time Primary Gover…" at bounding box center [332, 167] width 613 height 59
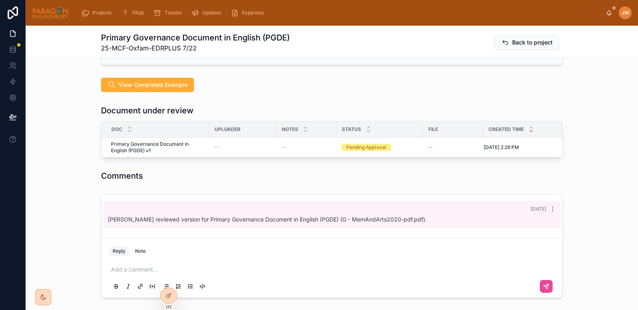
scroll to position [206, 0]
click at [87, 154] on div "Assignments Edit Responsible [PERSON_NAME] Uploaders [PERSON_NAME] [PERSON_NAME…" at bounding box center [332, 205] width 613 height 686
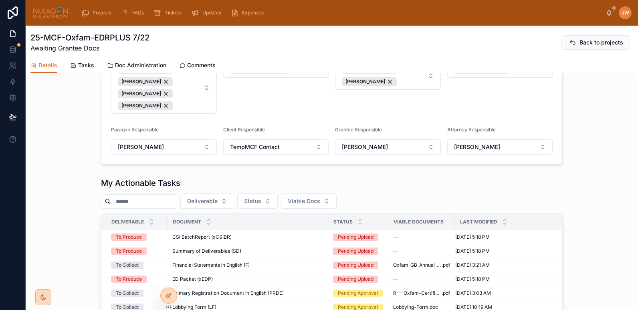
scroll to position [397, 0]
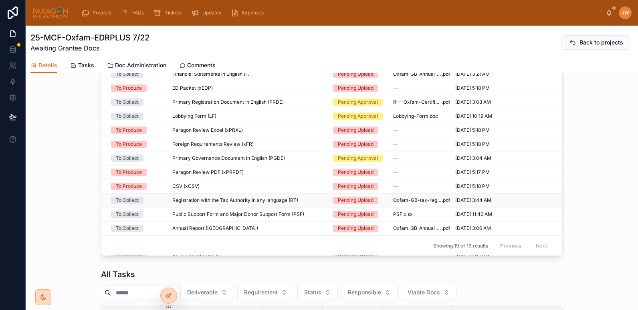
click at [313, 204] on div "Registration with the Tax Authority in any language (RT) Registration with the …" at bounding box center [247, 200] width 151 height 6
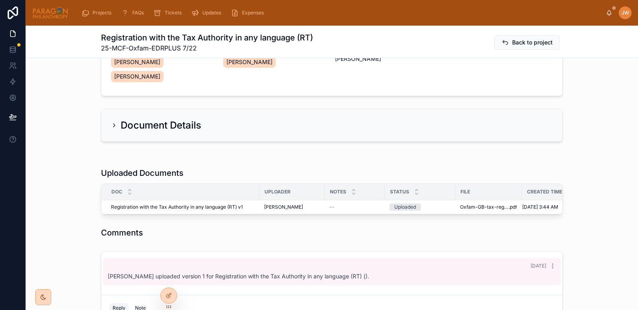
scroll to position [114, 0]
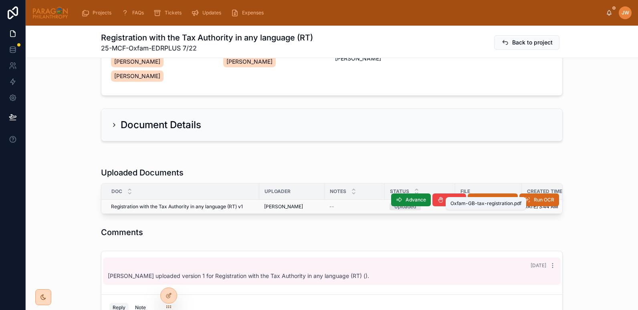
click at [468, 204] on span "Oxfam-GB-tax-registration" at bounding box center [484, 207] width 49 height 6
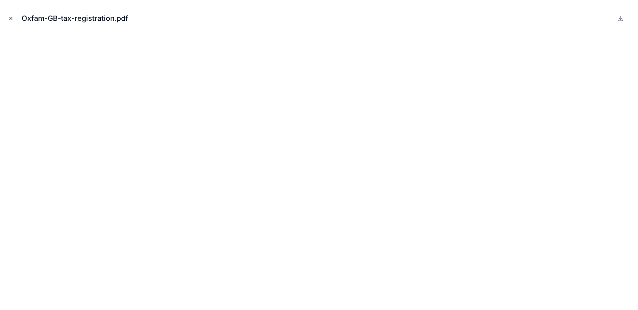
click at [12, 17] on icon "Close modal" at bounding box center [11, 19] width 6 height 6
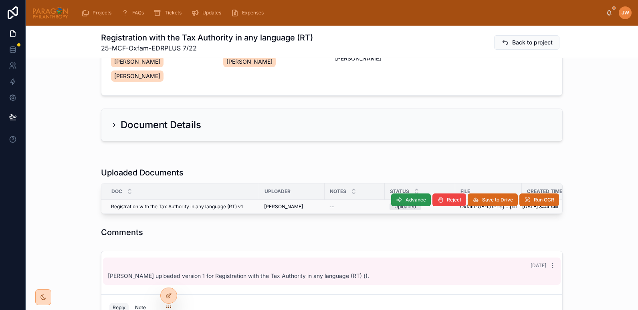
click at [400, 197] on icon at bounding box center [399, 200] width 6 height 6
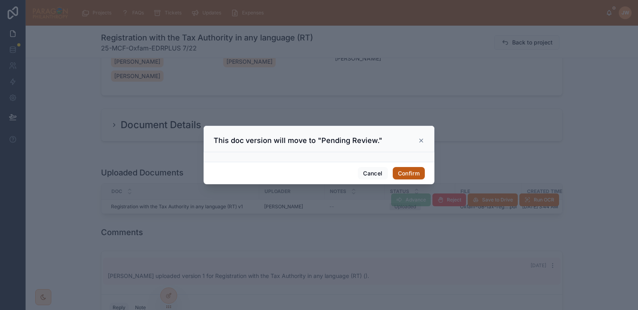
click at [407, 170] on button "Confirm" at bounding box center [409, 173] width 32 height 13
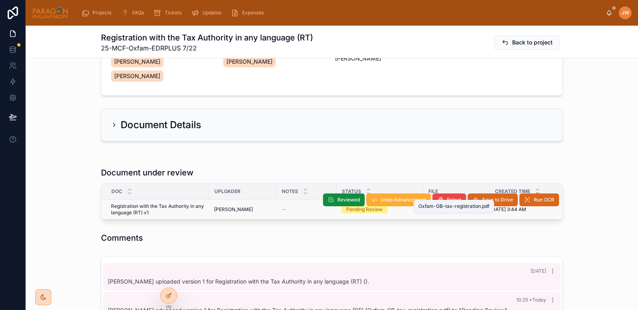
click at [434, 207] on span "Oxfam-GB-tax-registration" at bounding box center [452, 210] width 49 height 6
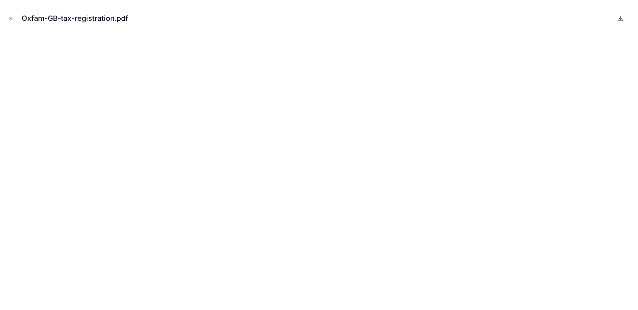
click at [622, 20] on icon at bounding box center [621, 18] width 6 height 6
click at [9, 18] on icon "Close modal" at bounding box center [11, 19] width 6 height 6
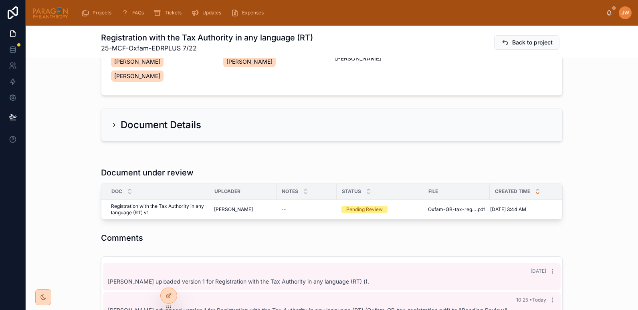
click at [69, 105] on div "Document Details" at bounding box center [332, 124] width 613 height 39
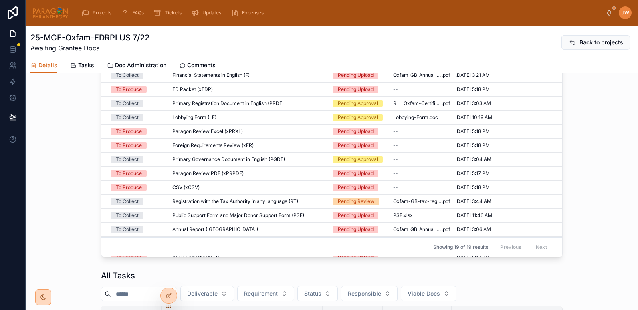
scroll to position [397, 0]
click at [310, 204] on div "Registration with the Tax Authority in any language (RT) Registration with the …" at bounding box center [247, 201] width 151 height 6
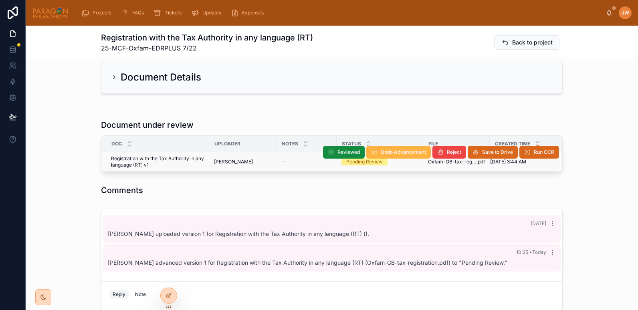
scroll to position [162, 0]
click at [344, 150] on span "Reviewed" at bounding box center [349, 153] width 22 height 6
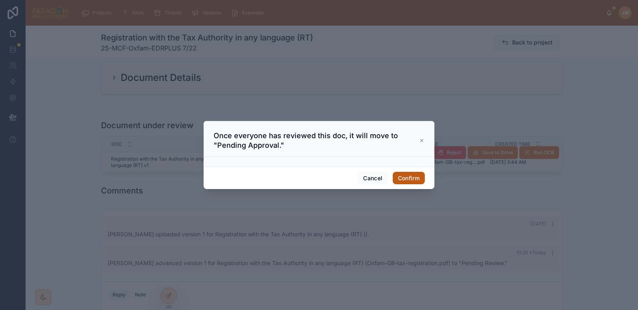
click at [405, 176] on button "Confirm" at bounding box center [409, 178] width 32 height 13
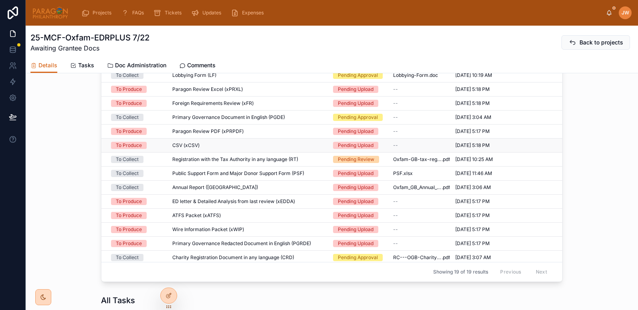
scroll to position [67, 0]
click at [295, 190] on div "Annual Report (AR) Annual Report (AR)" at bounding box center [247, 187] width 151 height 6
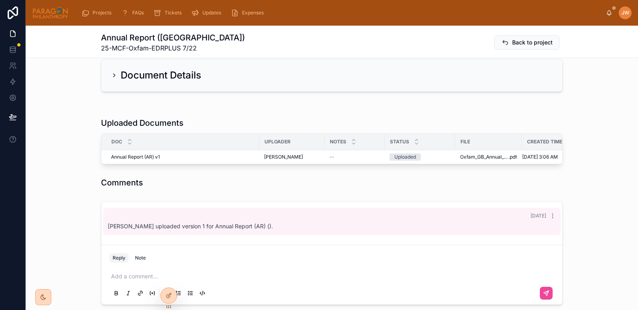
scroll to position [165, 0]
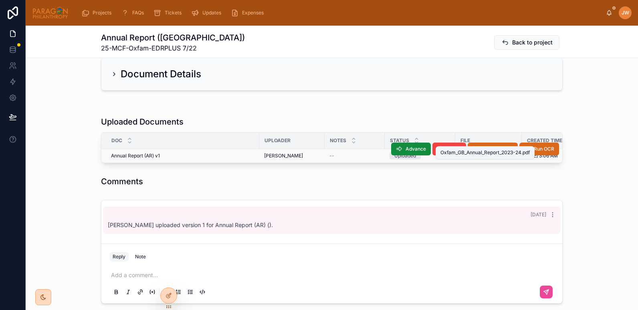
click at [470, 153] on span "Oxfam_GB_Annual_Report_2023-24" at bounding box center [484, 156] width 49 height 6
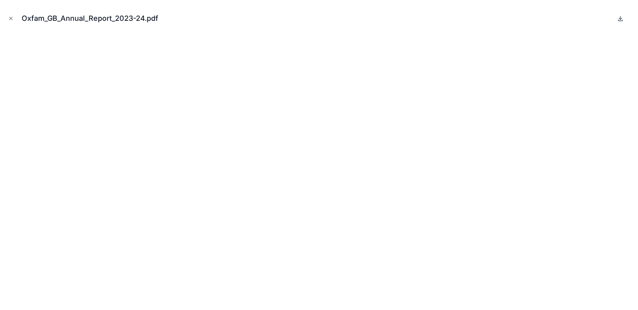
click at [620, 20] on icon at bounding box center [621, 18] width 6 height 6
click at [620, 15] on button at bounding box center [621, 19] width 10 height 10
click at [10, 20] on icon "Close modal" at bounding box center [11, 18] width 3 height 3
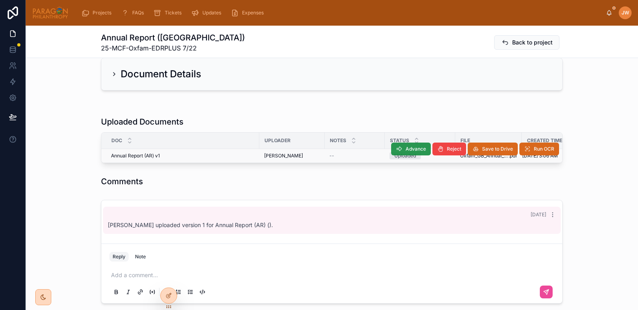
click at [402, 143] on button "Advance" at bounding box center [411, 149] width 40 height 13
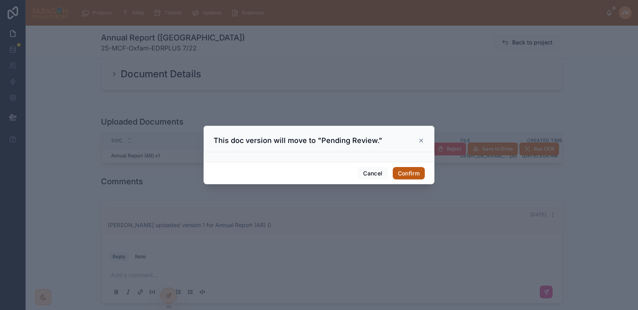
click at [407, 172] on button "Confirm" at bounding box center [409, 173] width 32 height 13
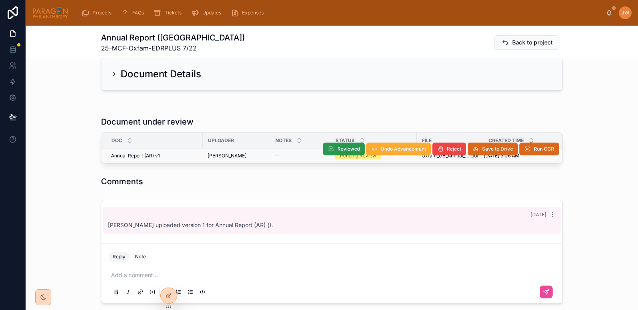
click at [345, 146] on span "Reviewed" at bounding box center [349, 149] width 22 height 6
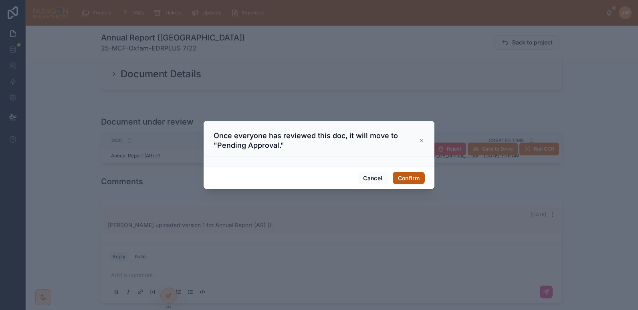
click at [406, 179] on button "Confirm" at bounding box center [409, 178] width 32 height 13
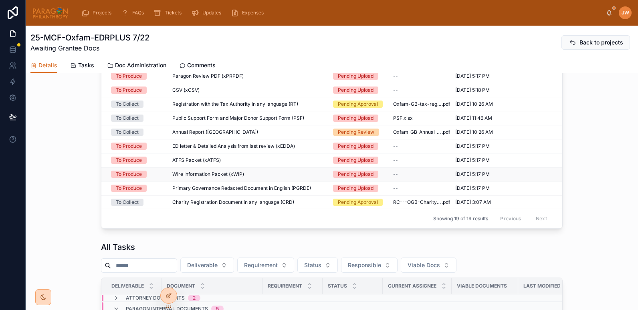
scroll to position [427, 0]
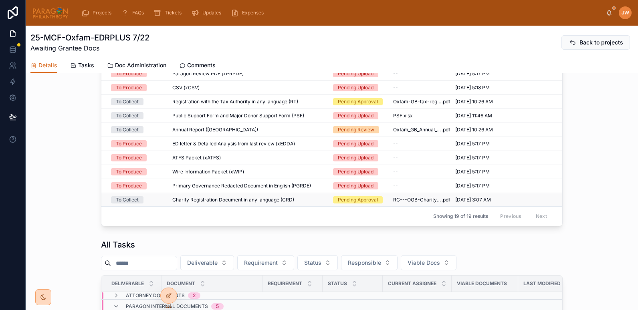
click at [304, 203] on div "Charity Registration Document in any language (CRD) Charity Registration Docume…" at bounding box center [247, 200] width 151 height 6
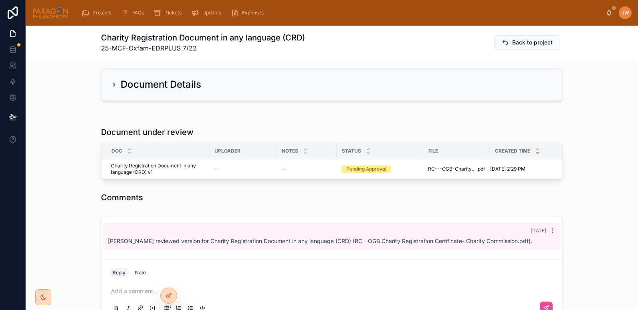
scroll to position [171, 0]
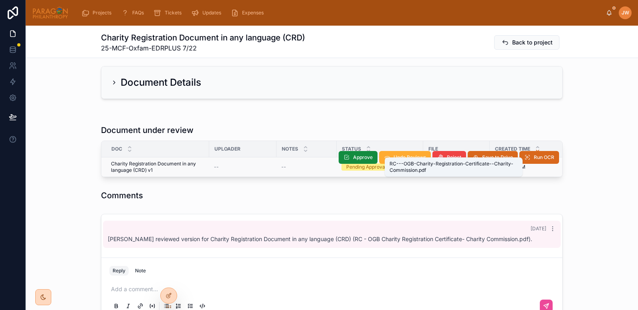
click at [435, 164] on span "RC---OGB-Charity-Registration-Certificate--Charity-Commission" at bounding box center [452, 167] width 49 height 6
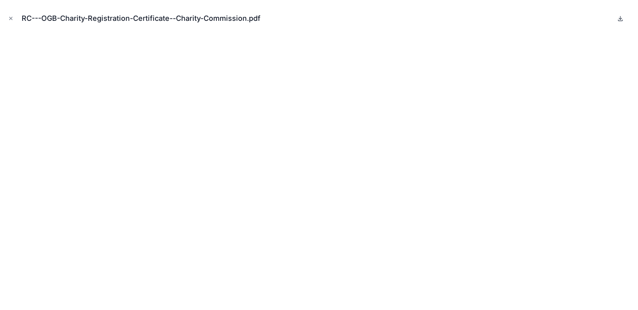
click at [623, 19] on icon at bounding box center [621, 18] width 6 height 6
click at [14, 19] on button "Close modal" at bounding box center [10, 18] width 9 height 9
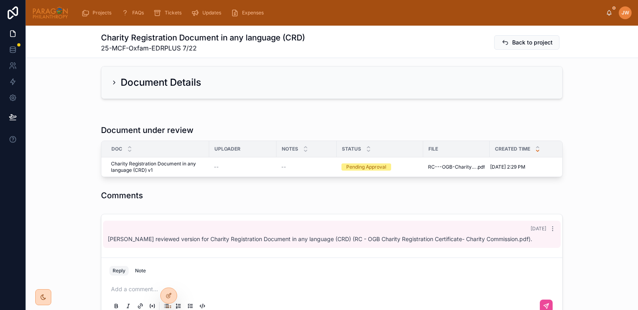
click at [65, 122] on div "Document under review Doc Uploader Notes Status File Created Time Charity Regis…" at bounding box center [332, 151] width 613 height 59
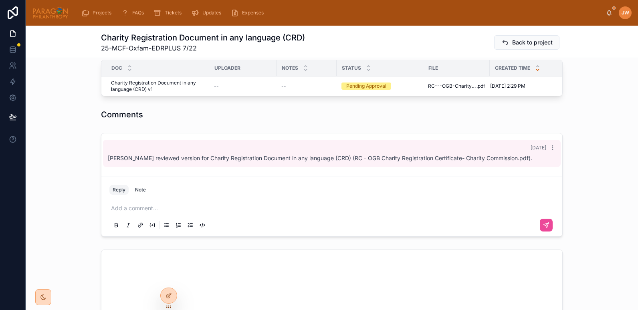
scroll to position [253, 0]
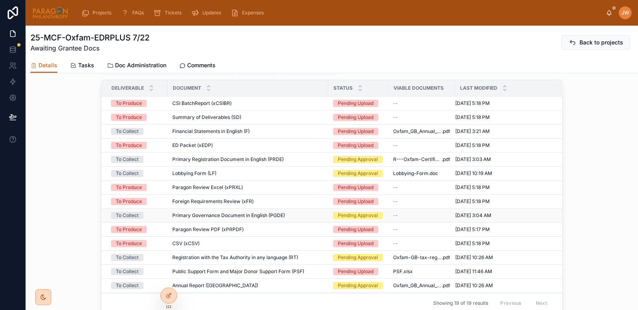
scroll to position [69, 0]
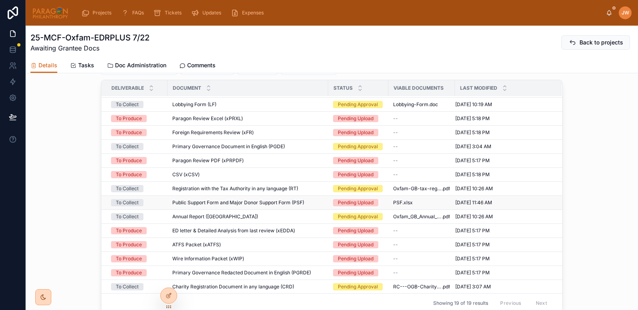
click at [306, 206] on div "Public Support Form and Major Donor Support Form (PSF) Public Support Form and …" at bounding box center [247, 203] width 151 height 6
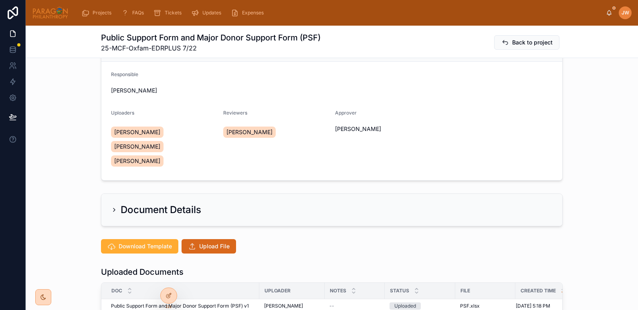
scroll to position [23, 0]
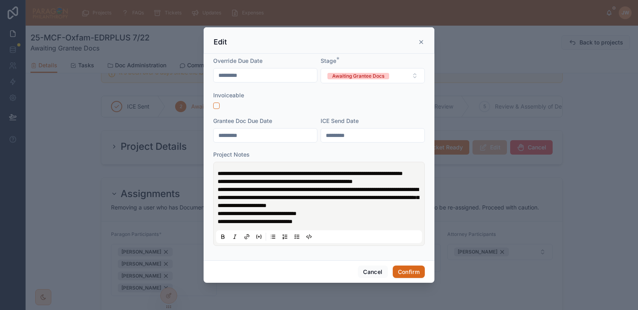
click at [218, 171] on span "**********" at bounding box center [310, 174] width 185 height 6
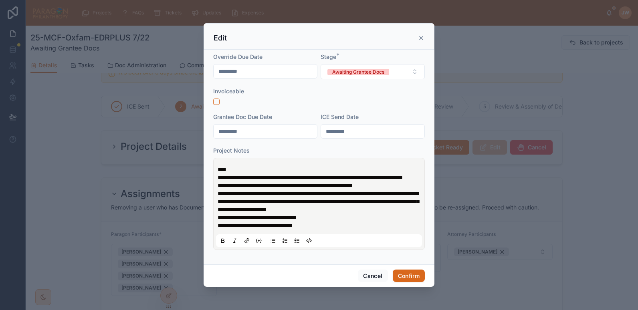
click at [251, 166] on p "****" at bounding box center [321, 170] width 206 height 8
click at [371, 167] on span "**********" at bounding box center [294, 170] width 153 height 6
click at [302, 167] on p "**********" at bounding box center [321, 170] width 206 height 8
click at [406, 283] on button "Confirm" at bounding box center [409, 276] width 32 height 13
